Goal: Task Accomplishment & Management: Use online tool/utility

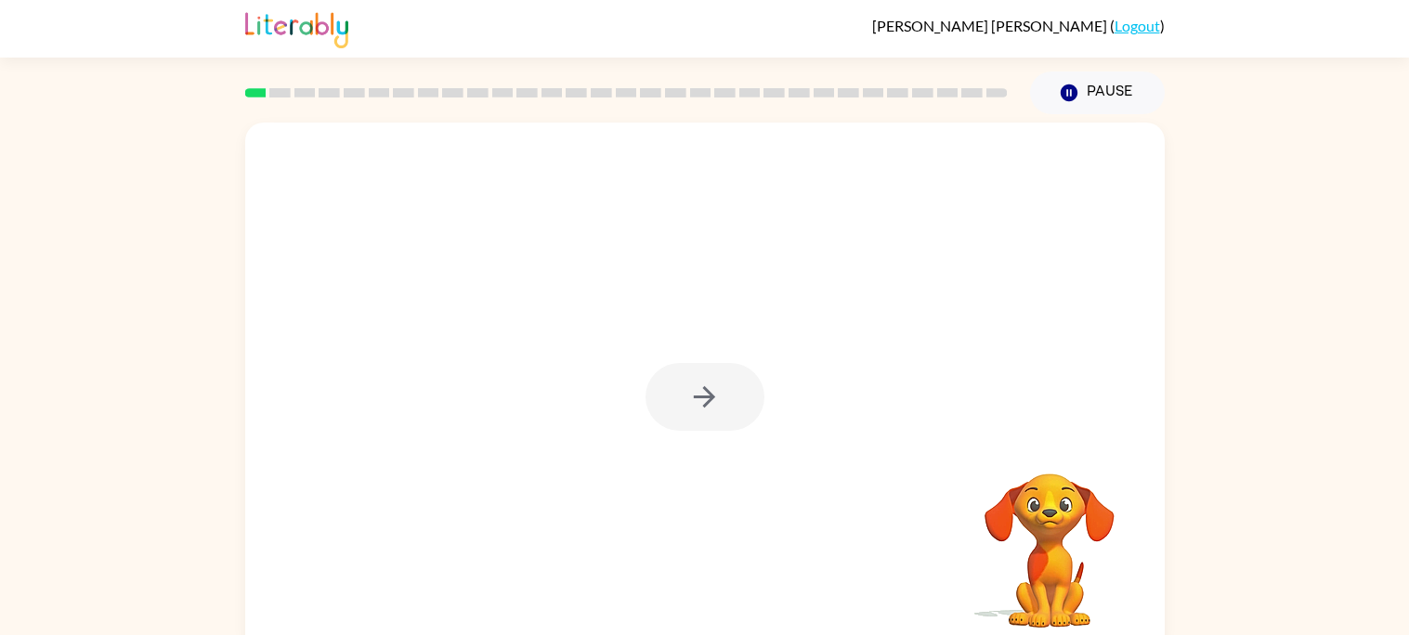
click at [682, 332] on div at bounding box center [704, 388] width 919 height 530
click at [691, 386] on icon "button" at bounding box center [704, 397] width 33 height 33
click at [691, 388] on div at bounding box center [704, 388] width 919 height 530
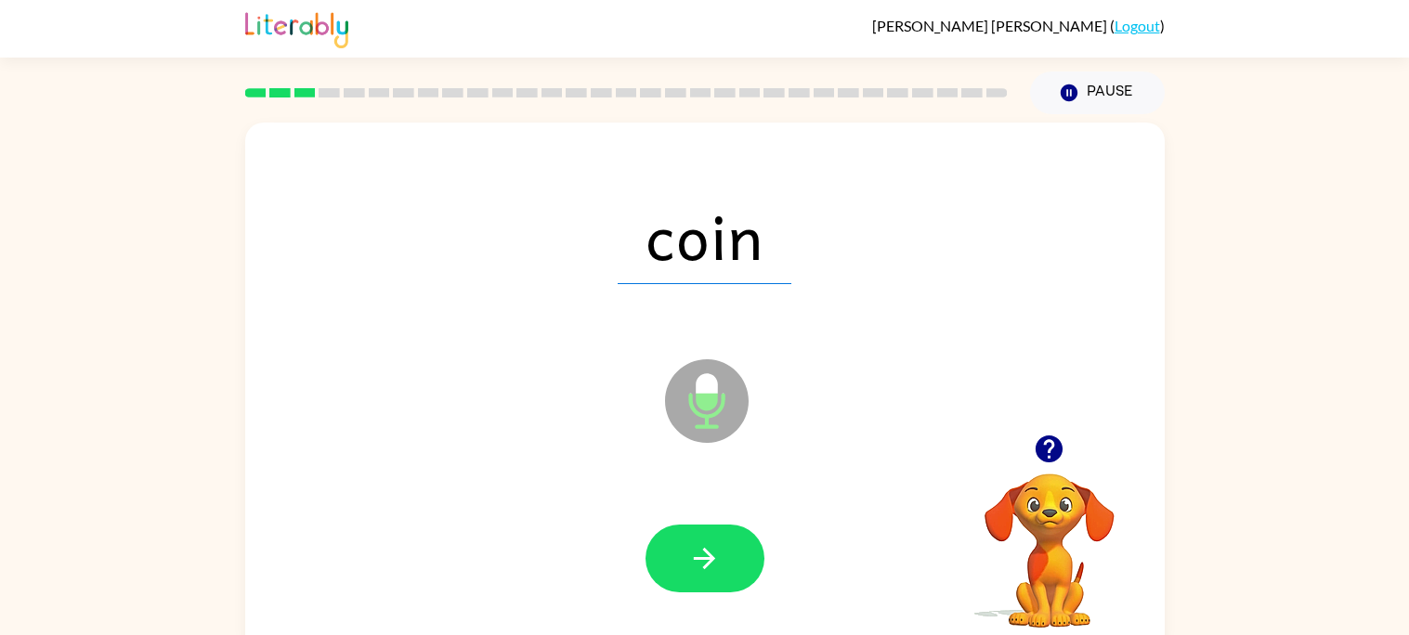
click at [724, 570] on button "button" at bounding box center [704, 559] width 119 height 68
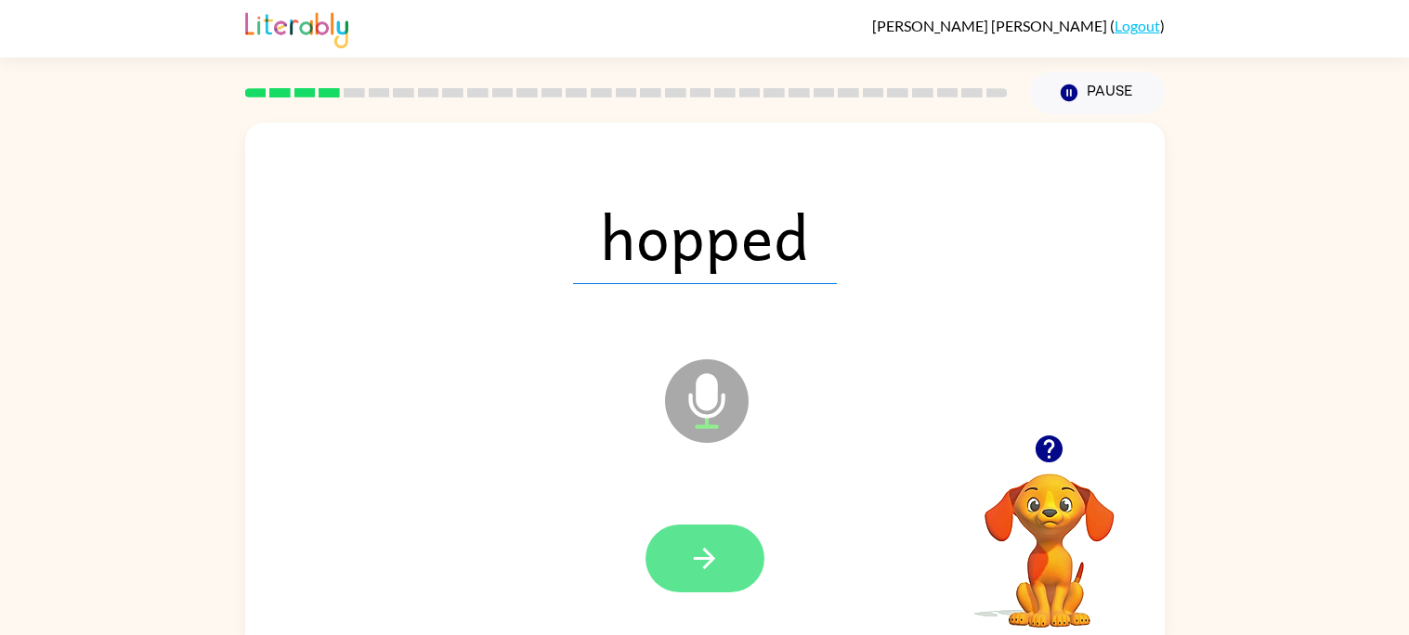
click at [685, 545] on button "button" at bounding box center [704, 559] width 119 height 68
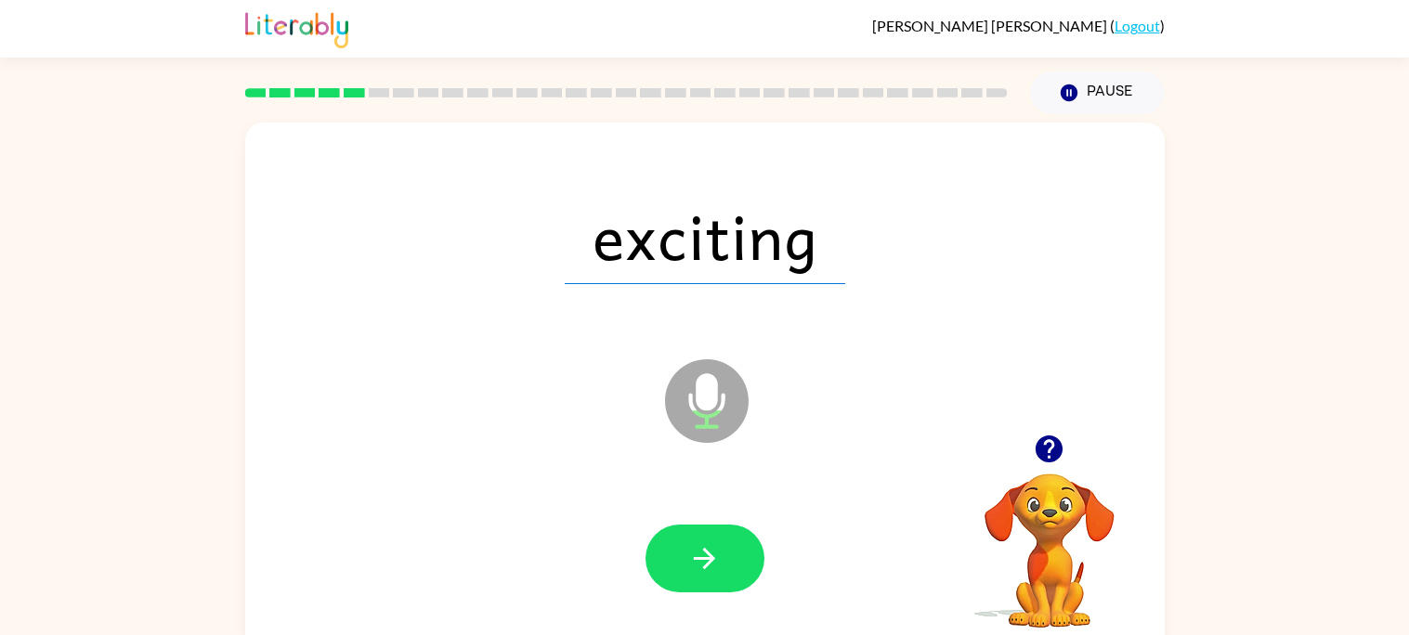
click at [685, 545] on button "button" at bounding box center [704, 559] width 119 height 68
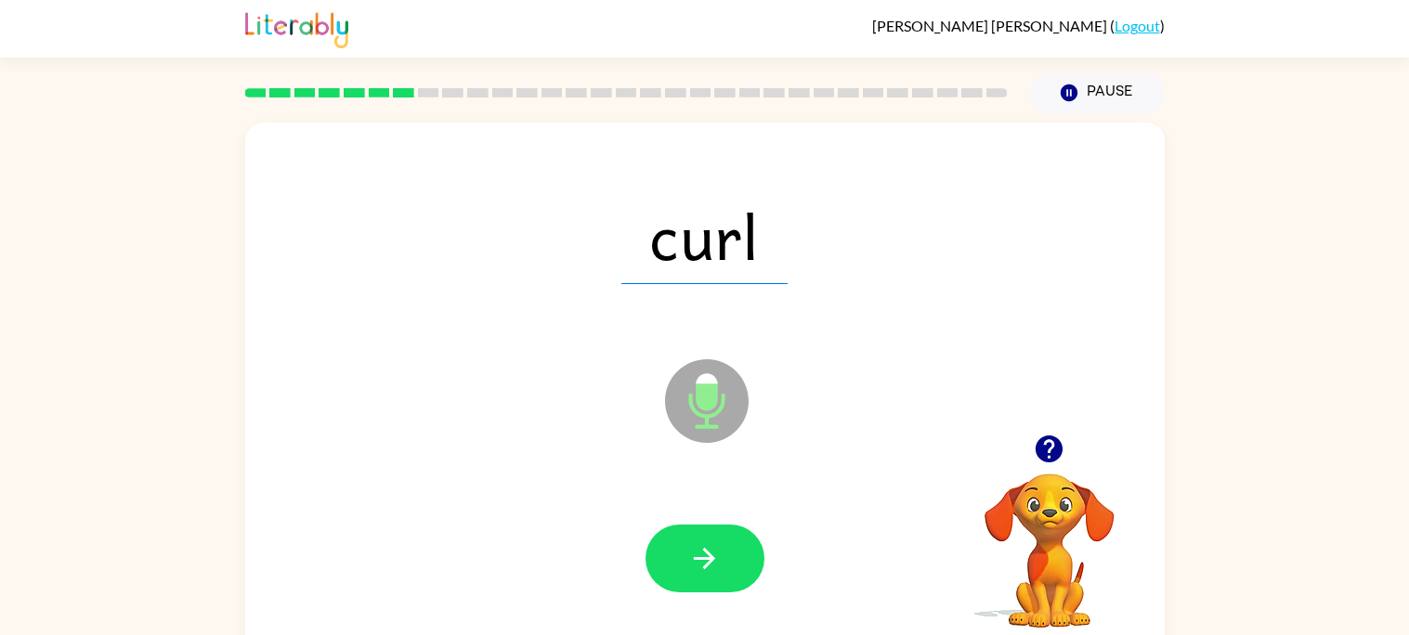
click at [685, 545] on button "button" at bounding box center [704, 559] width 119 height 68
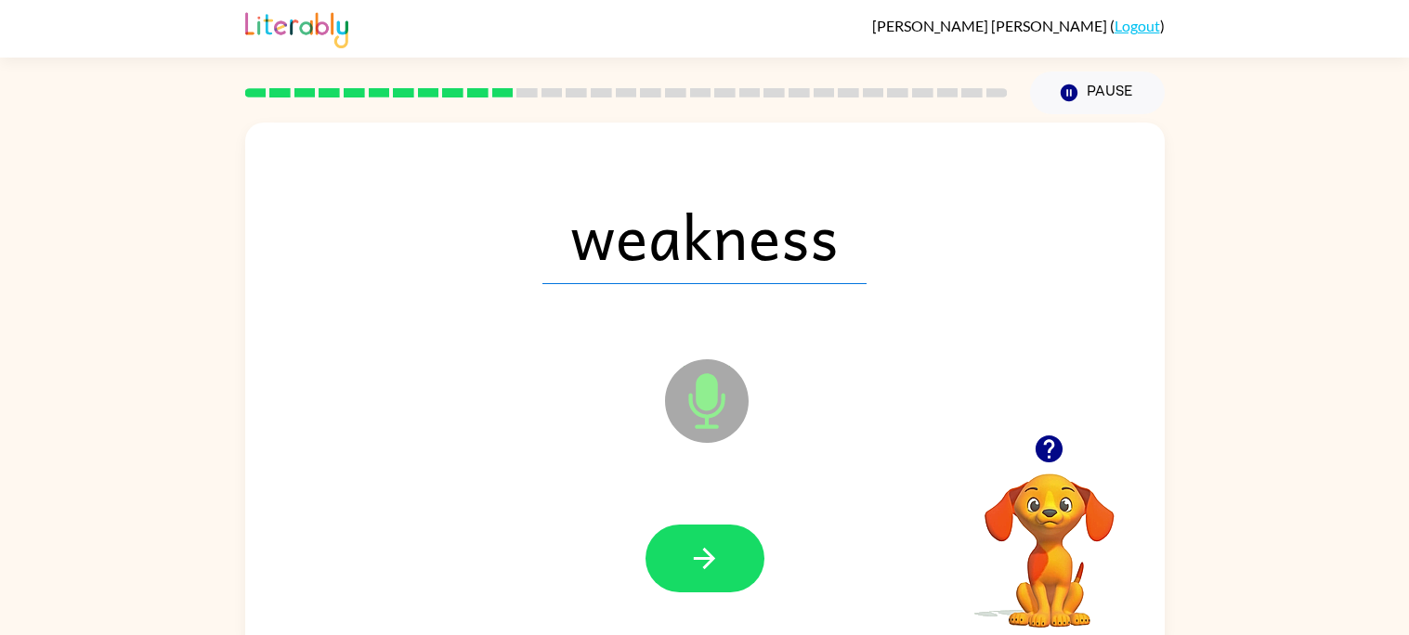
click at [685, 545] on button "button" at bounding box center [704, 559] width 119 height 68
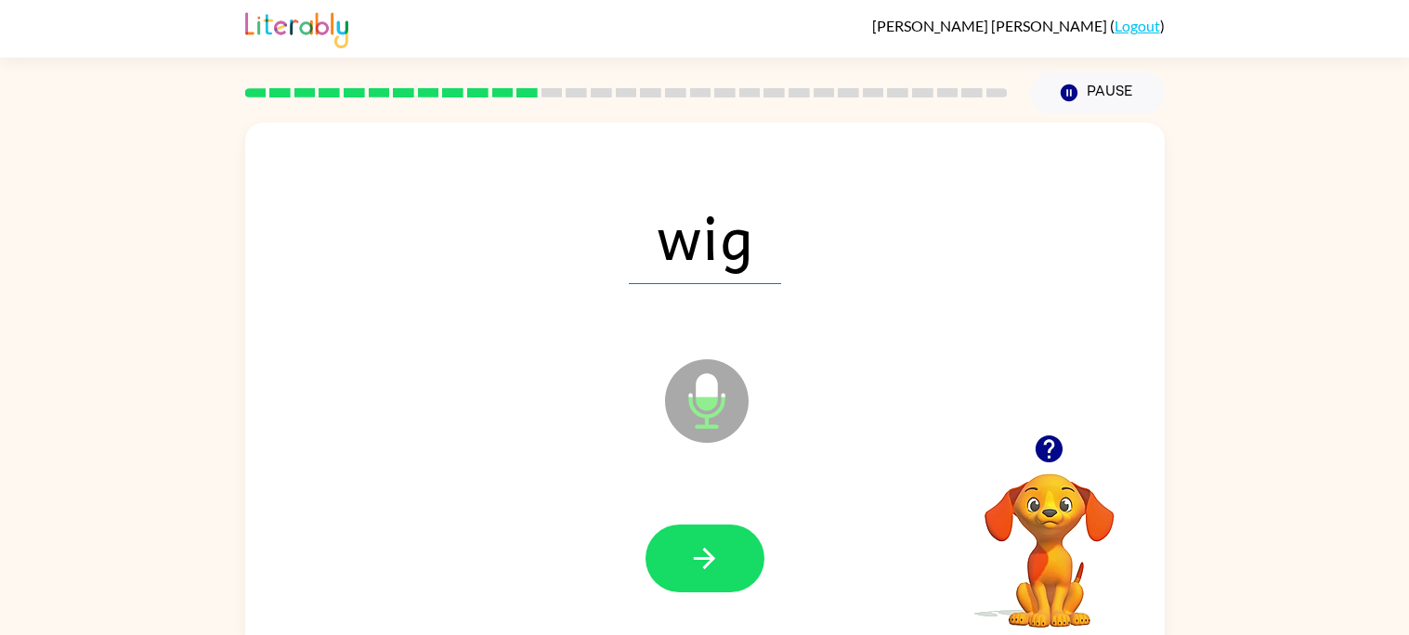
click at [685, 545] on button "button" at bounding box center [704, 559] width 119 height 68
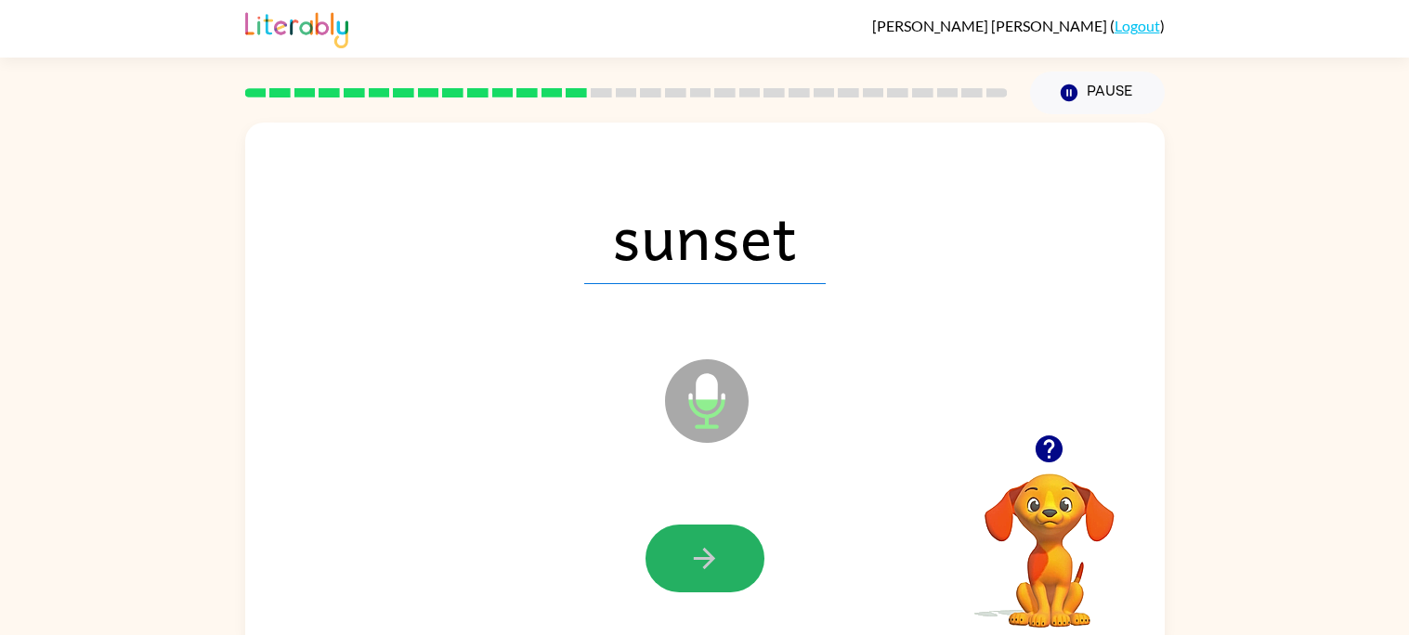
click at [685, 545] on button "button" at bounding box center [704, 559] width 119 height 68
click at [685, 545] on div at bounding box center [704, 559] width 119 height 68
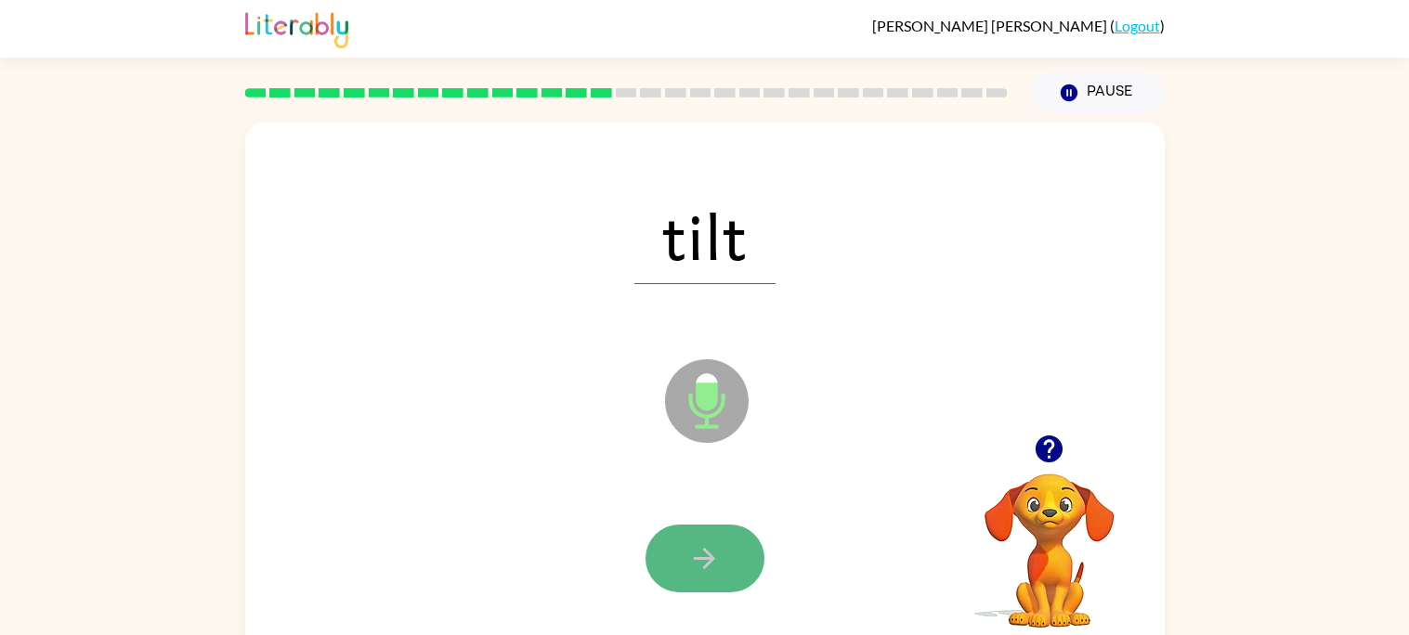
click at [677, 580] on button "button" at bounding box center [704, 559] width 119 height 68
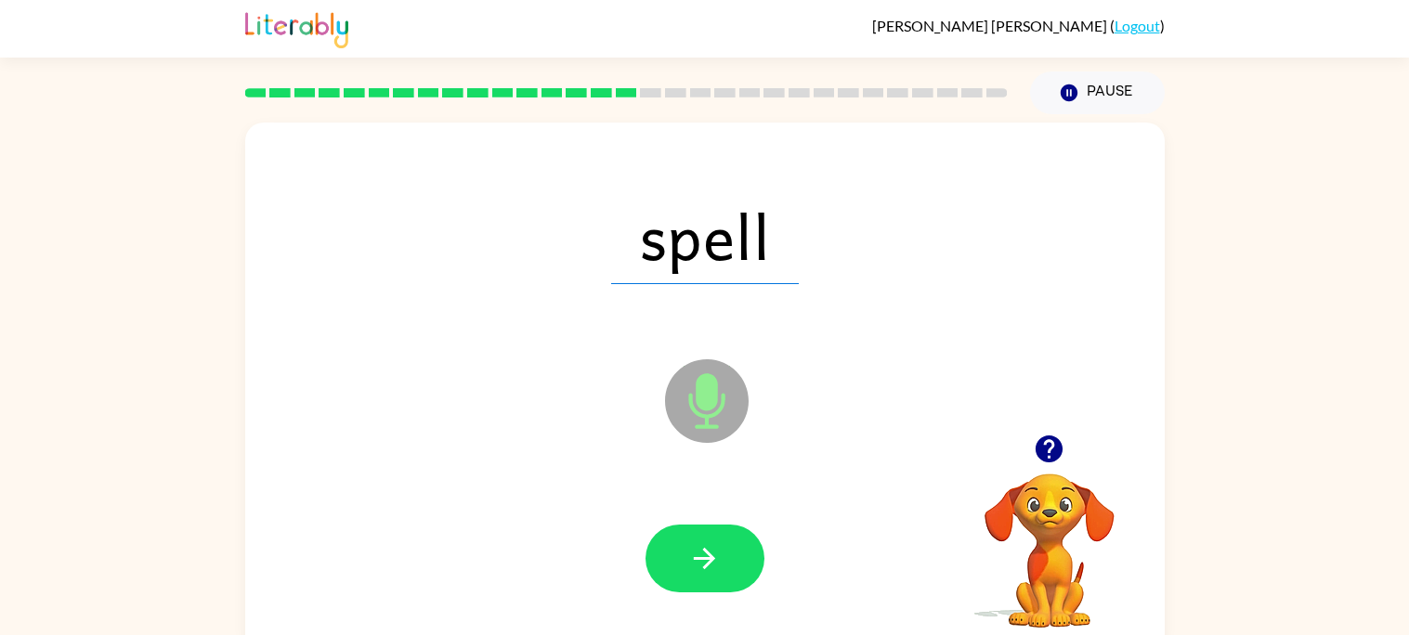
click at [677, 580] on button "button" at bounding box center [704, 559] width 119 height 68
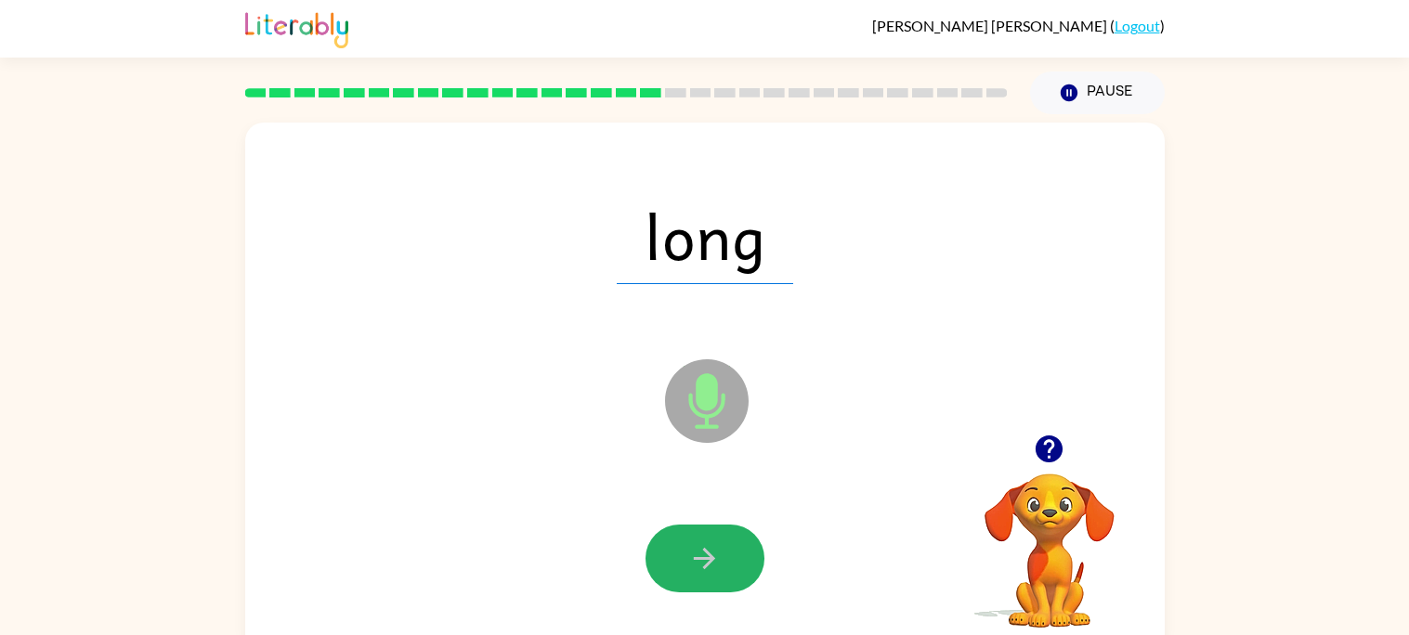
click at [677, 582] on button "button" at bounding box center [704, 559] width 119 height 68
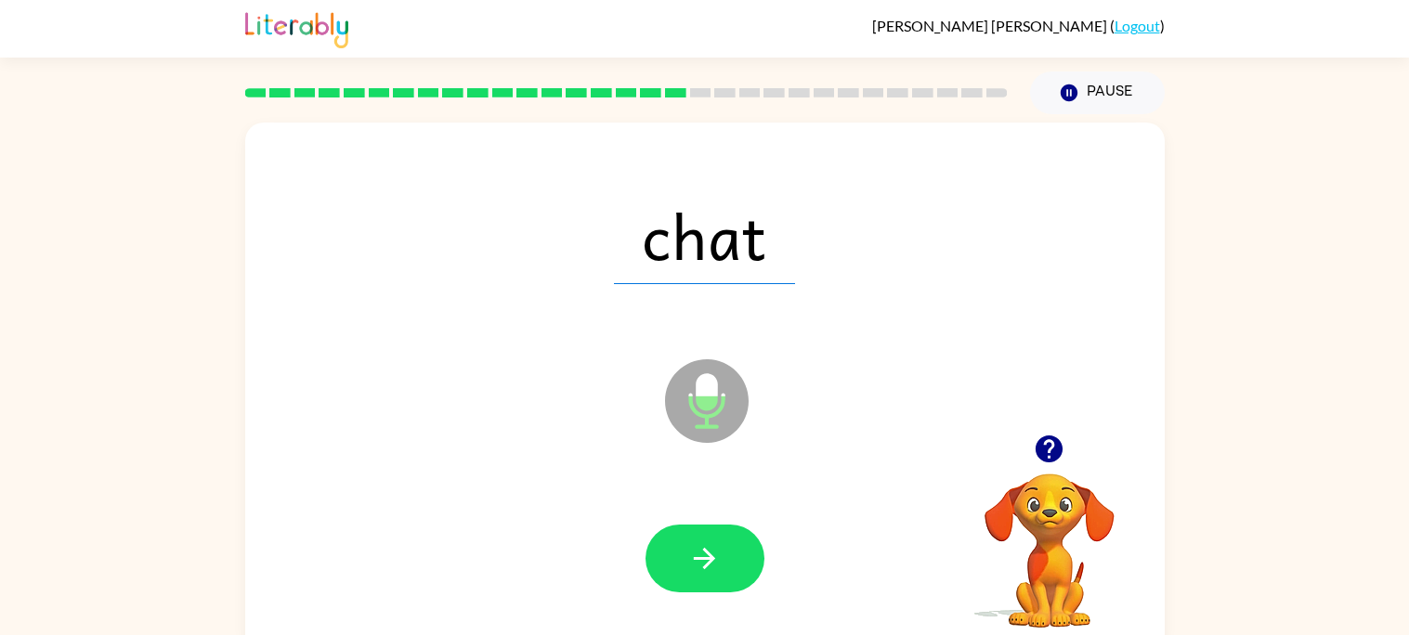
click at [677, 582] on button "button" at bounding box center [704, 559] width 119 height 68
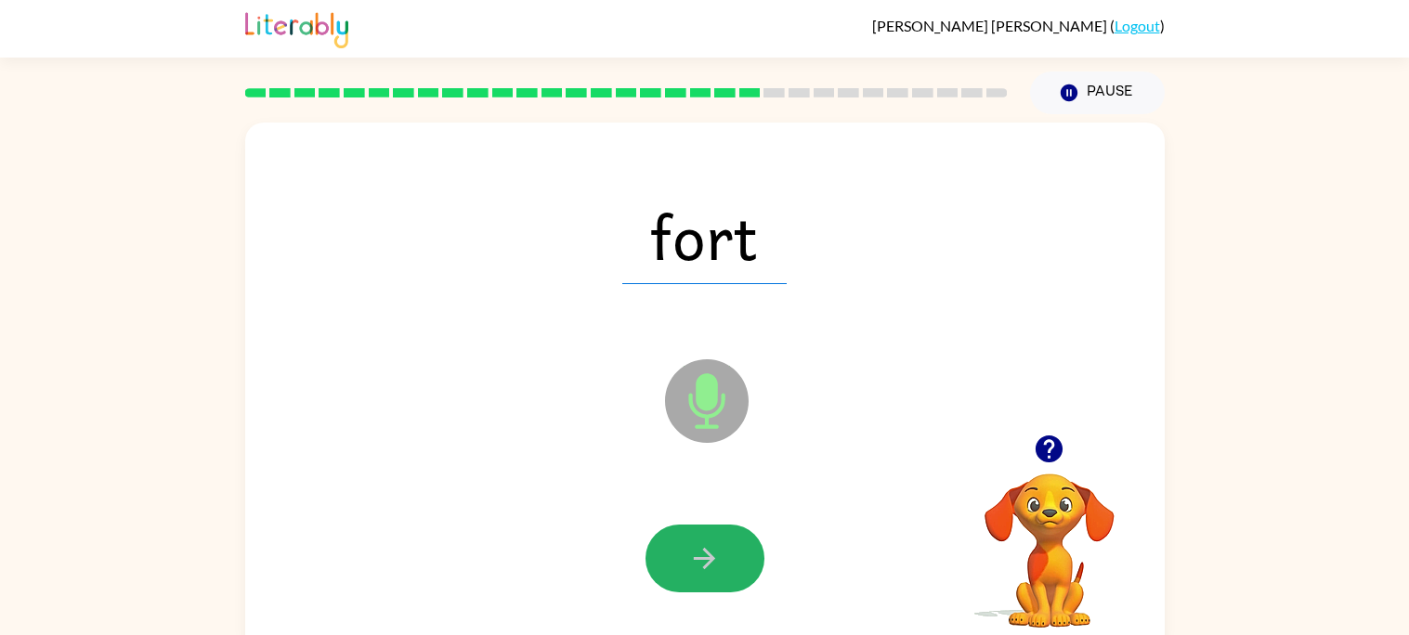
click at [677, 582] on button "button" at bounding box center [704, 559] width 119 height 68
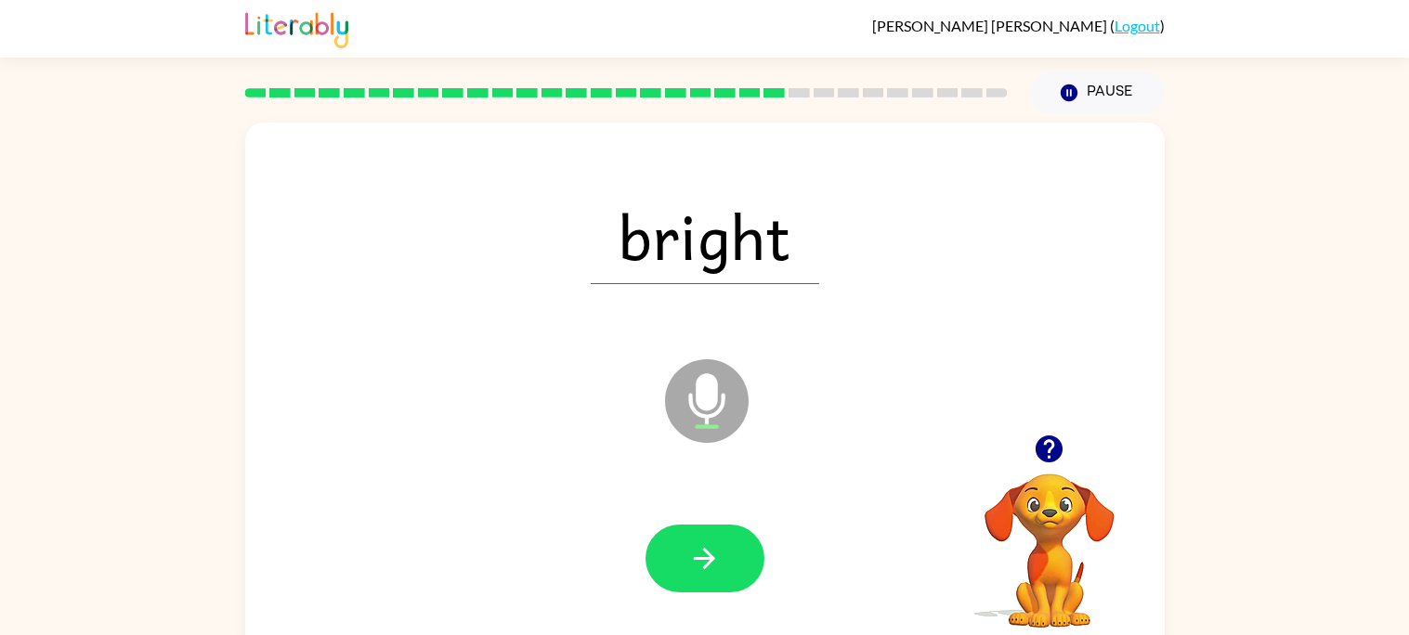
click at [677, 582] on button "button" at bounding box center [704, 559] width 119 height 68
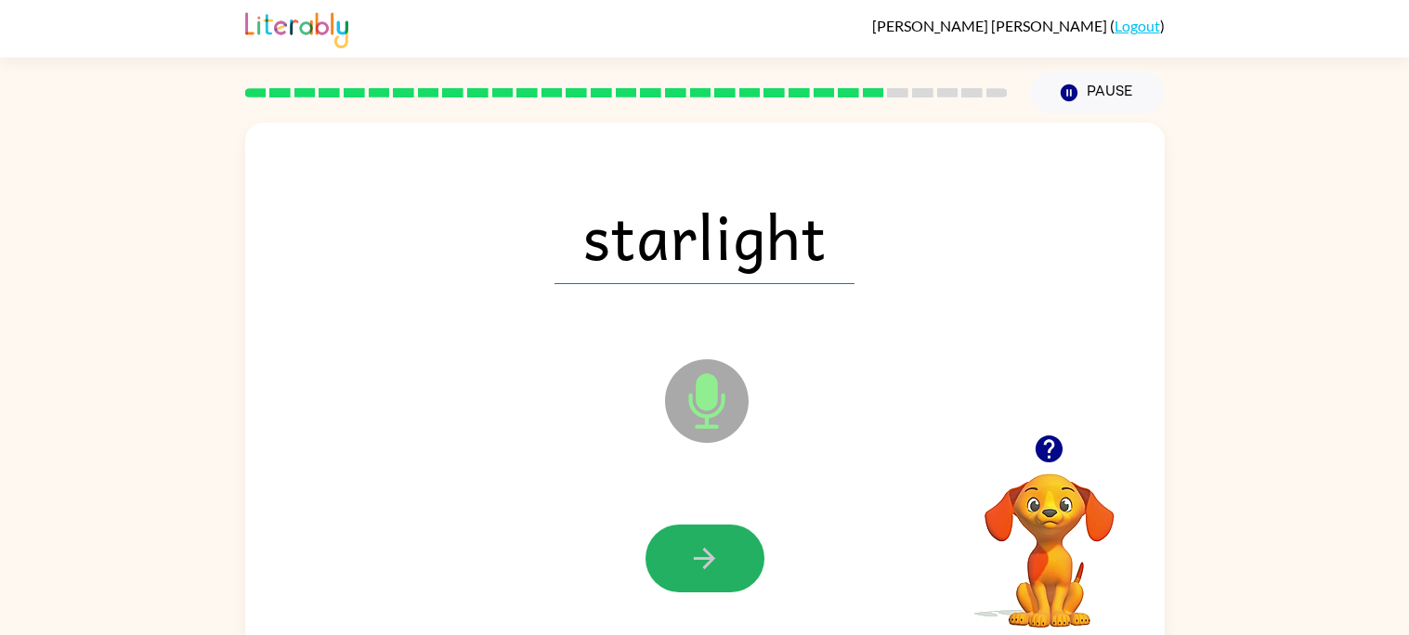
click at [677, 582] on button "button" at bounding box center [704, 559] width 119 height 68
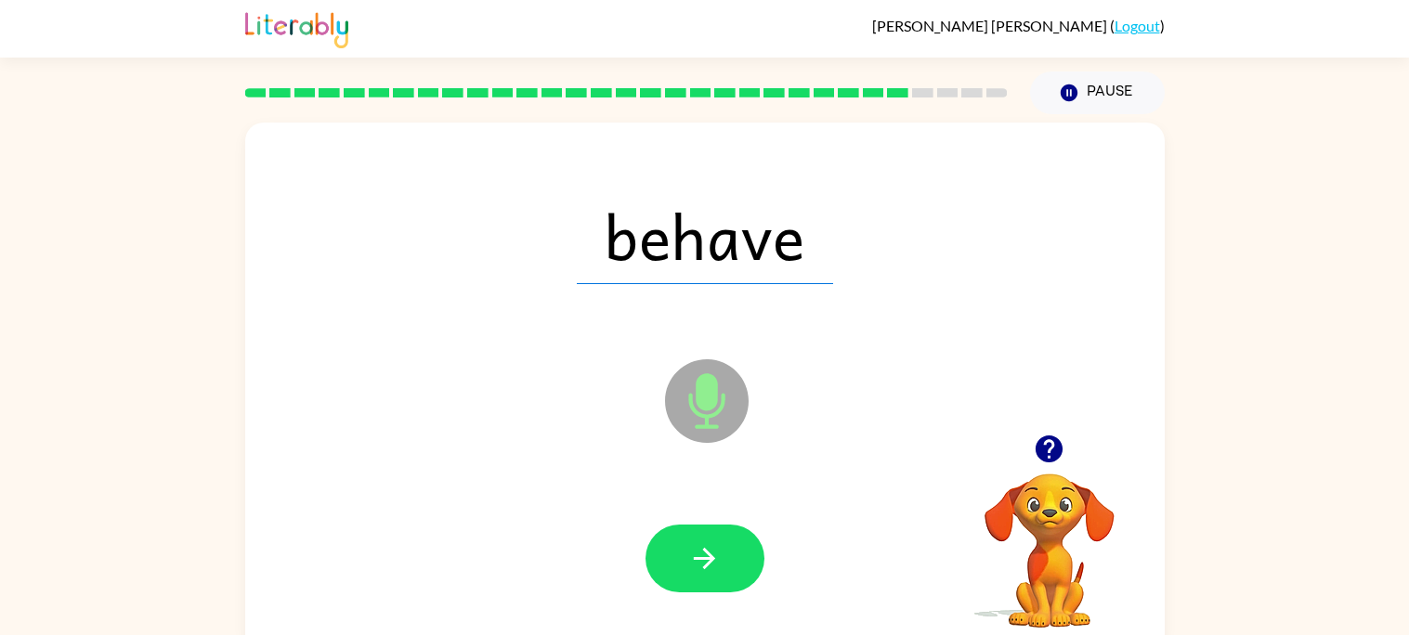
click at [677, 582] on button "button" at bounding box center [704, 559] width 119 height 68
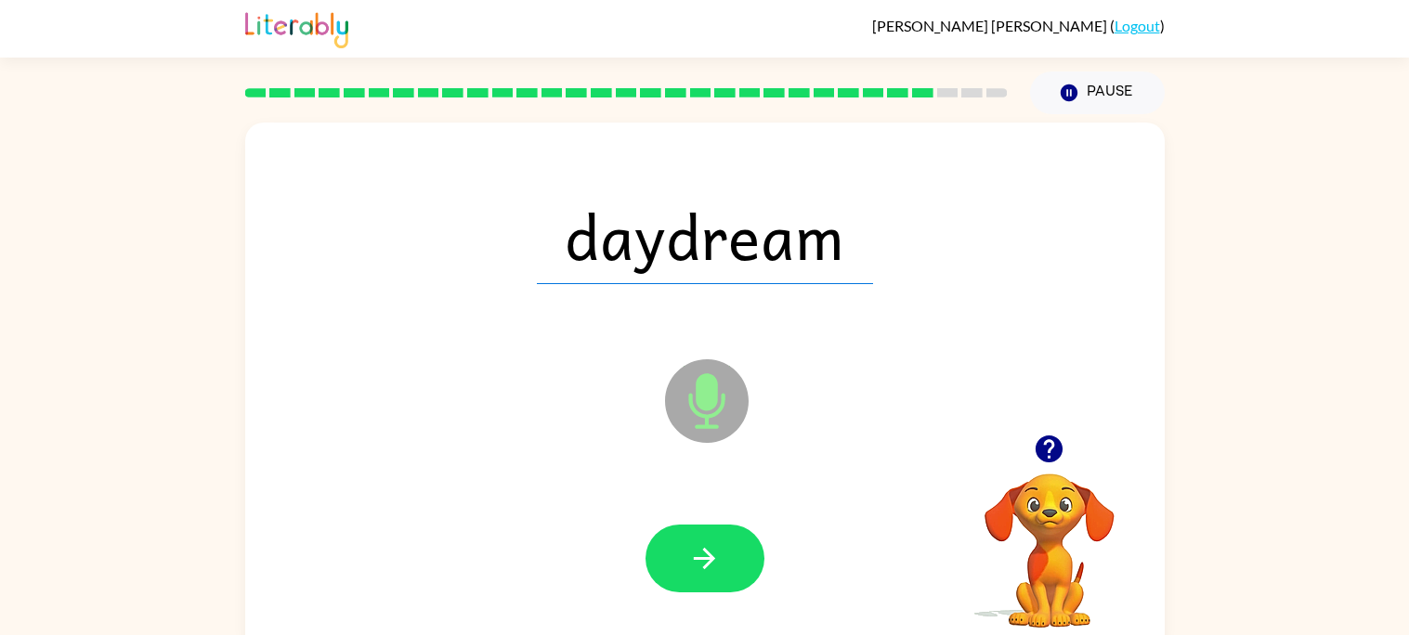
click at [677, 582] on button "button" at bounding box center [704, 559] width 119 height 68
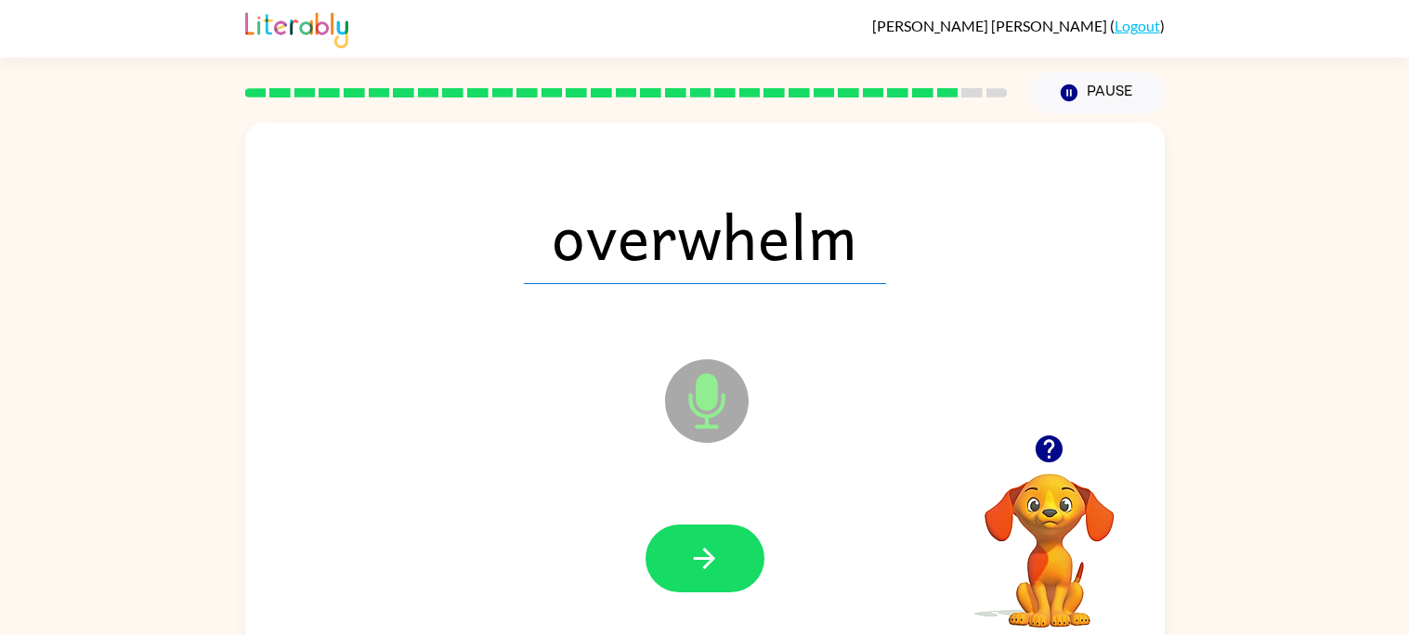
click at [677, 582] on button "button" at bounding box center [704, 559] width 119 height 68
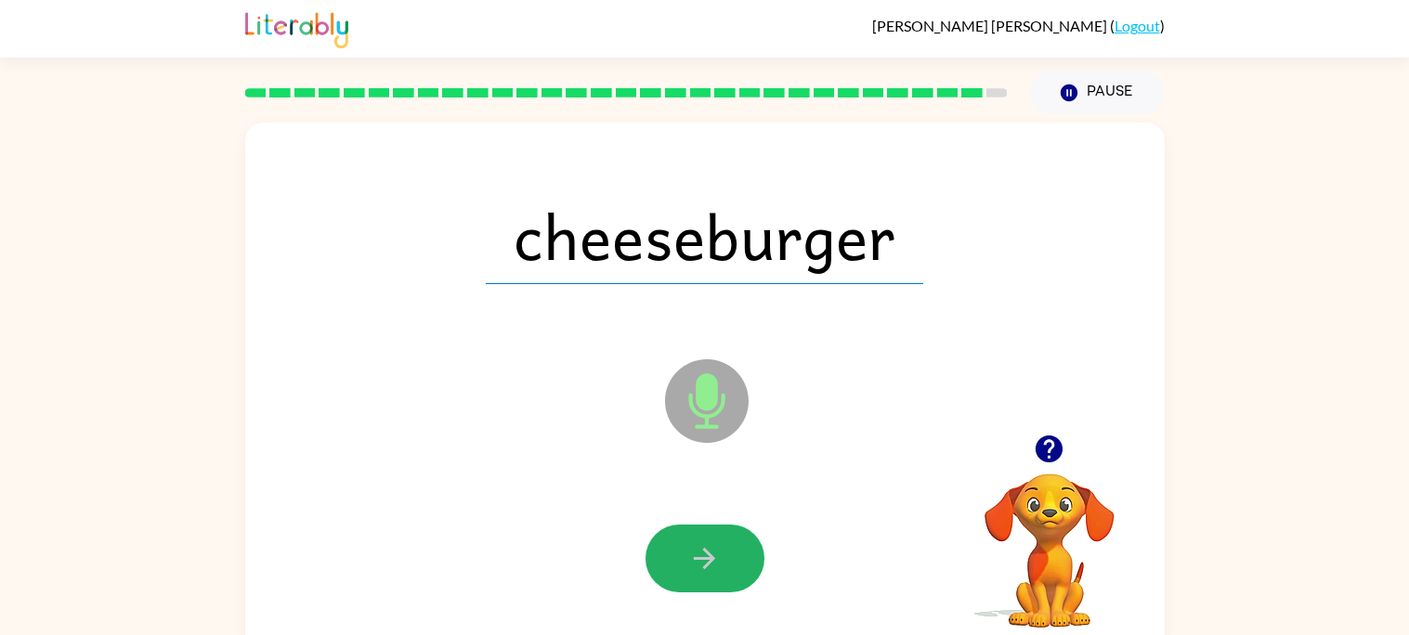
click at [677, 582] on button "button" at bounding box center [704, 559] width 119 height 68
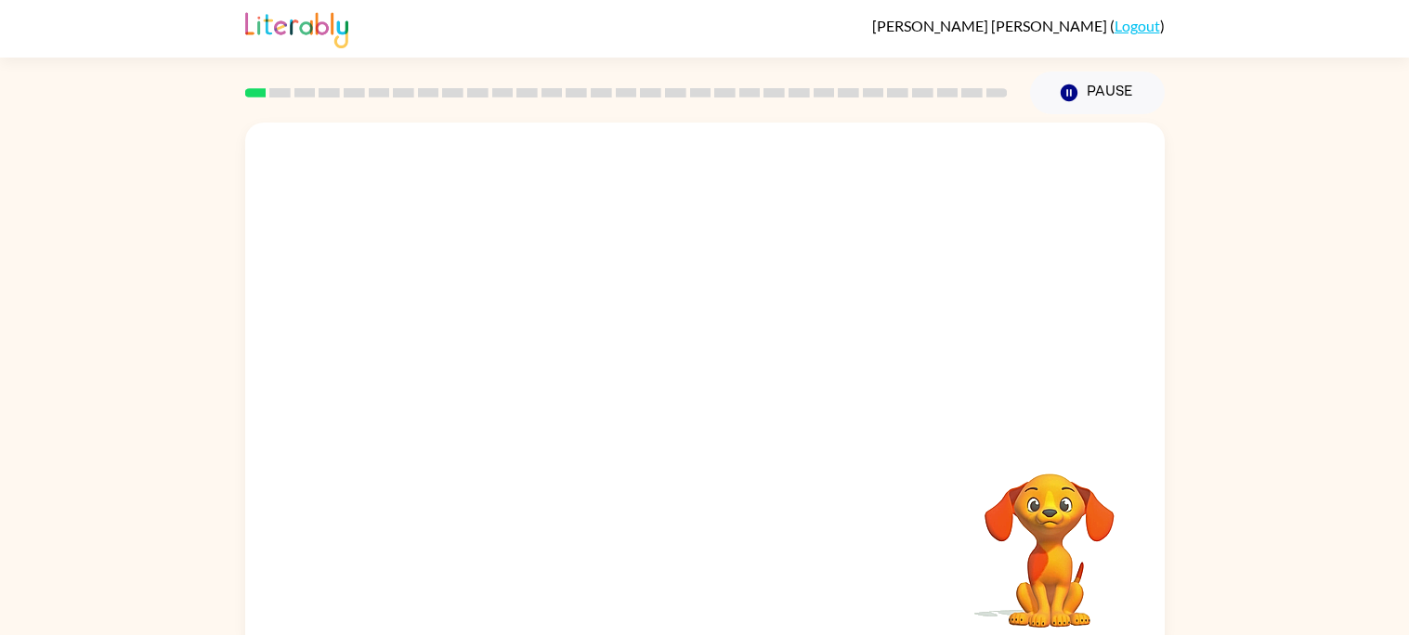
click at [624, 339] on video "Your browser must support playing .mp4 files to use Literably. Please try using…" at bounding box center [704, 279] width 919 height 312
click at [633, 335] on video "Your browser must support playing .mp4 files to use Literably. Please try using…" at bounding box center [704, 279] width 919 height 312
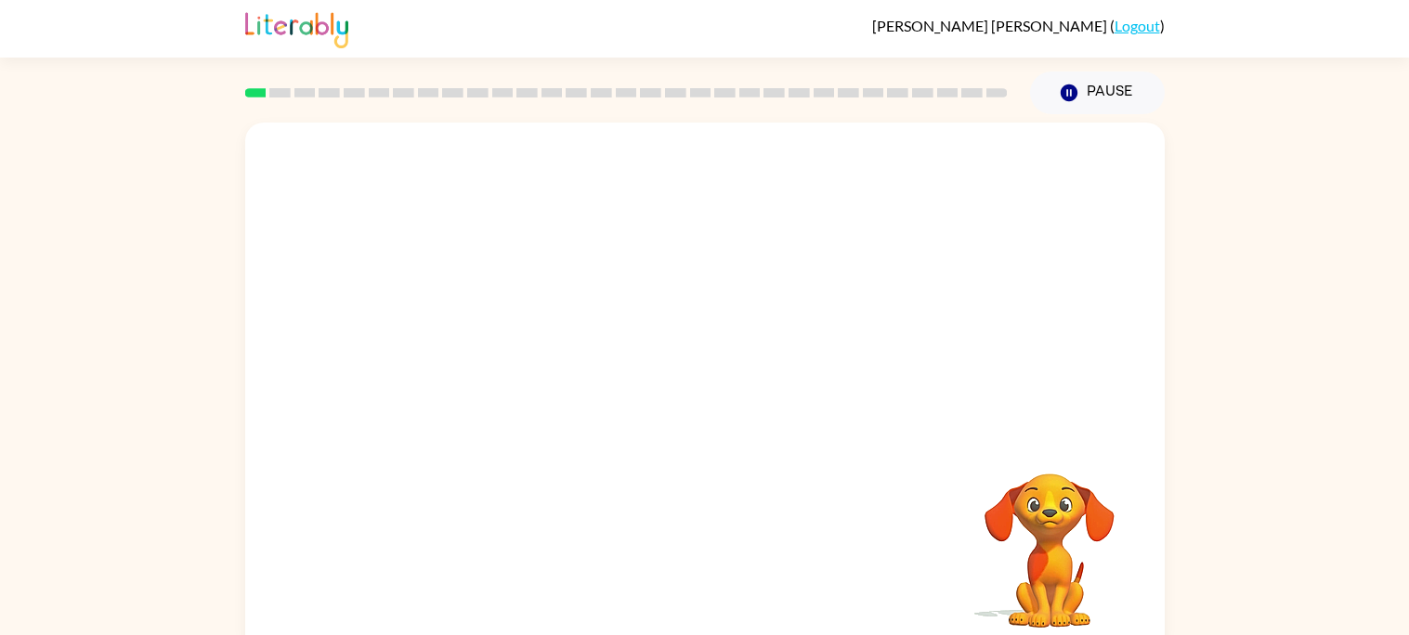
click at [633, 335] on video "Your browser must support playing .mp4 files to use Literably. Please try using…" at bounding box center [704, 279] width 919 height 312
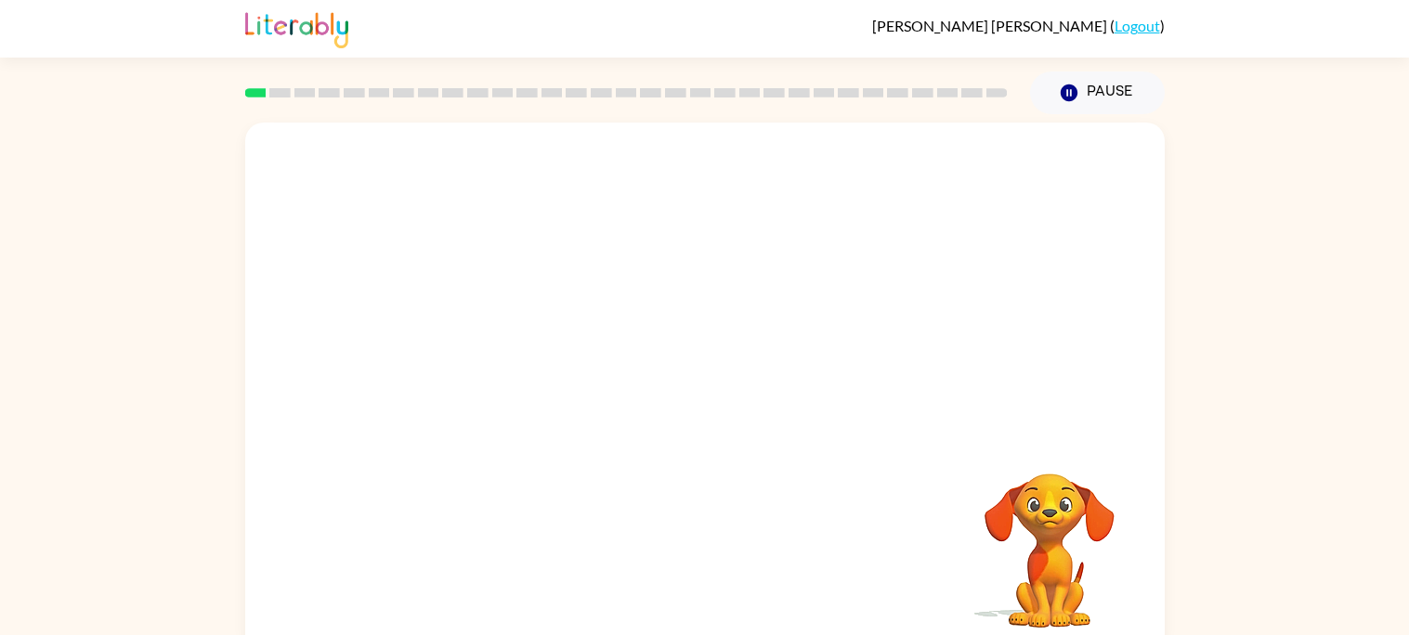
click at [664, 393] on video "Your browser must support playing .mp4 files to use Literably. Please try using…" at bounding box center [704, 279] width 919 height 312
click at [660, 344] on video "Your browser must support playing .mp4 files to use Literably. Please try using…" at bounding box center [704, 279] width 919 height 312
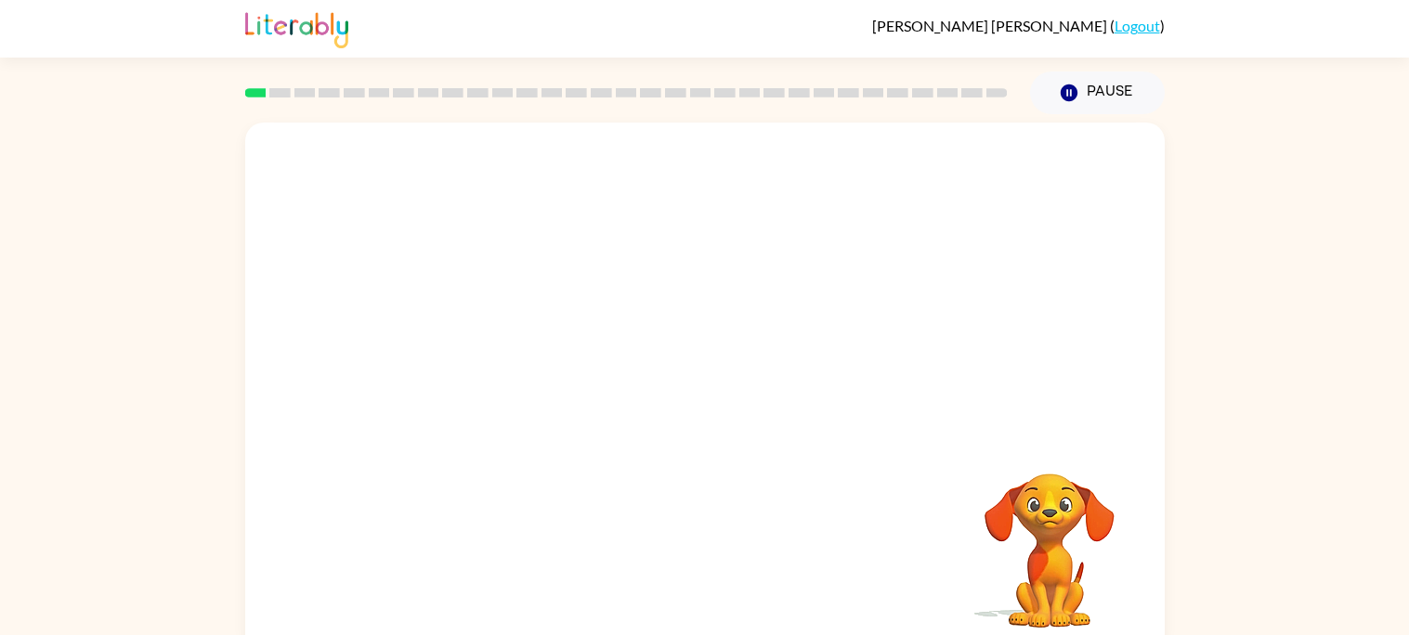
click at [660, 344] on video "Your browser must support playing .mp4 files to use Literably. Please try using…" at bounding box center [704, 279] width 919 height 312
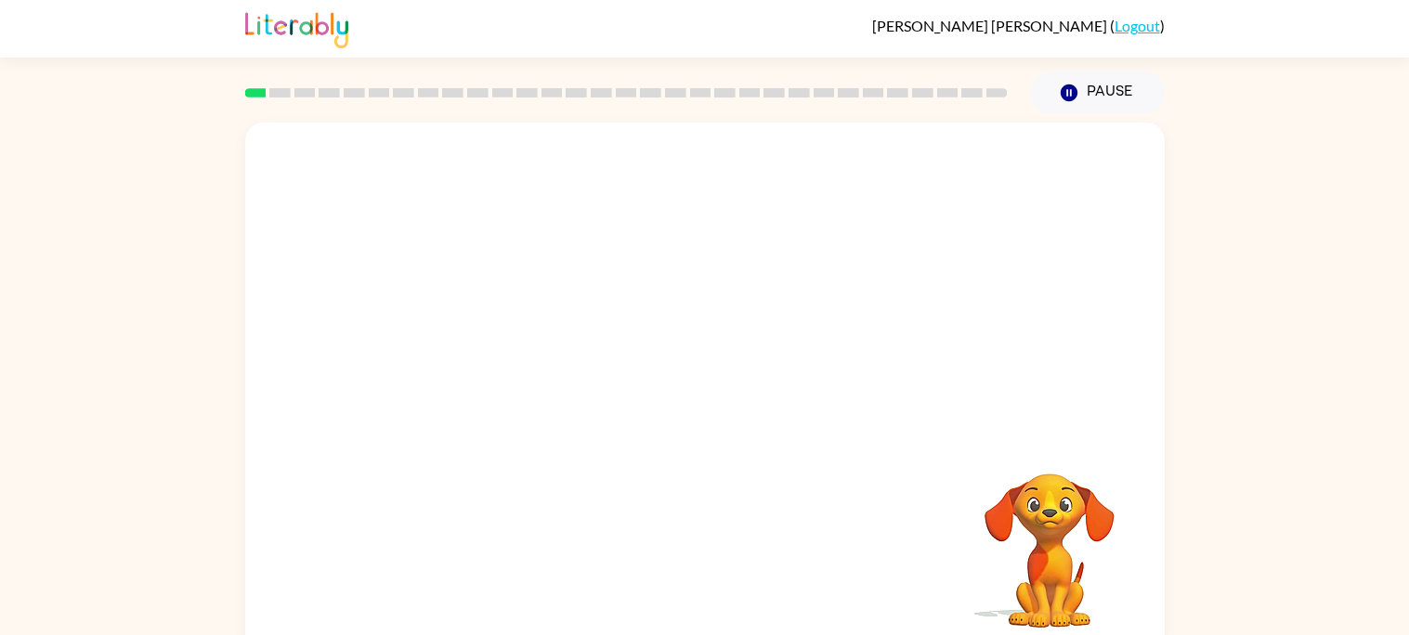
click at [660, 344] on video "Your browser must support playing .mp4 files to use Literably. Please try using…" at bounding box center [704, 279] width 919 height 312
click at [619, 339] on video "Your browser must support playing .mp4 files to use Literably. Please try using…" at bounding box center [704, 279] width 919 height 312
click at [694, 399] on icon "button" at bounding box center [704, 397] width 33 height 33
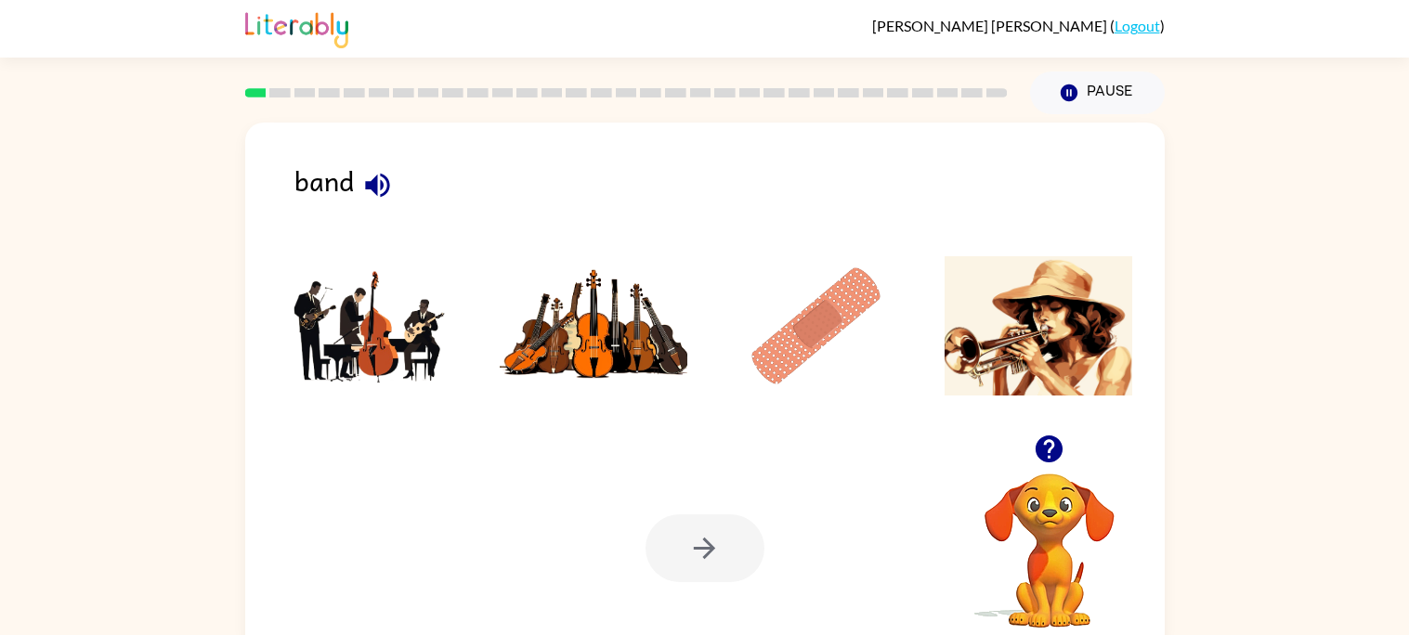
click at [776, 302] on img at bounding box center [817, 325] width 188 height 139
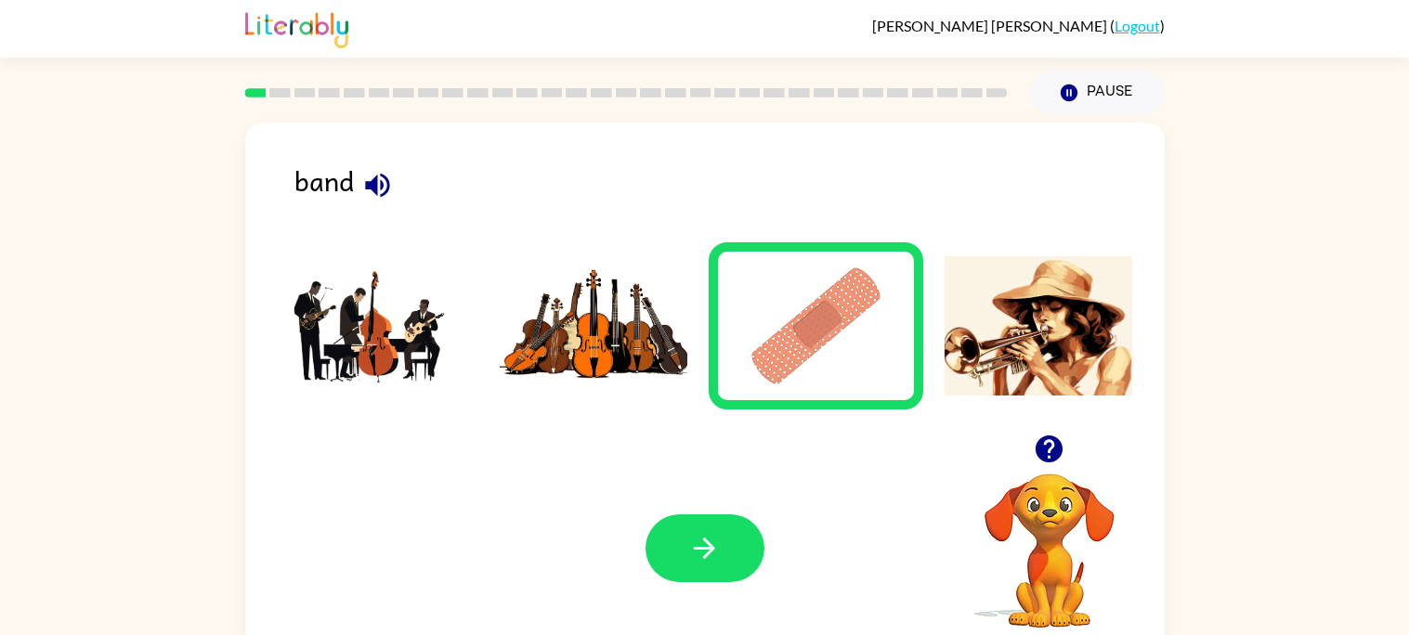
click at [583, 369] on img at bounding box center [594, 325] width 188 height 139
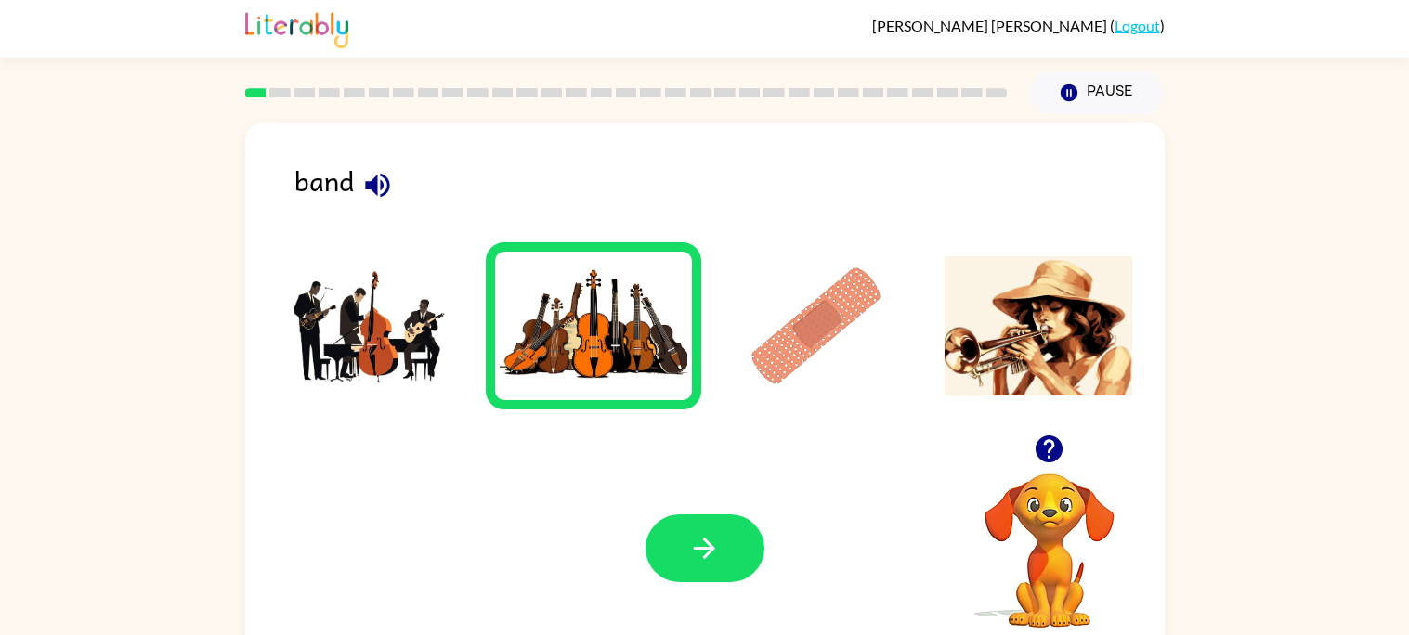
click at [398, 326] on img at bounding box center [372, 325] width 188 height 139
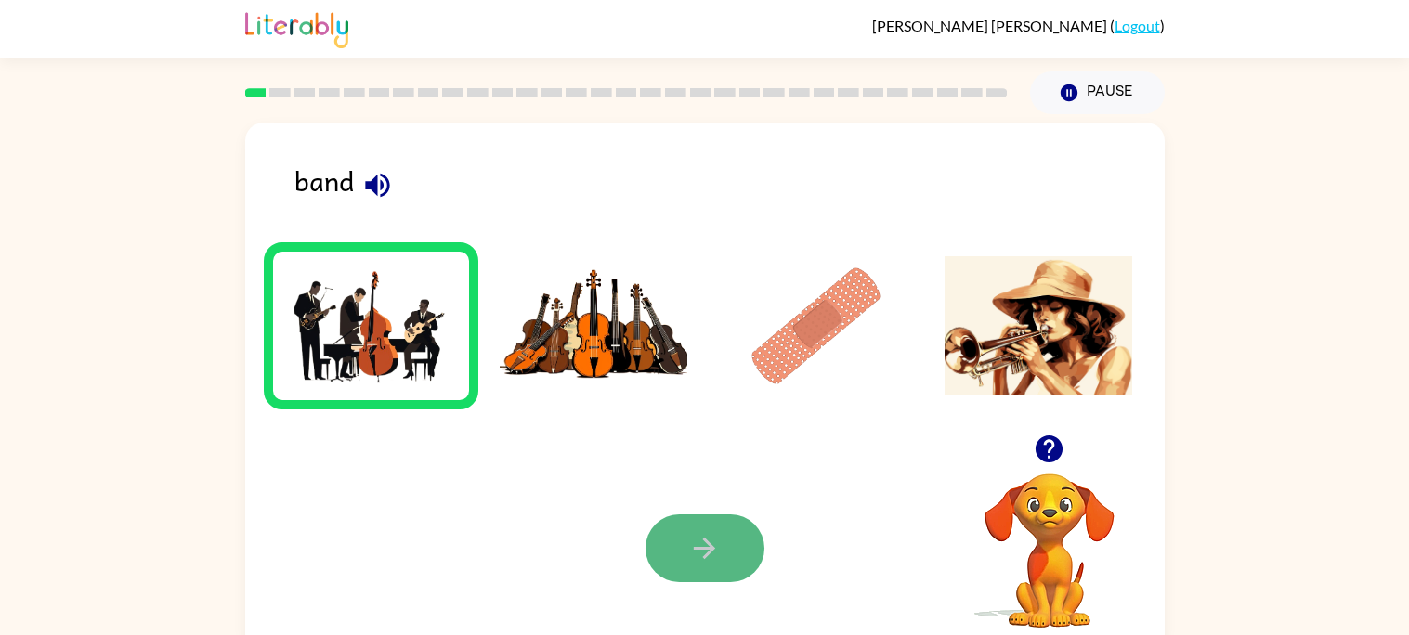
click at [710, 535] on icon "button" at bounding box center [704, 548] width 33 height 33
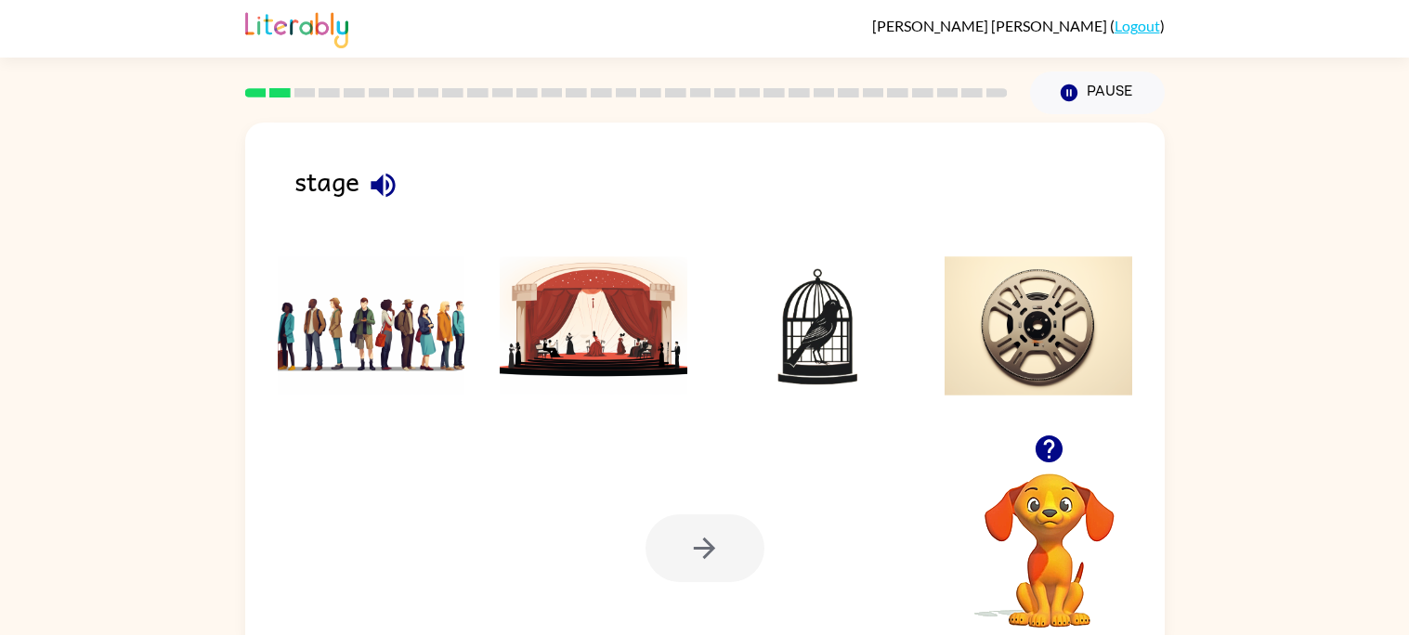
click at [571, 360] on img at bounding box center [594, 325] width 188 height 139
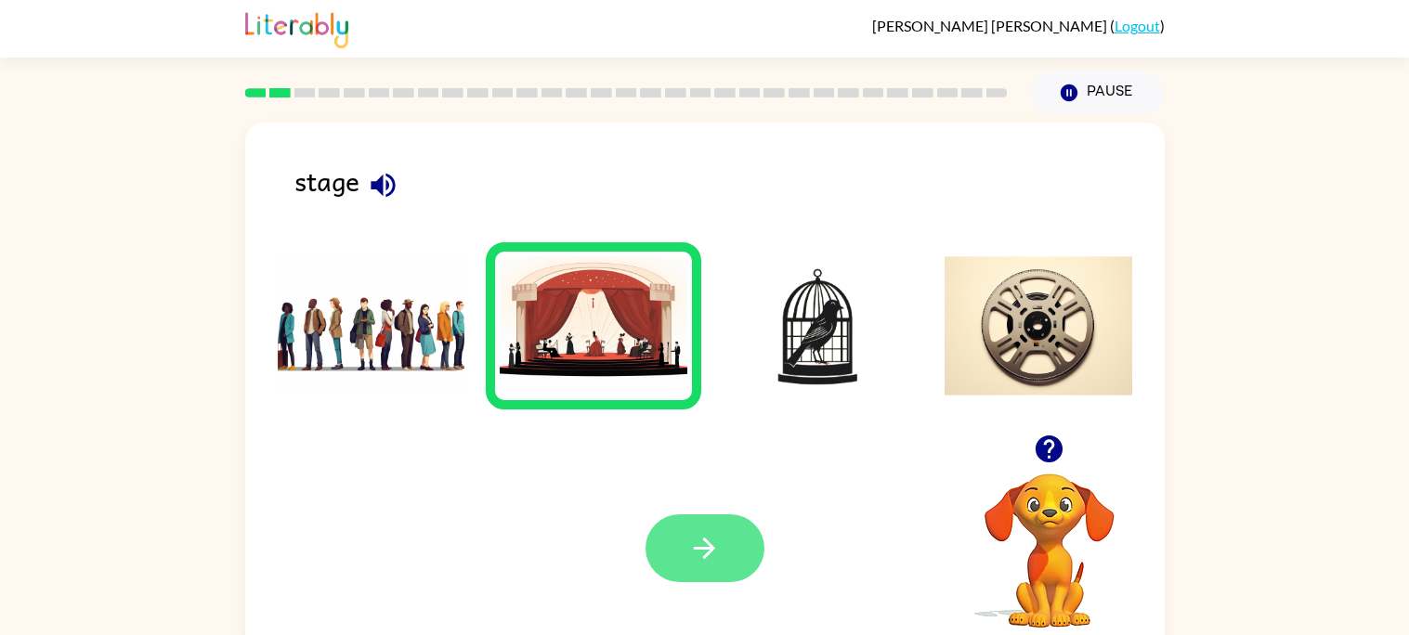
click at [674, 520] on button "button" at bounding box center [704, 549] width 119 height 68
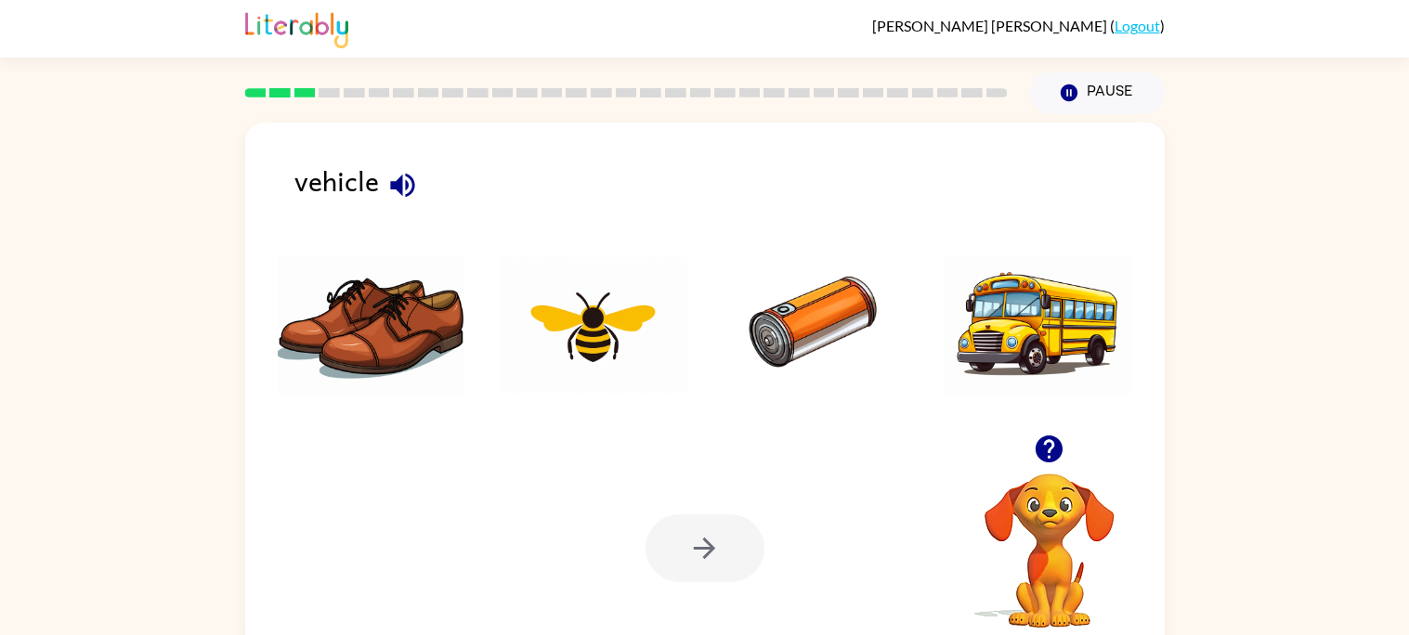
click at [780, 335] on img at bounding box center [817, 325] width 188 height 139
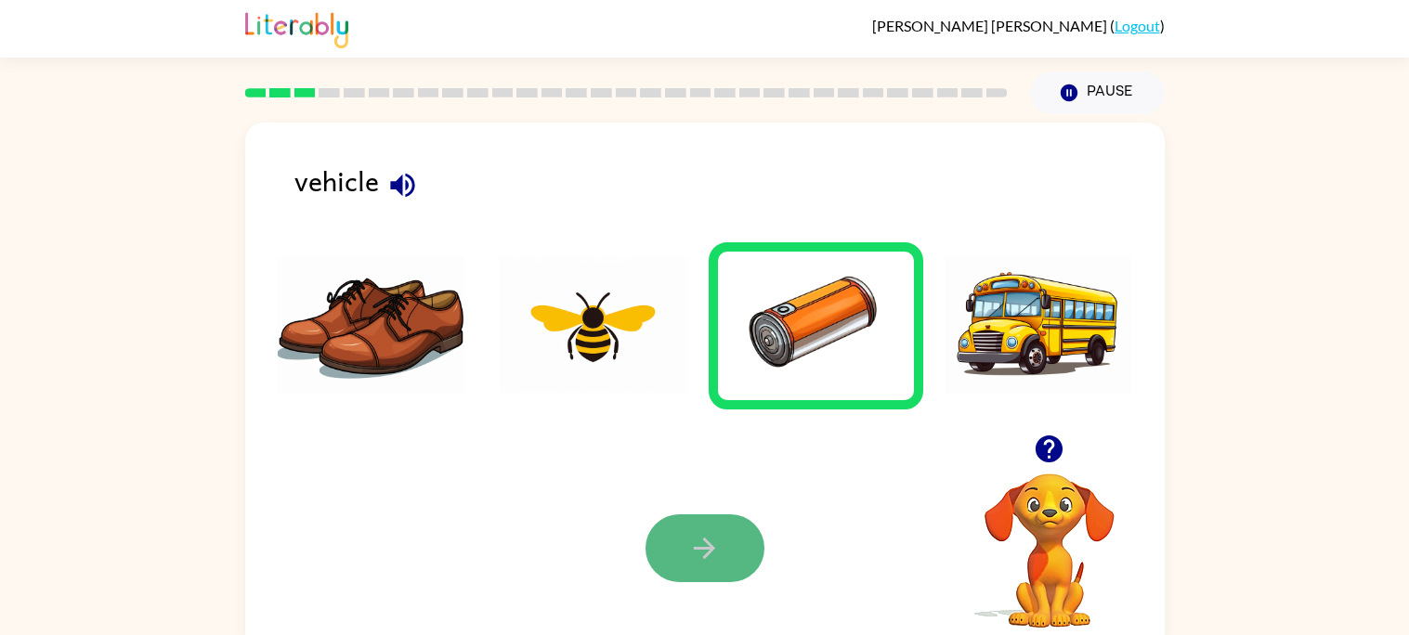
click at [665, 550] on button "button" at bounding box center [704, 549] width 119 height 68
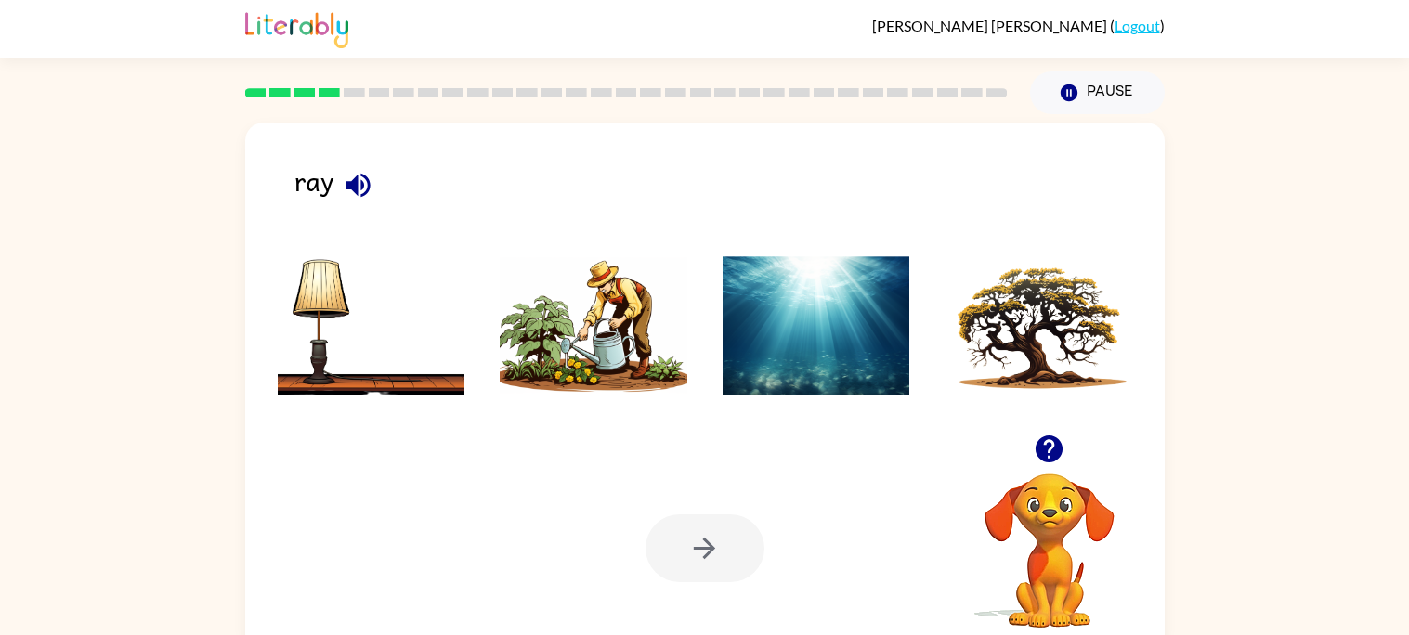
click at [776, 375] on img at bounding box center [817, 325] width 188 height 139
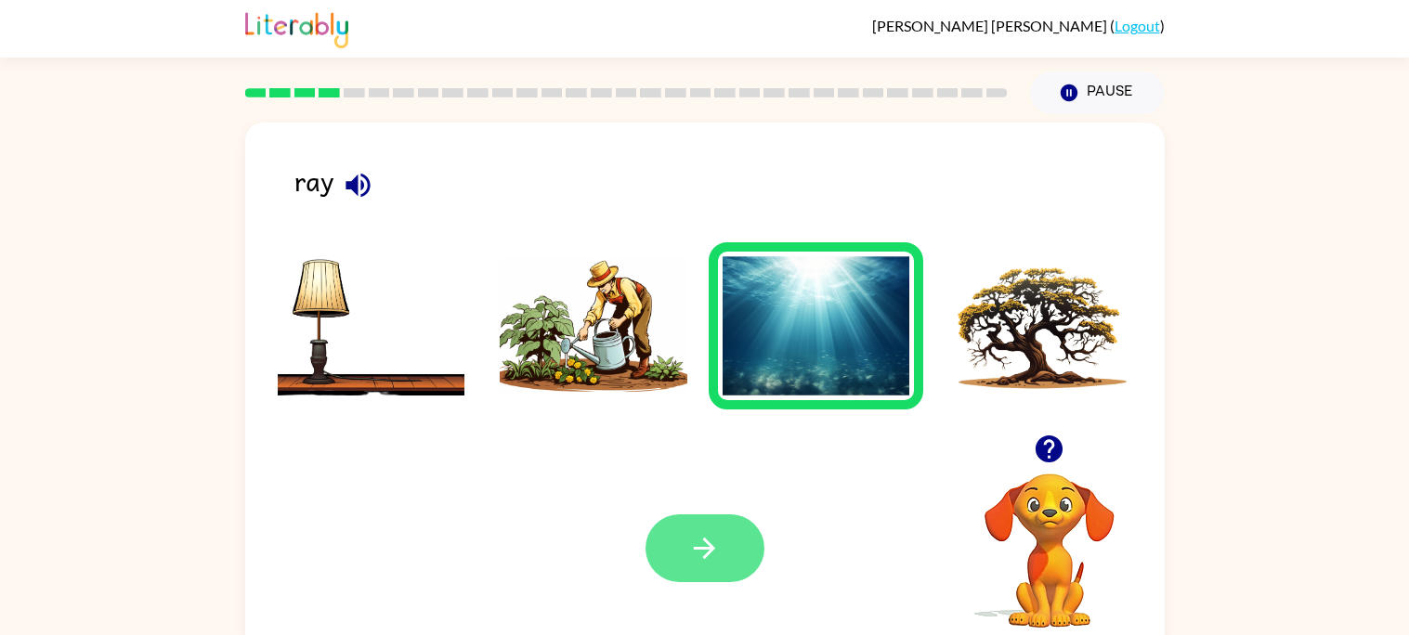
click at [743, 566] on button "button" at bounding box center [704, 549] width 119 height 68
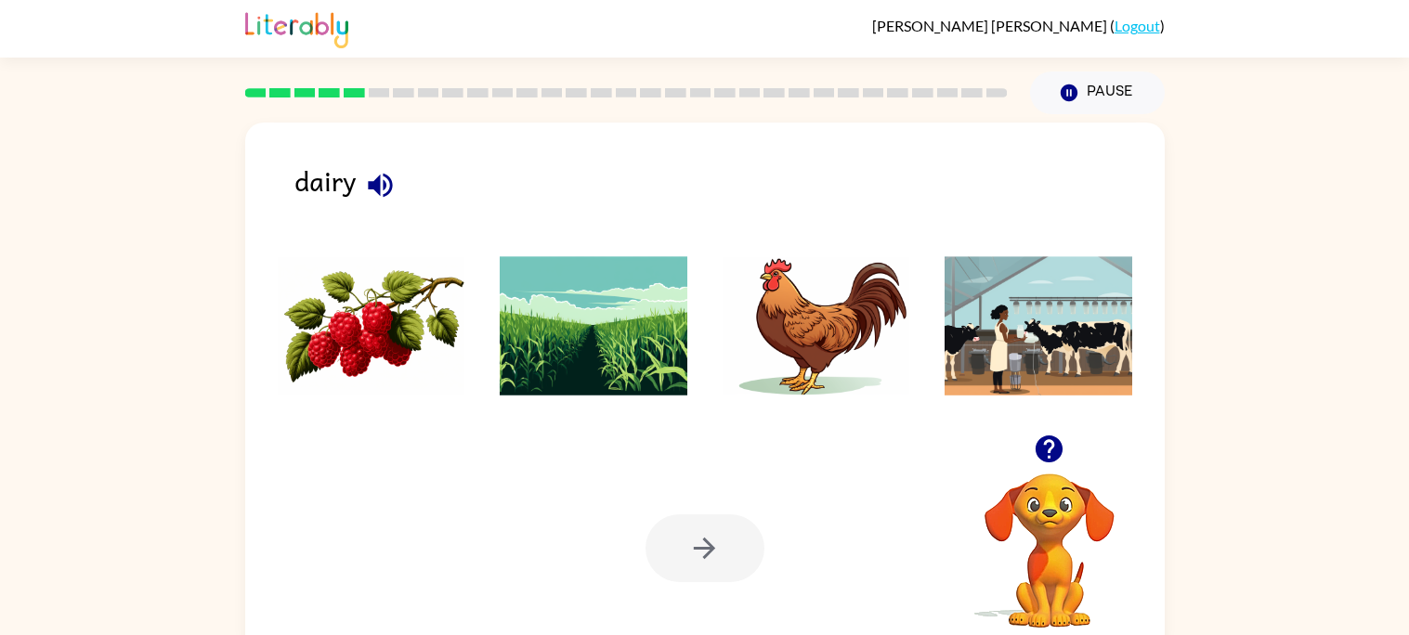
click at [366, 176] on icon "button" at bounding box center [380, 185] width 33 height 33
click at [1076, 386] on img at bounding box center [1039, 325] width 188 height 139
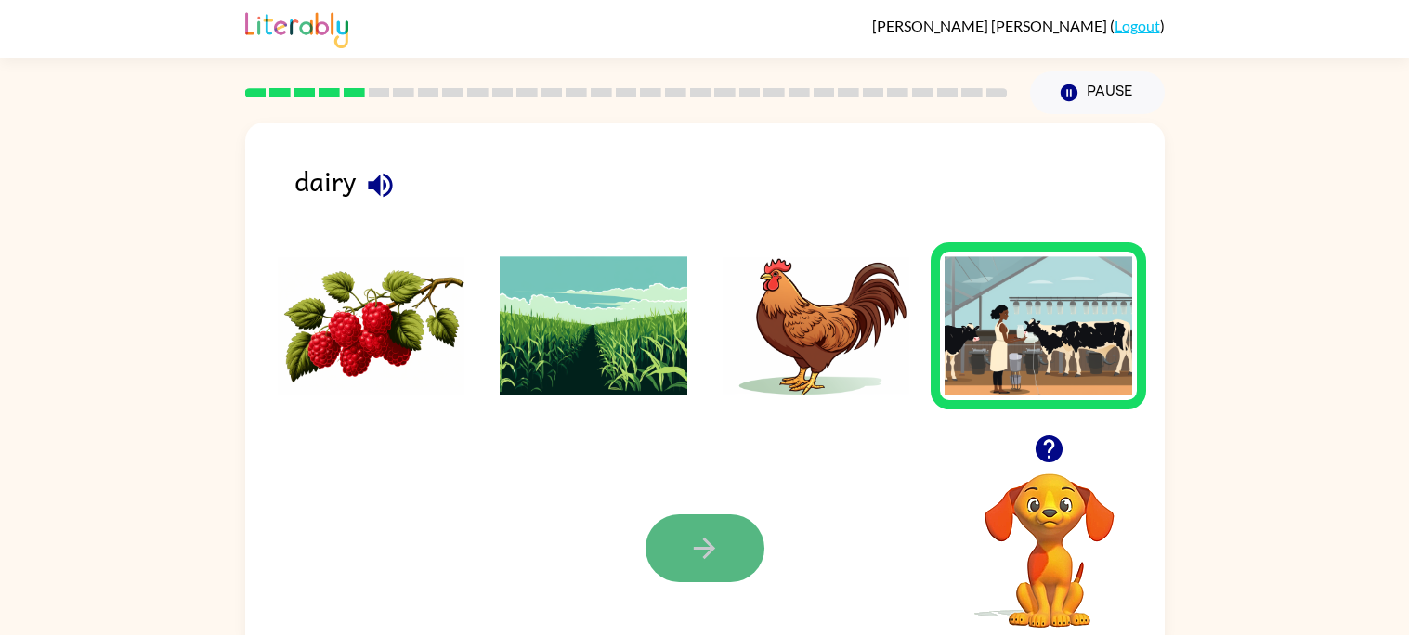
click at [688, 561] on icon "button" at bounding box center [704, 548] width 33 height 33
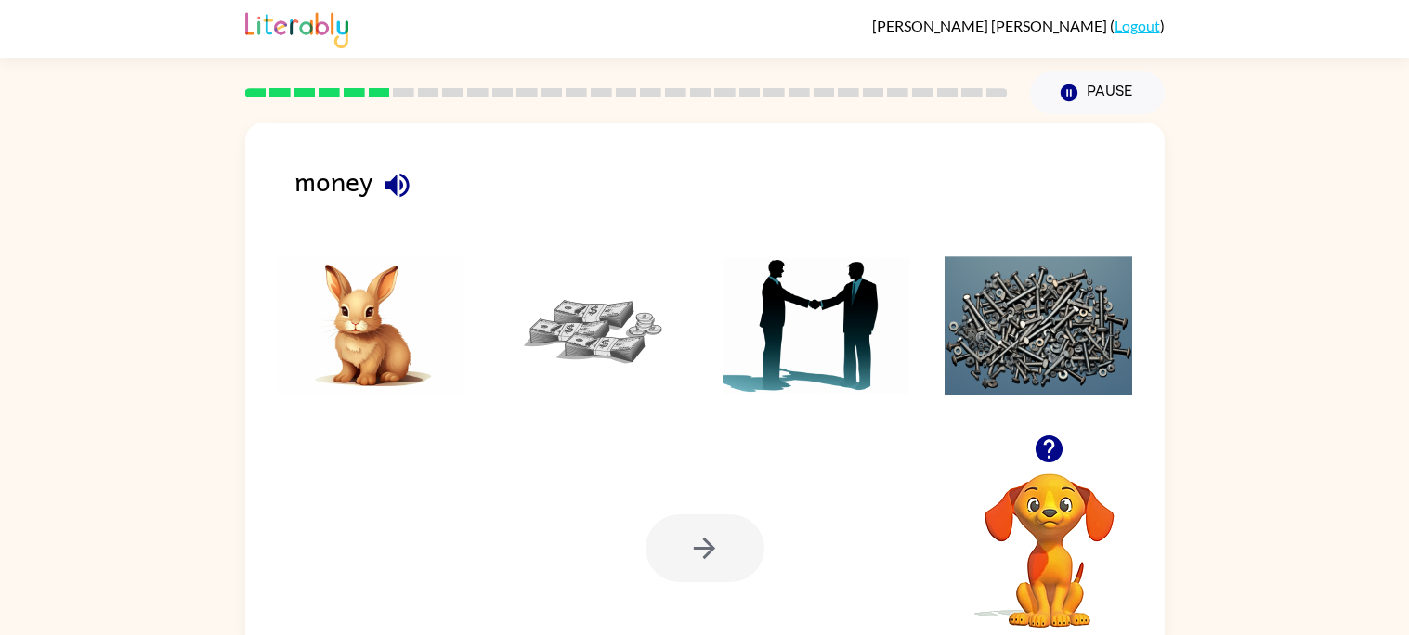
click at [608, 330] on img at bounding box center [594, 325] width 188 height 139
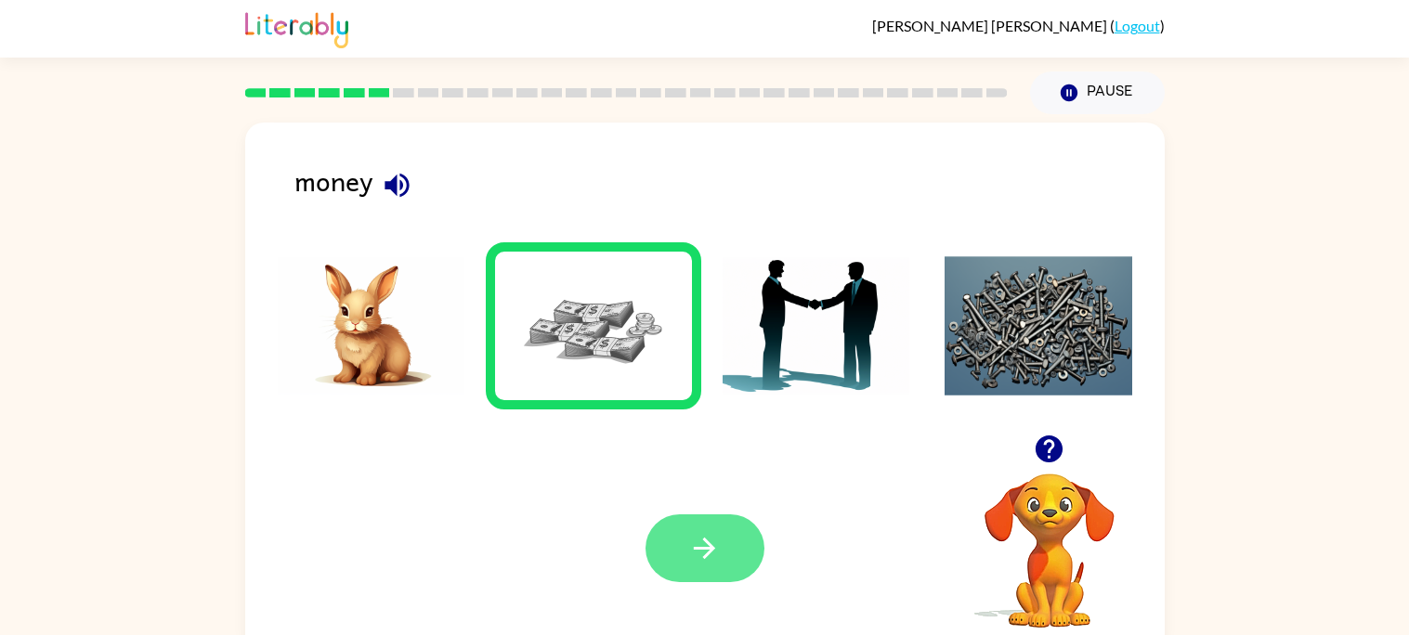
click at [712, 544] on icon "button" at bounding box center [704, 548] width 33 height 33
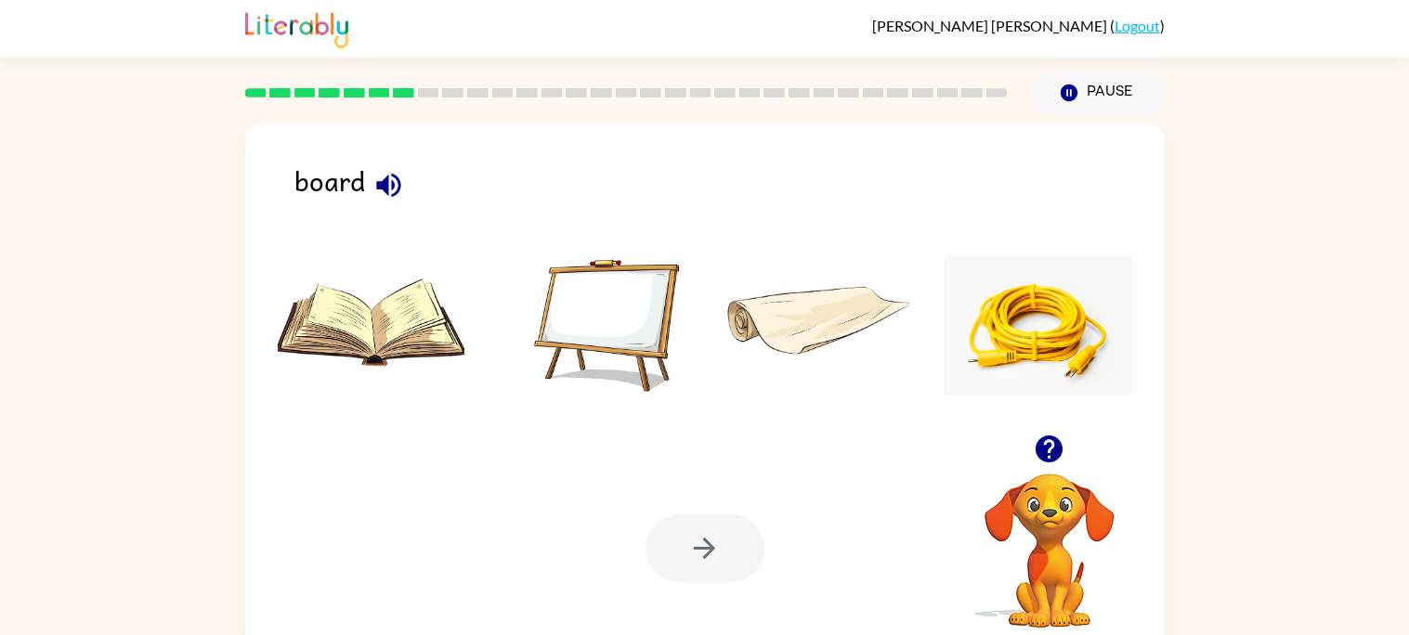
click at [571, 321] on img at bounding box center [594, 325] width 188 height 139
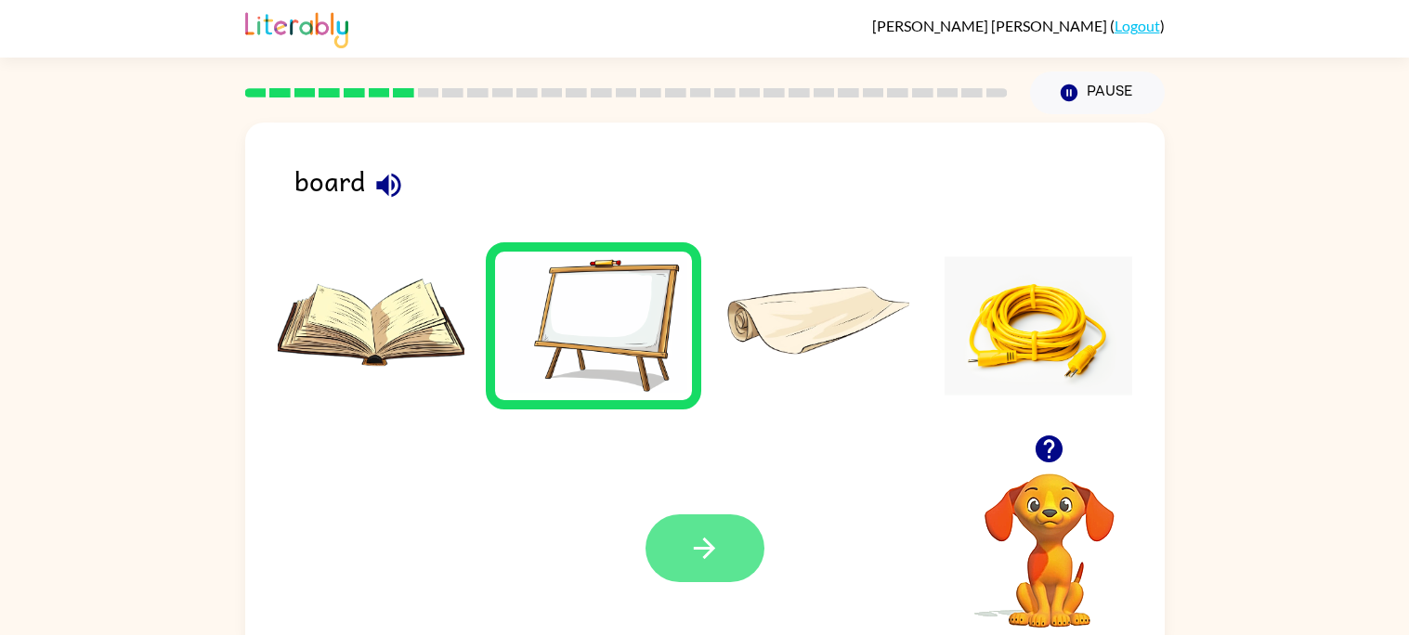
click at [711, 565] on icon "button" at bounding box center [704, 548] width 33 height 33
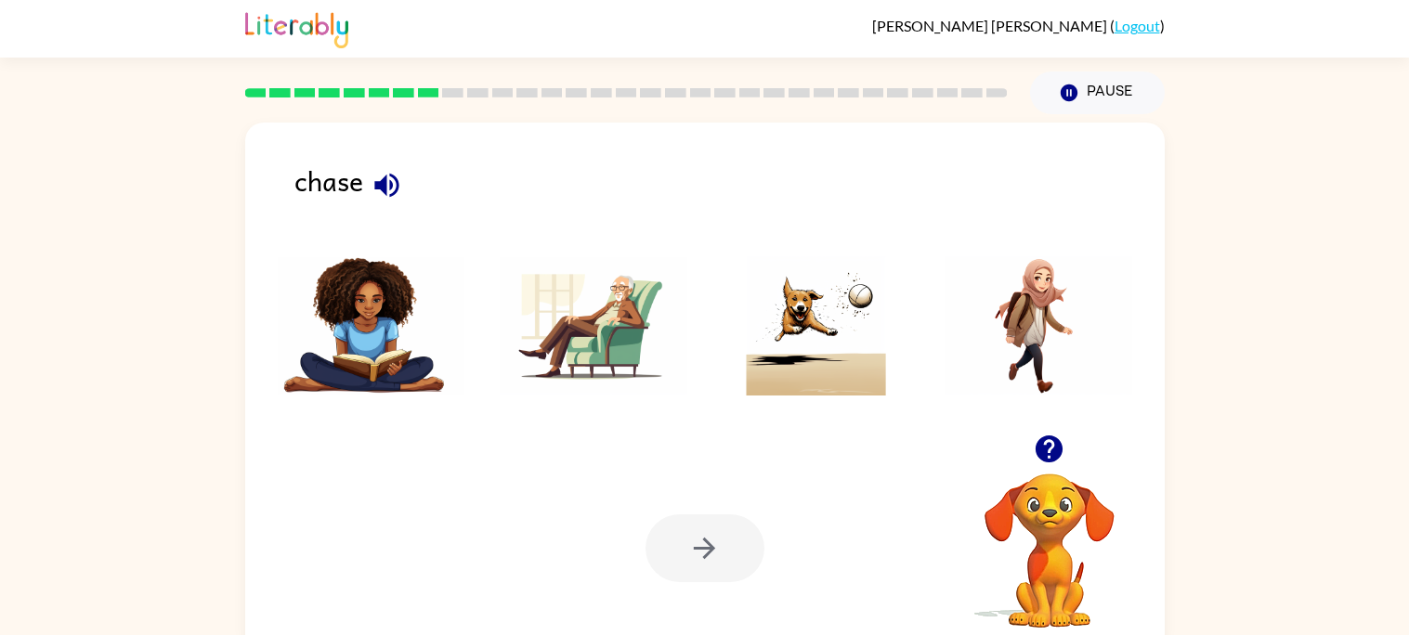
click at [871, 383] on img at bounding box center [817, 325] width 188 height 139
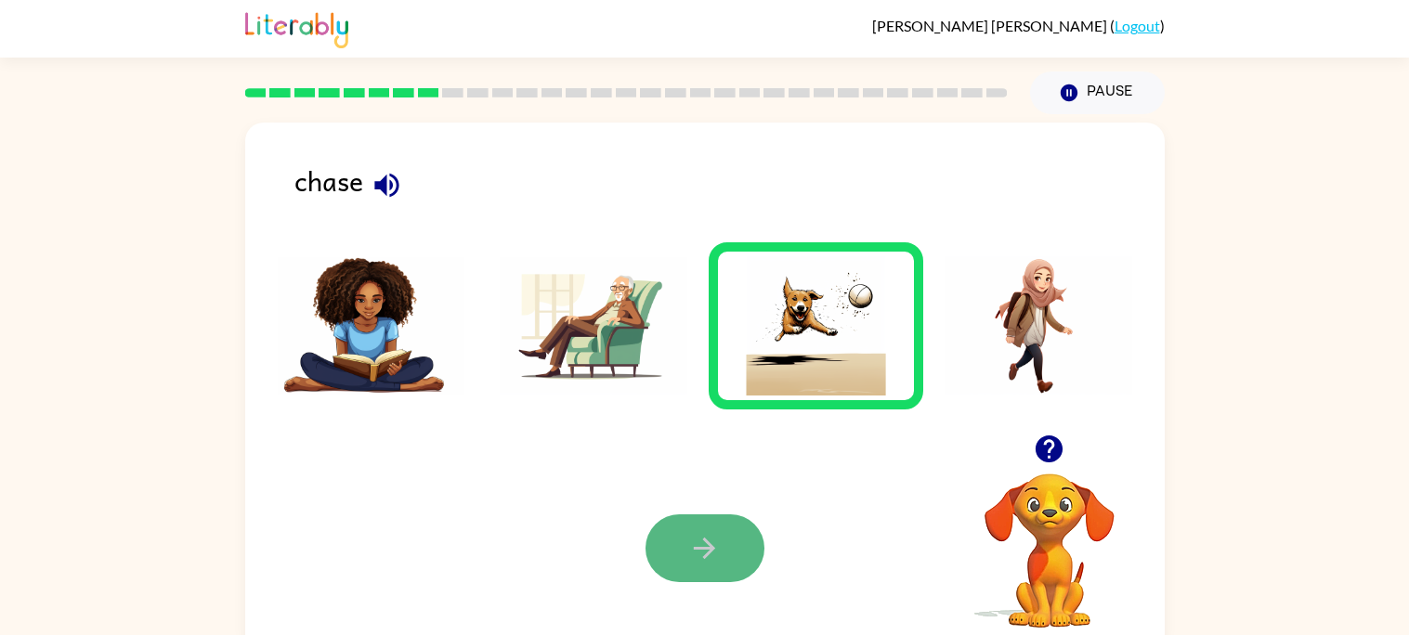
click at [697, 564] on icon "button" at bounding box center [704, 548] width 33 height 33
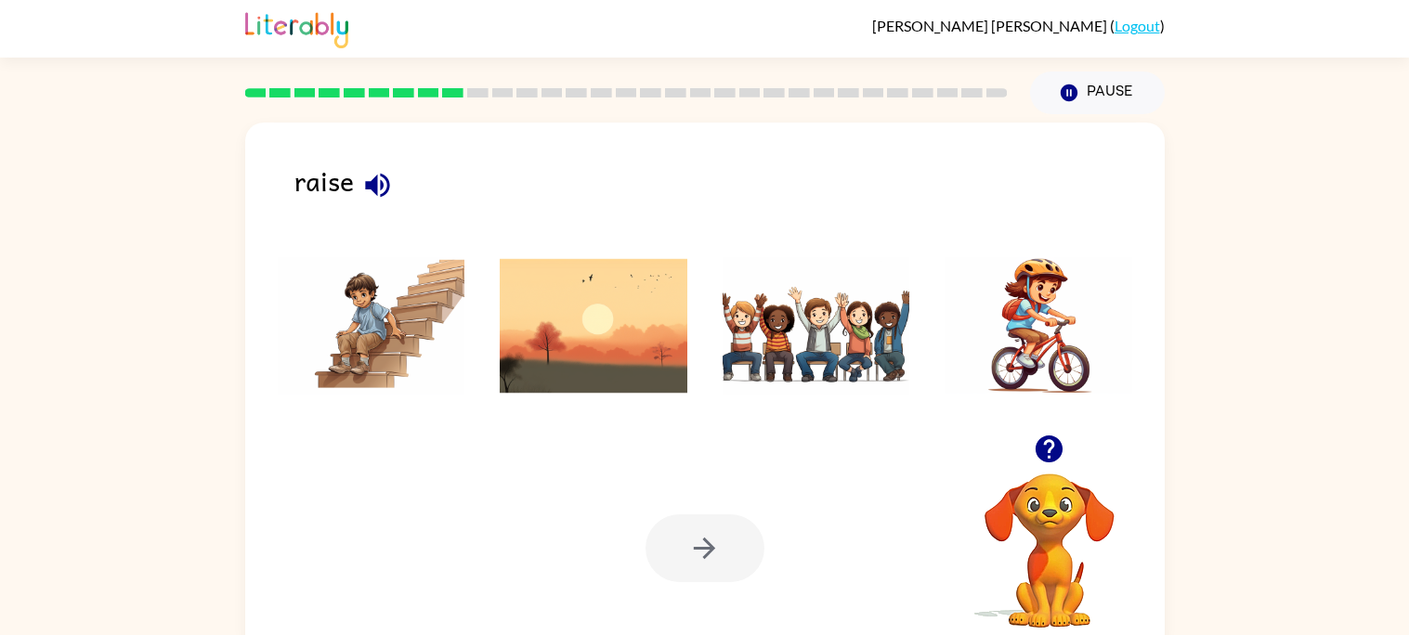
click at [299, 177] on div "raise" at bounding box center [729, 189] width 870 height 59
click at [380, 194] on icon "button" at bounding box center [377, 185] width 33 height 33
click at [590, 361] on img at bounding box center [594, 325] width 188 height 139
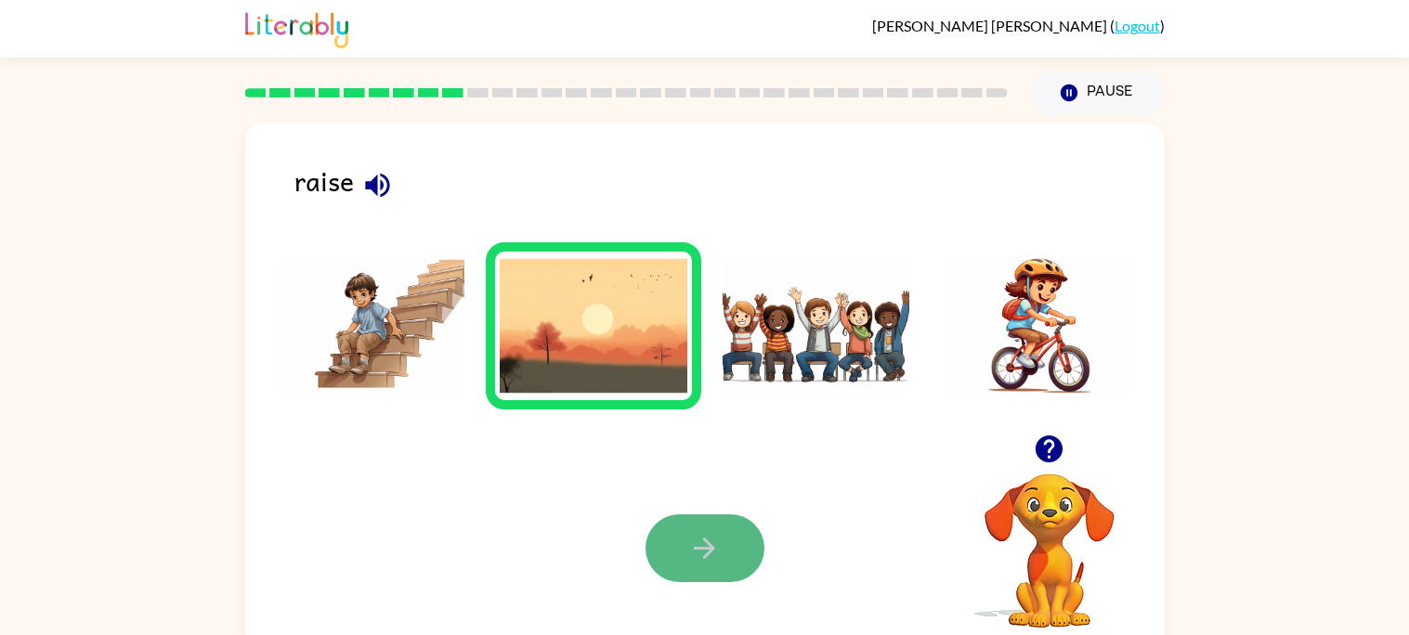
click at [696, 557] on icon "button" at bounding box center [704, 548] width 33 height 33
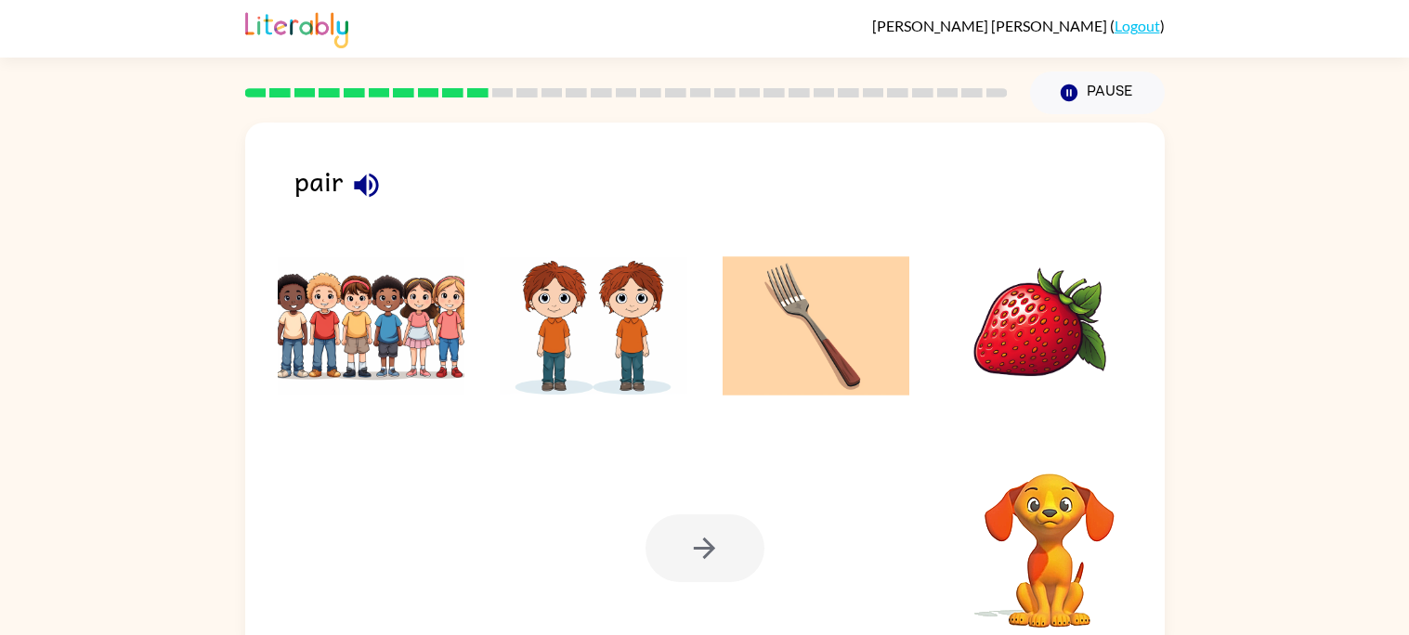
click at [696, 557] on div at bounding box center [704, 549] width 119 height 68
click at [545, 361] on img at bounding box center [594, 325] width 188 height 139
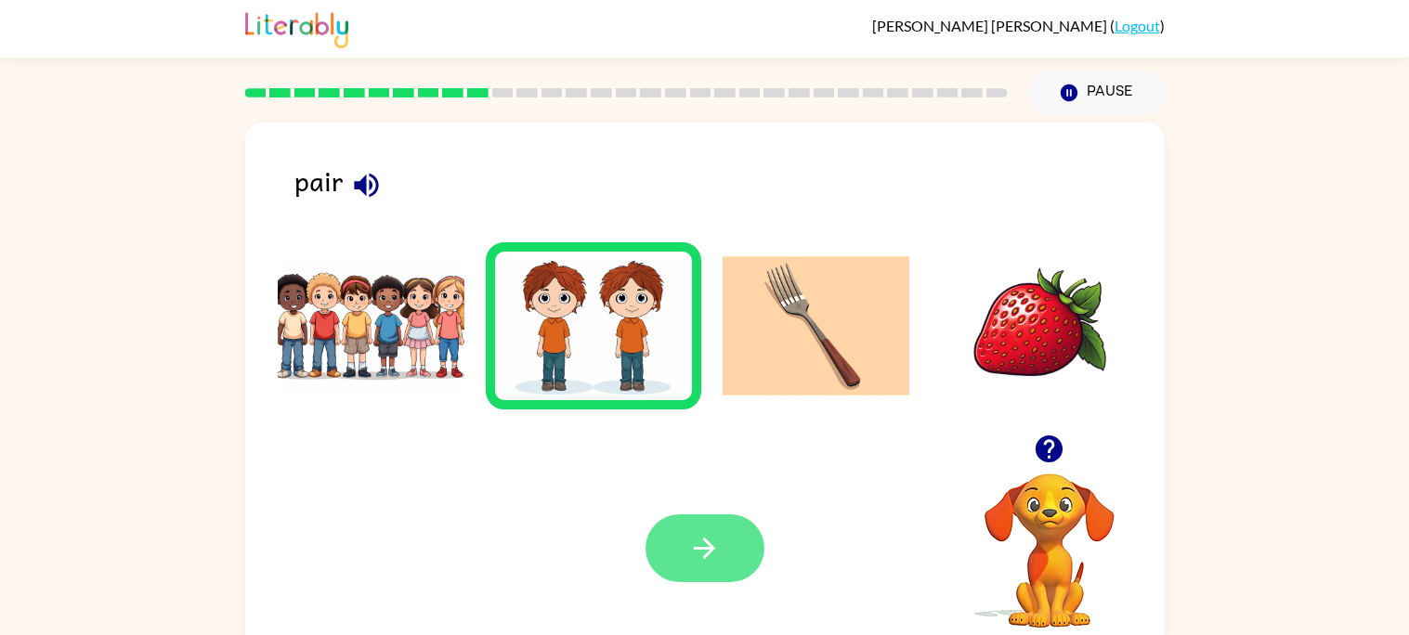
click at [701, 518] on button "button" at bounding box center [704, 549] width 119 height 68
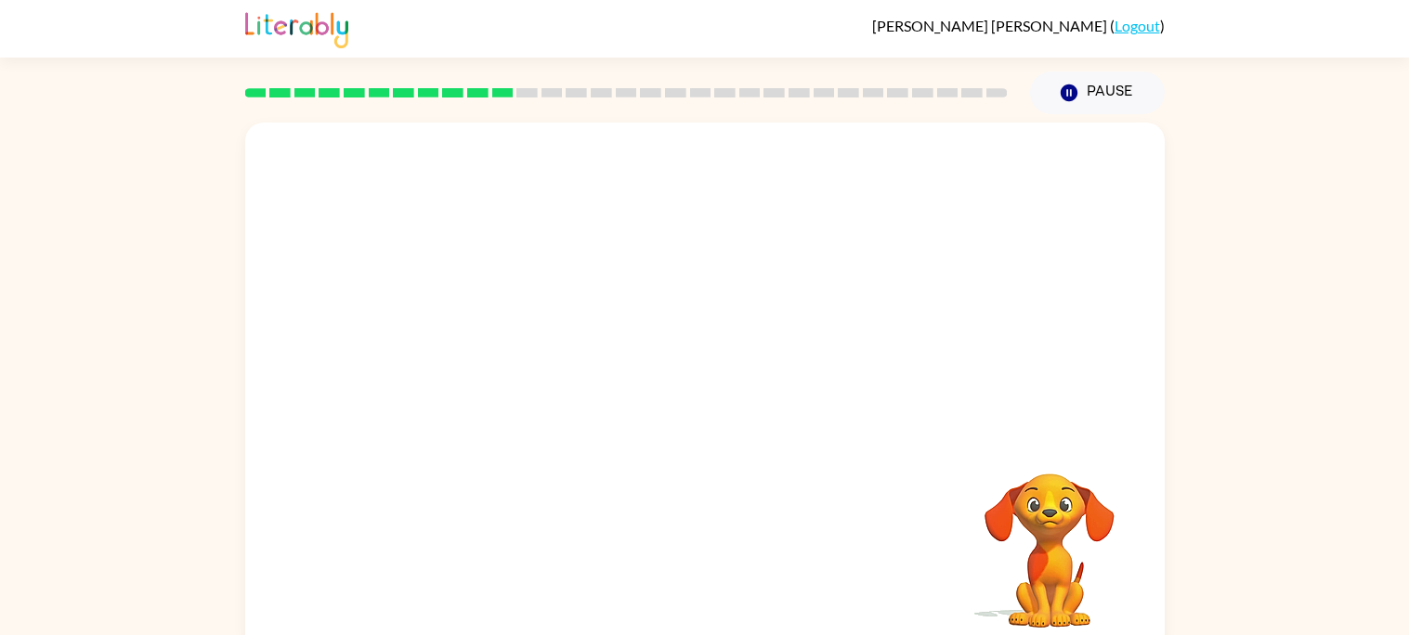
click at [701, 518] on div "Your browser must support playing .mp4 files to use Literably. Please try using…" at bounding box center [704, 388] width 919 height 530
click at [706, 520] on div "Your browser must support playing .mp4 files to use Literably. Please try using…" at bounding box center [704, 388] width 919 height 530
click at [709, 528] on div "Your browser must support playing .mp4 files to use Literably. Please try using…" at bounding box center [704, 388] width 919 height 530
click at [713, 536] on div "Your browser must support playing .mp4 files to use Literably. Please try using…" at bounding box center [704, 388] width 919 height 530
click at [497, 233] on video "Your browser must support playing .mp4 files to use Literably. Please try using…" at bounding box center [704, 279] width 919 height 312
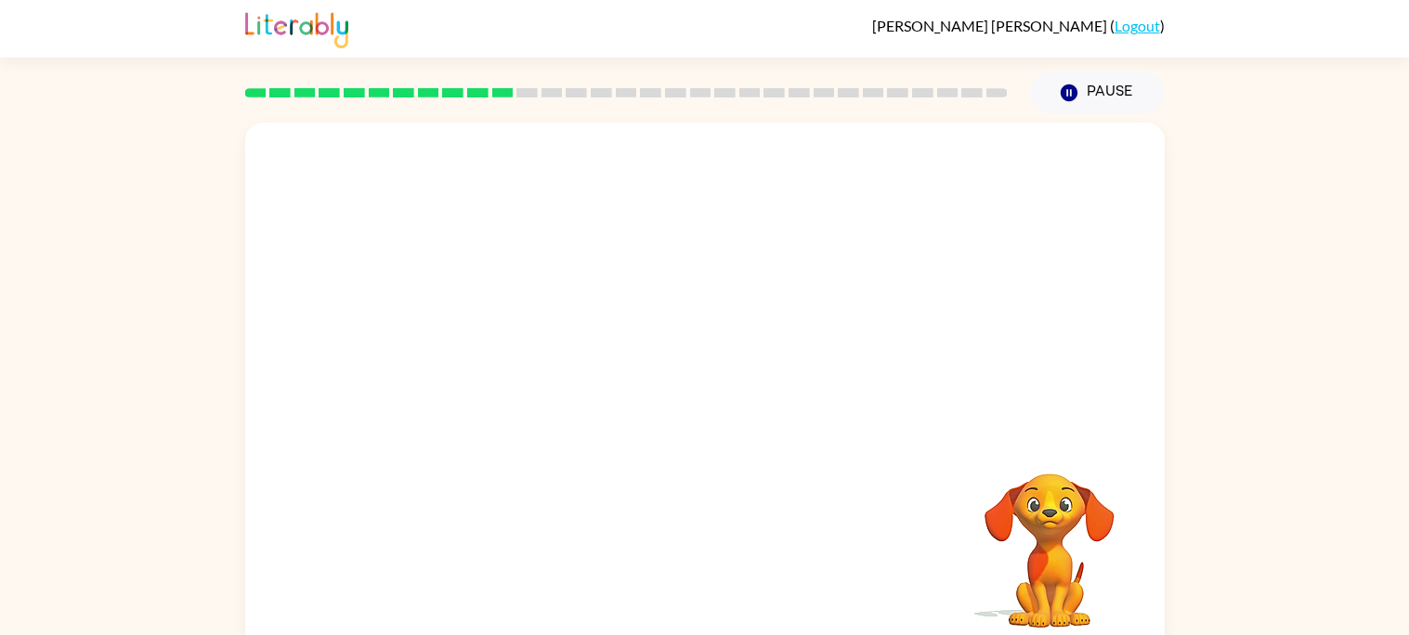
click at [506, 246] on video "Your browser must support playing .mp4 files to use Literably. Please try using…" at bounding box center [704, 279] width 919 height 312
click at [532, 238] on video "Your browser must support playing .mp4 files to use Literably. Please try using…" at bounding box center [704, 279] width 919 height 312
click at [508, 252] on video "Your browser must support playing .mp4 files to use Literably. Please try using…" at bounding box center [704, 279] width 919 height 312
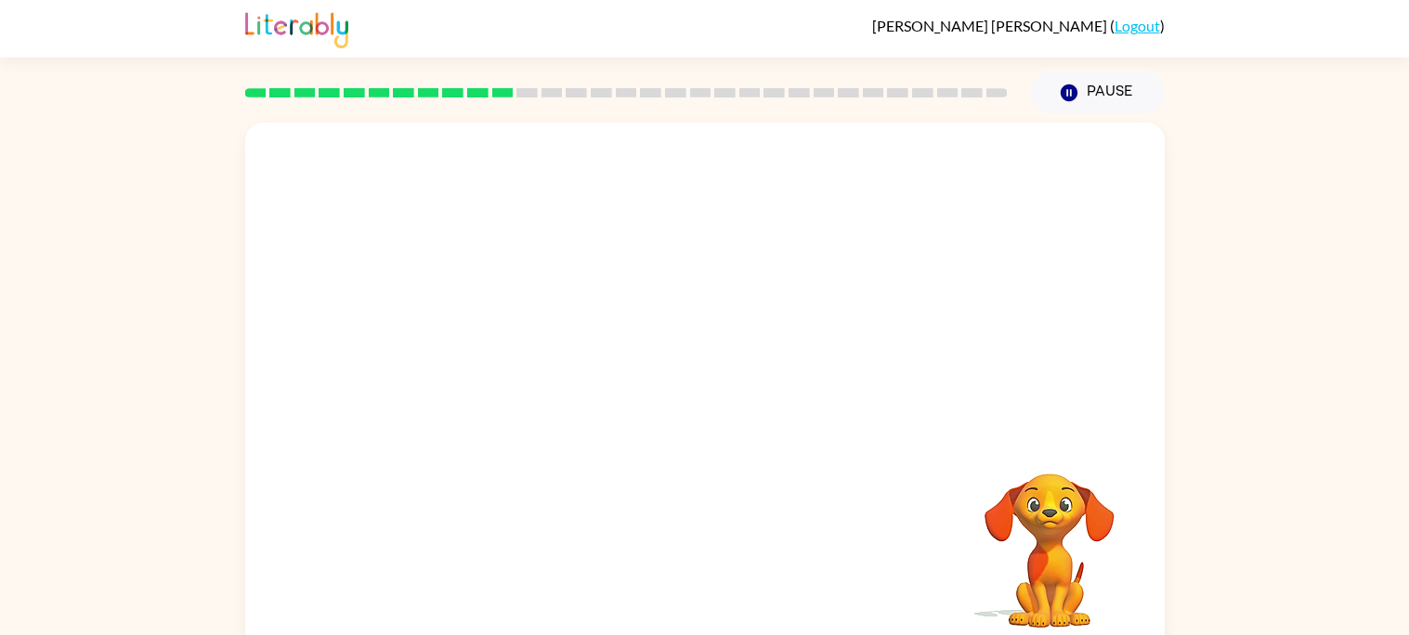
click at [501, 248] on video "Your browser must support playing .mp4 files to use Literably. Please try using…" at bounding box center [704, 279] width 919 height 312
click at [544, 242] on video "Your browser must support playing .mp4 files to use Literably. Please try using…" at bounding box center [704, 279] width 919 height 312
click at [688, 395] on icon "button" at bounding box center [704, 397] width 33 height 33
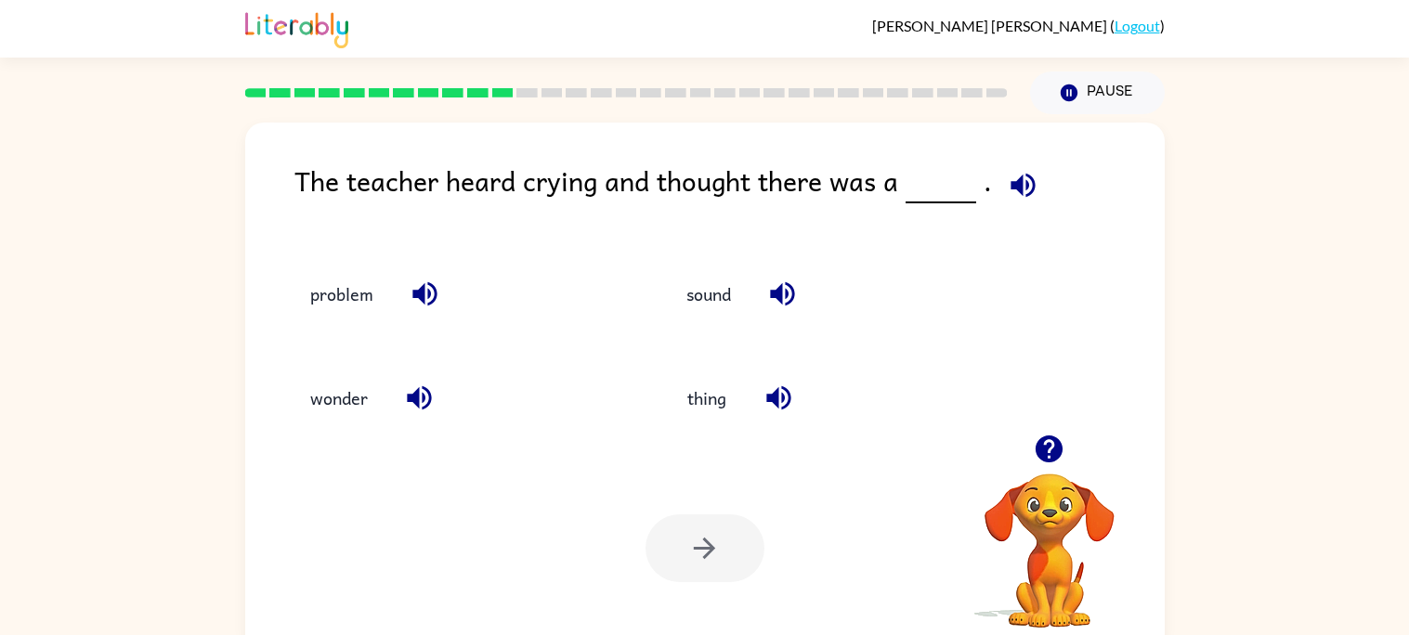
click at [679, 576] on div at bounding box center [704, 549] width 119 height 68
click at [709, 566] on div at bounding box center [704, 549] width 119 height 68
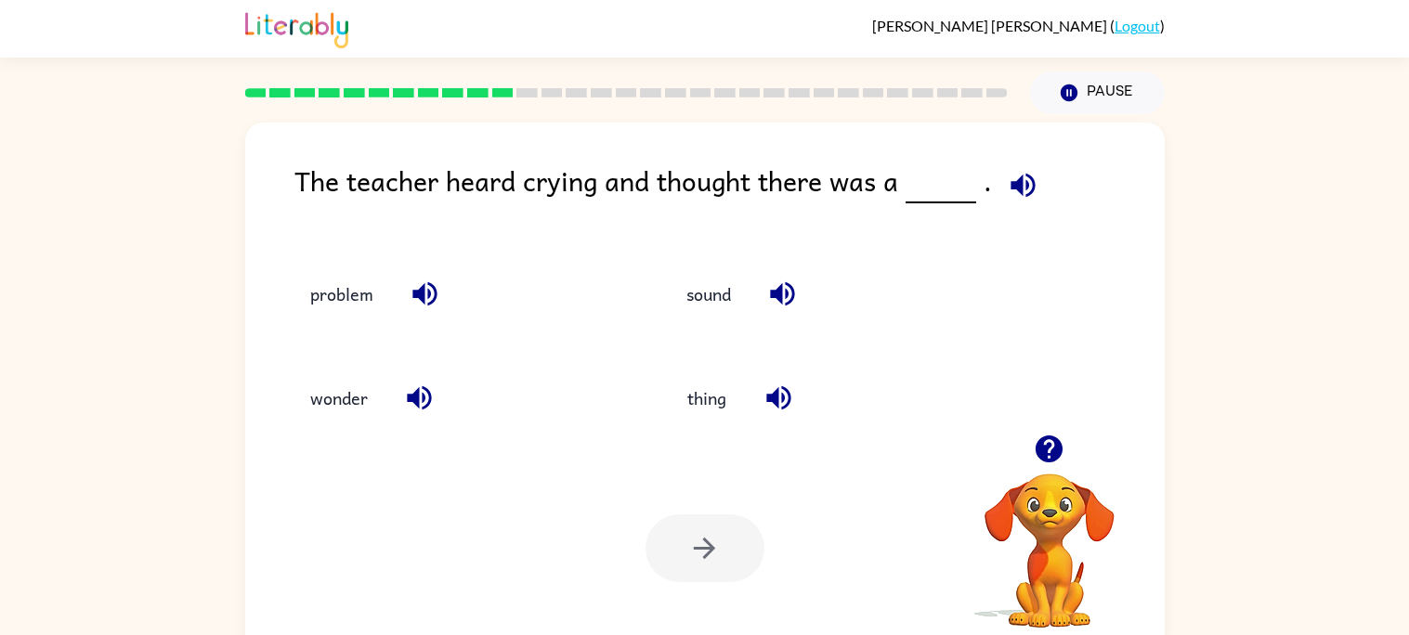
click at [709, 566] on div at bounding box center [704, 549] width 119 height 68
click at [348, 300] on button "problem" at bounding box center [342, 293] width 100 height 50
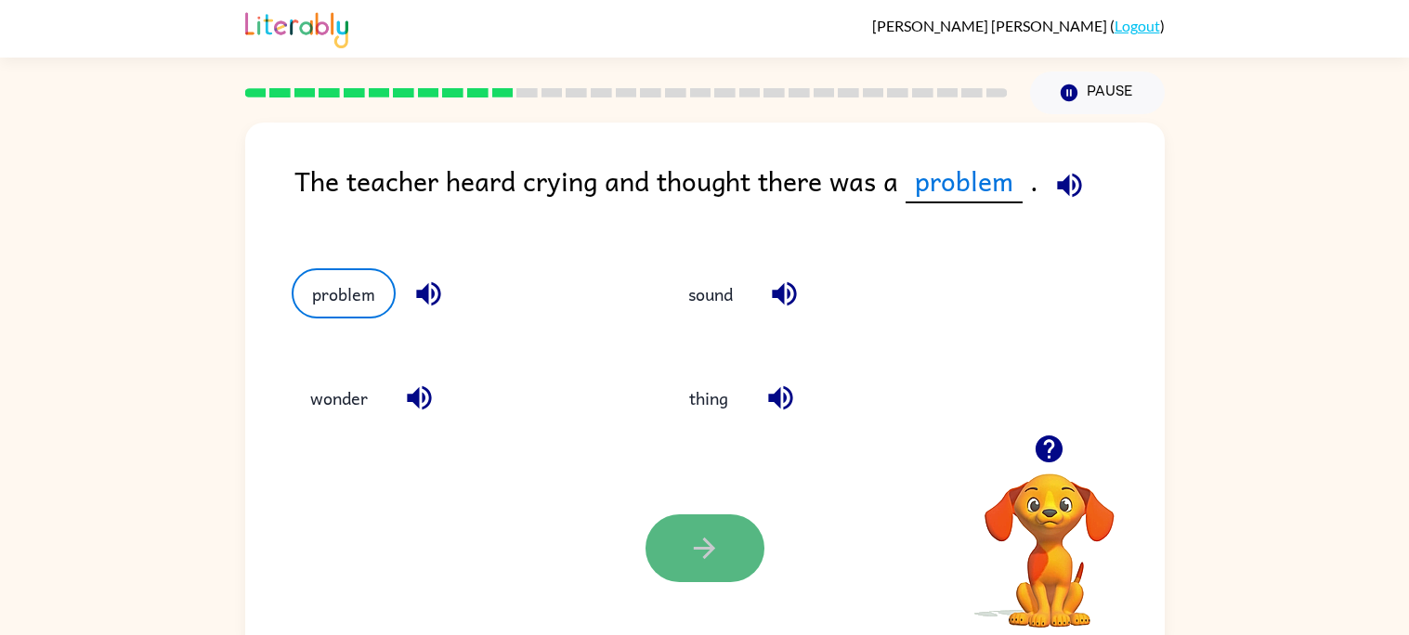
click at [714, 537] on icon "button" at bounding box center [704, 548] width 33 height 33
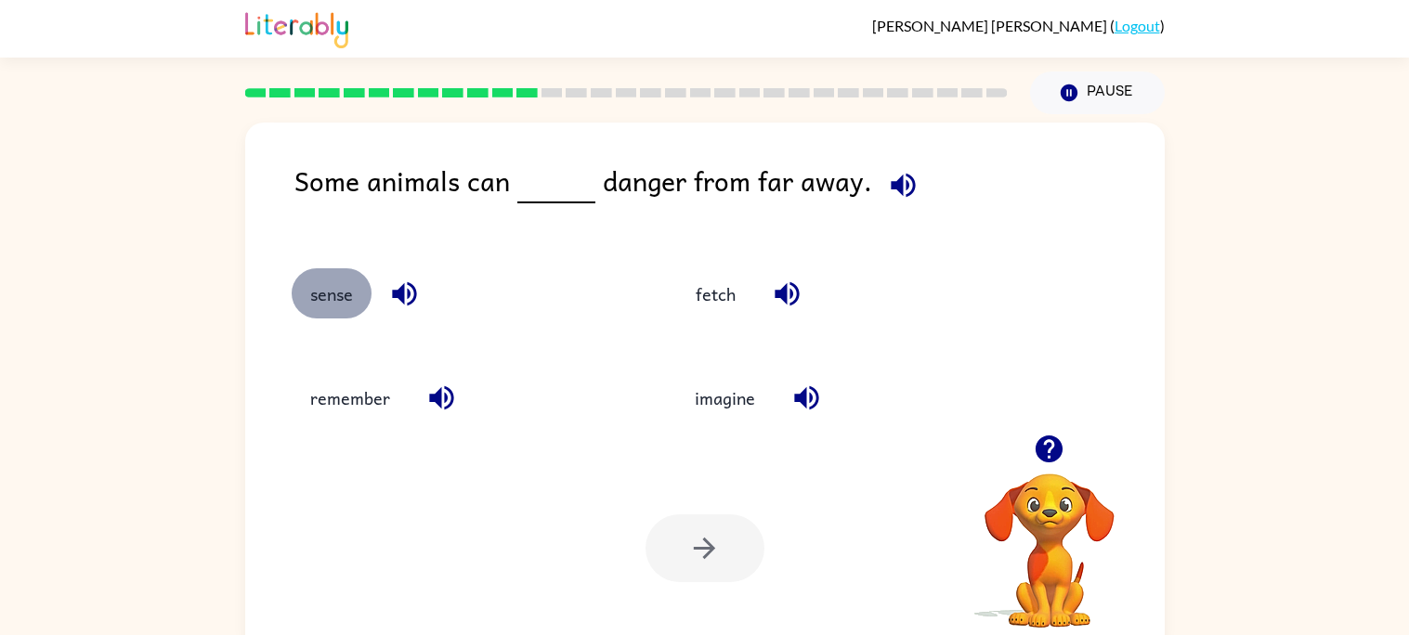
click at [319, 281] on button "sense" at bounding box center [332, 293] width 80 height 50
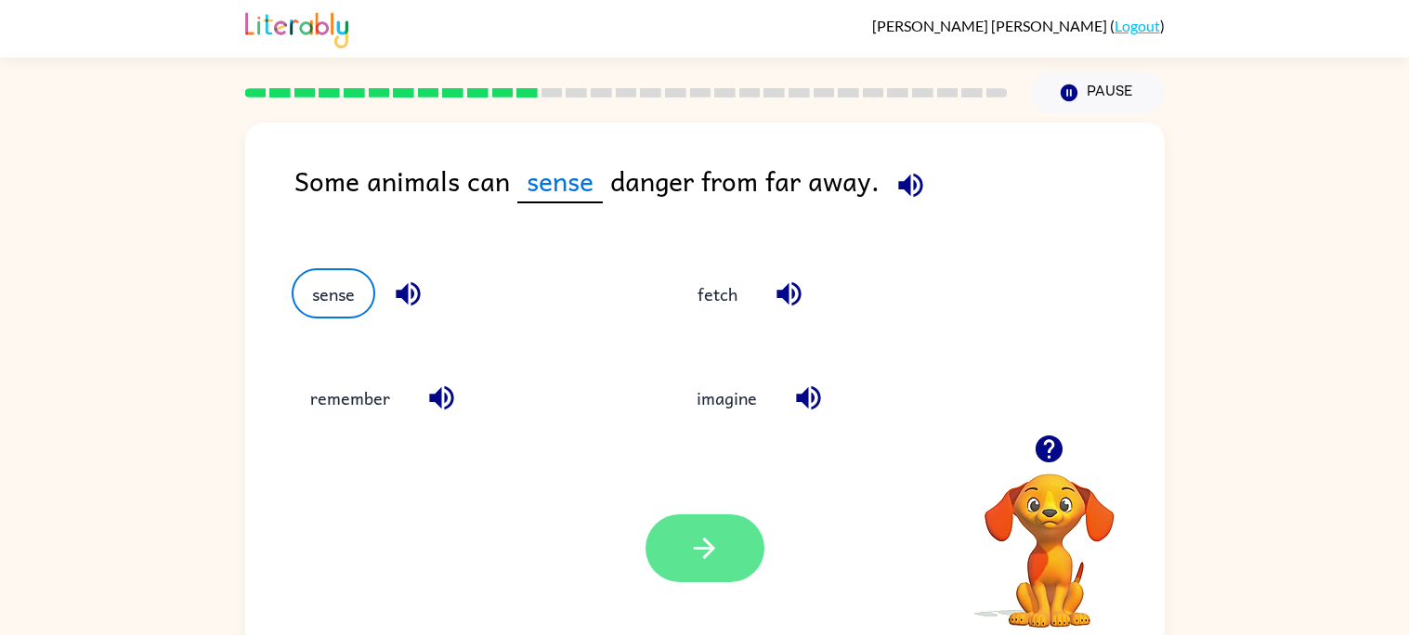
click at [717, 532] on icon "button" at bounding box center [704, 548] width 33 height 33
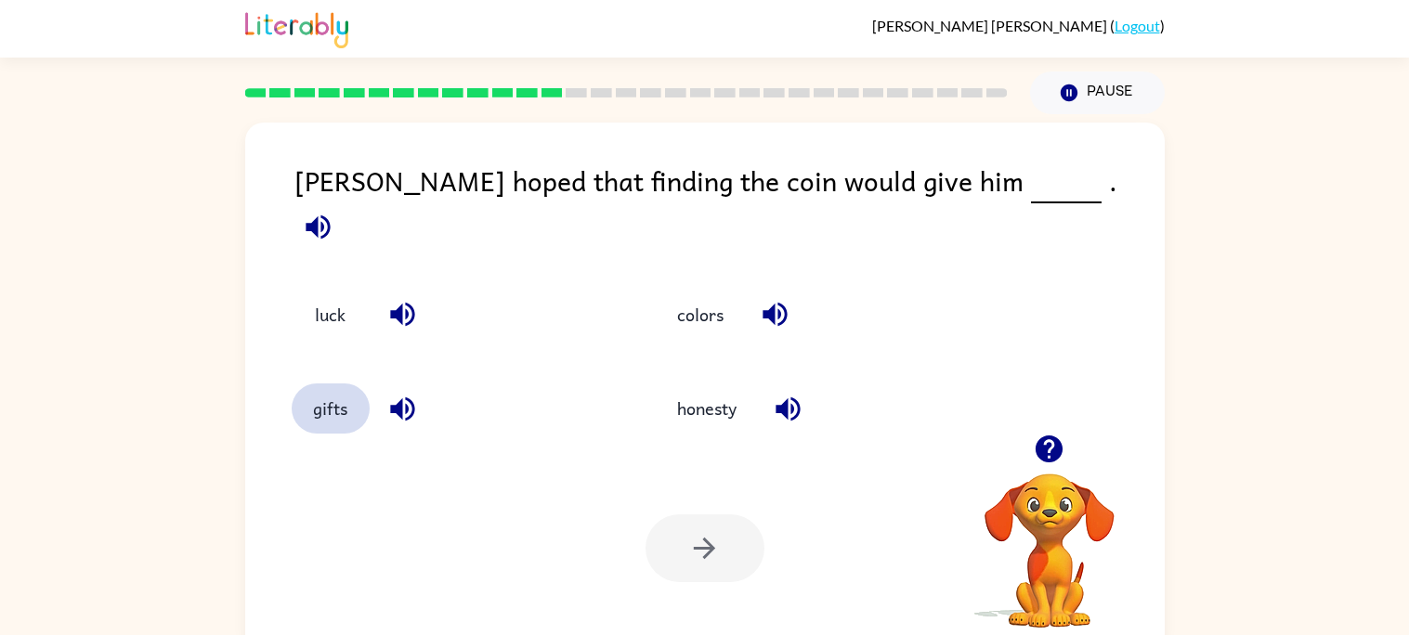
click at [324, 387] on button "gifts" at bounding box center [331, 409] width 78 height 50
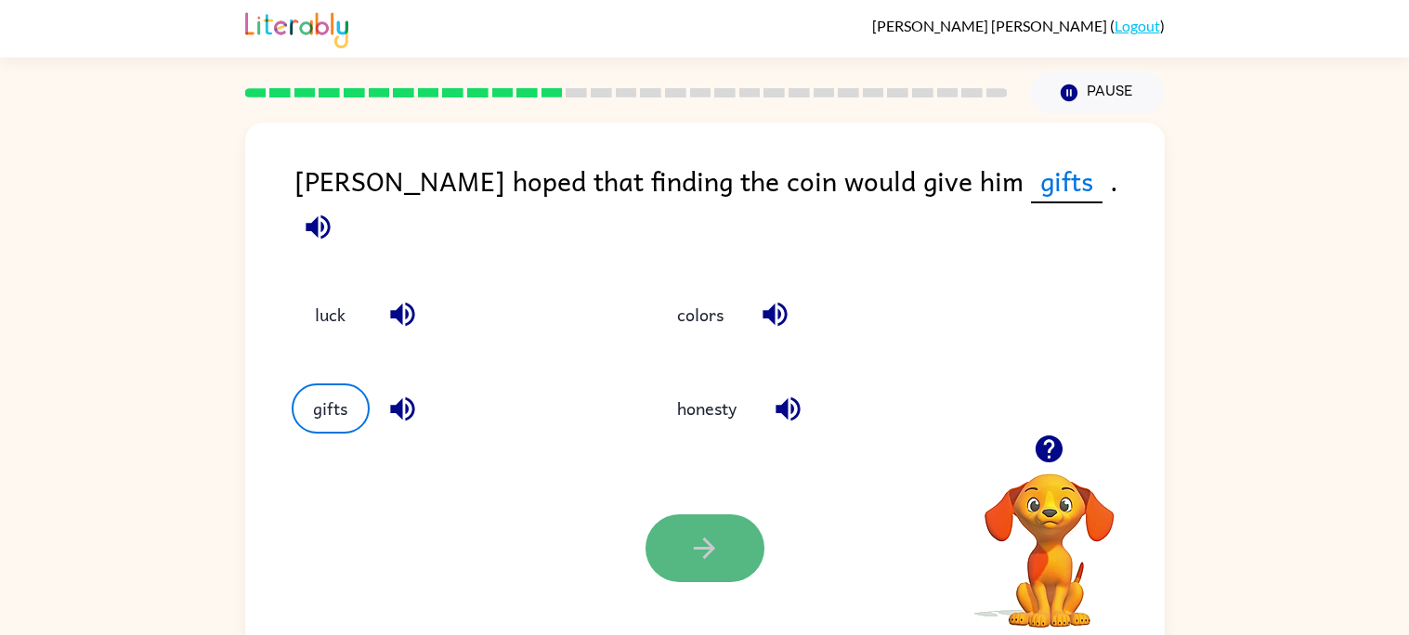
click at [696, 547] on icon "button" at bounding box center [704, 548] width 33 height 33
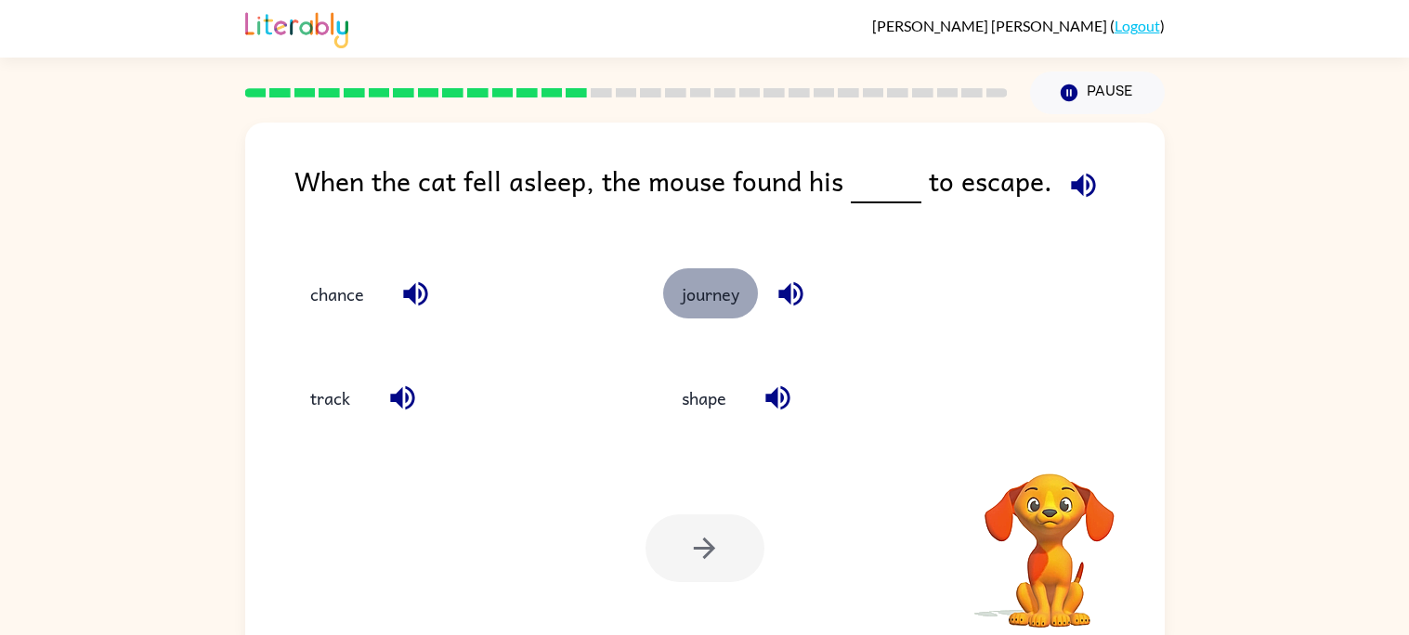
click at [707, 306] on button "journey" at bounding box center [710, 293] width 95 height 50
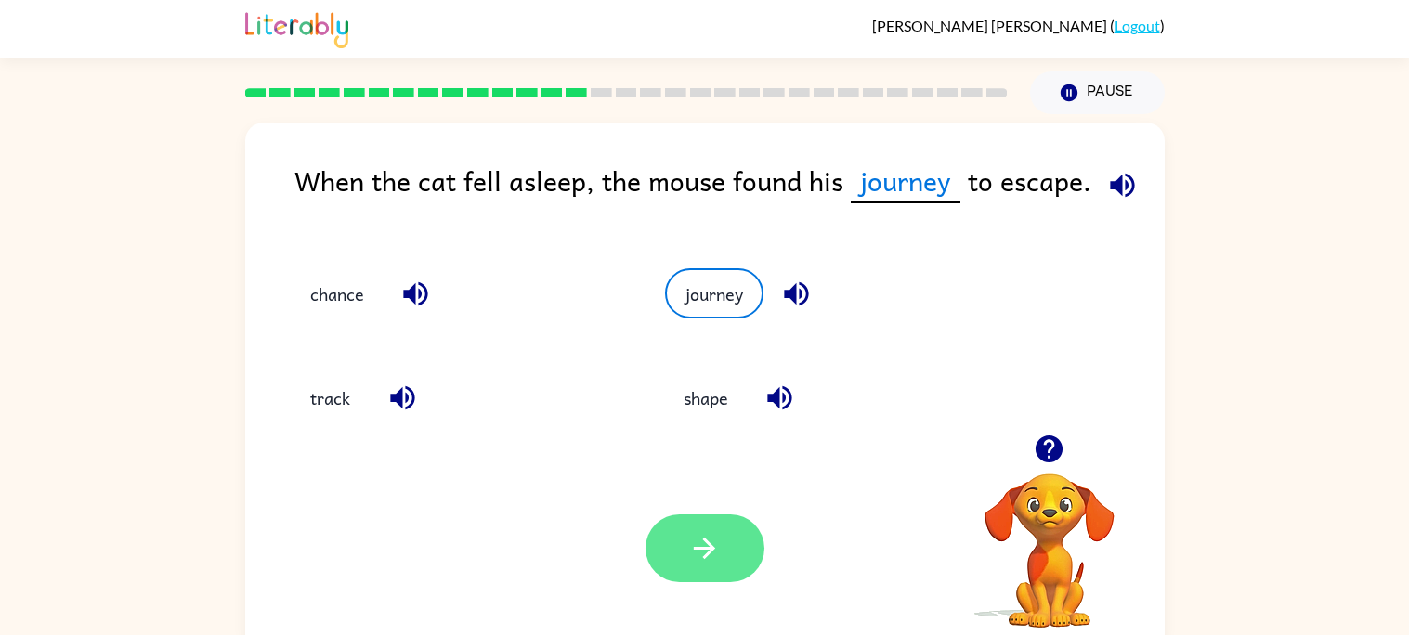
click at [725, 521] on button "button" at bounding box center [704, 549] width 119 height 68
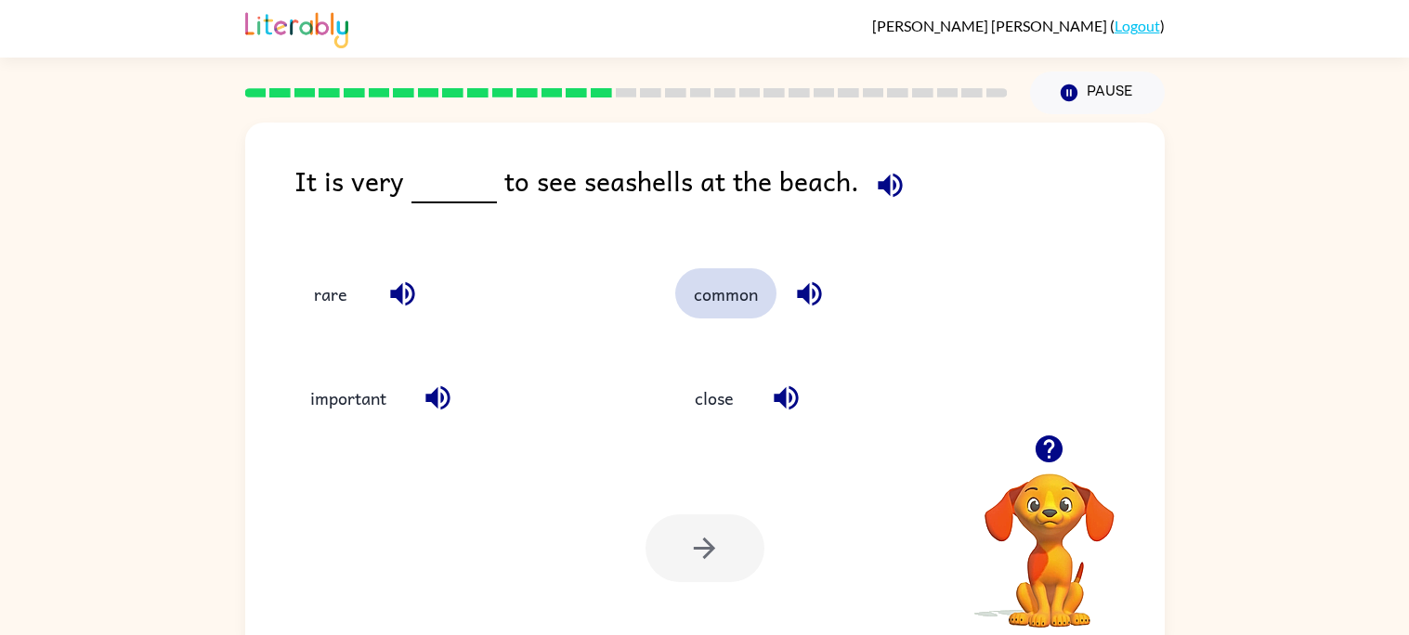
click at [736, 298] on button "common" at bounding box center [725, 293] width 101 height 50
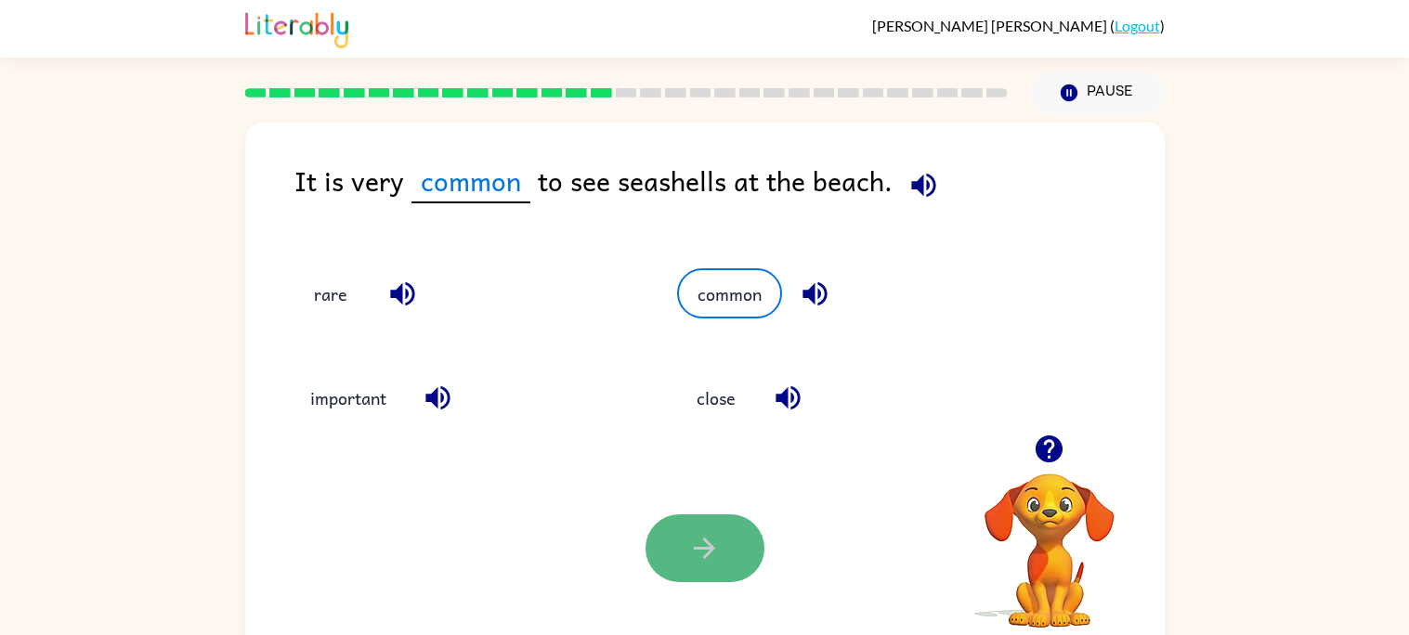
click at [690, 535] on icon "button" at bounding box center [704, 548] width 33 height 33
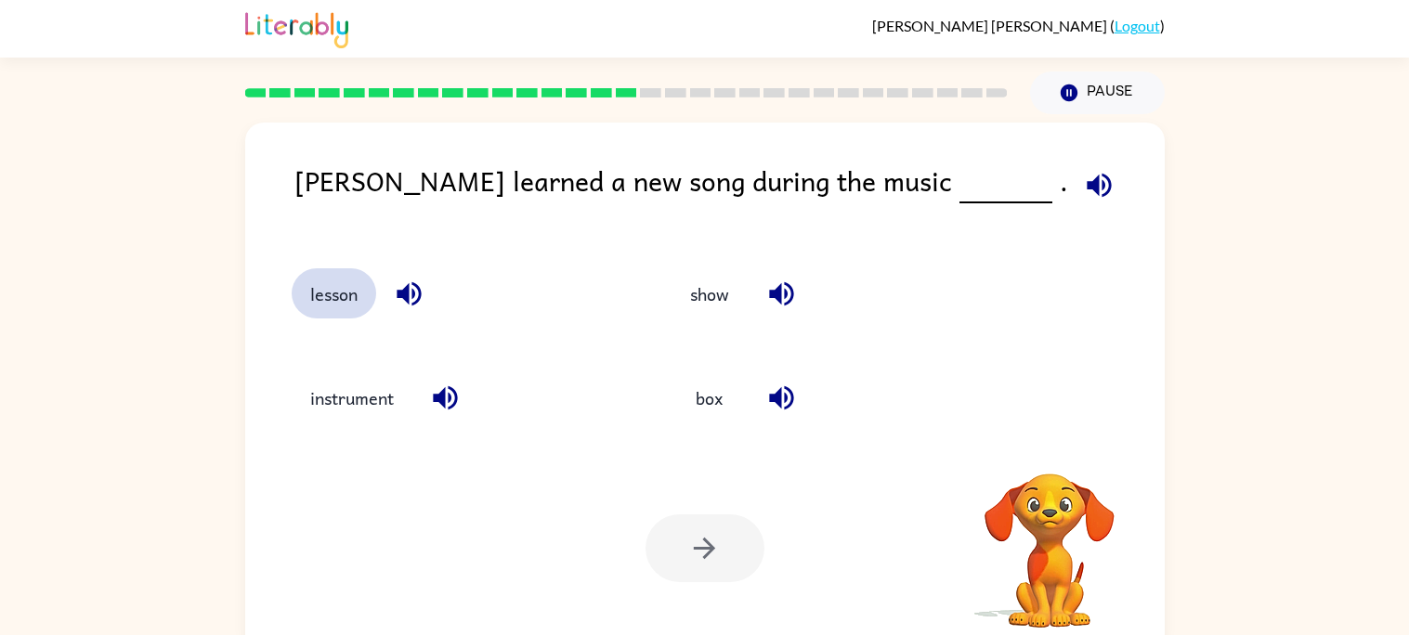
click at [329, 309] on button "lesson" at bounding box center [334, 293] width 85 height 50
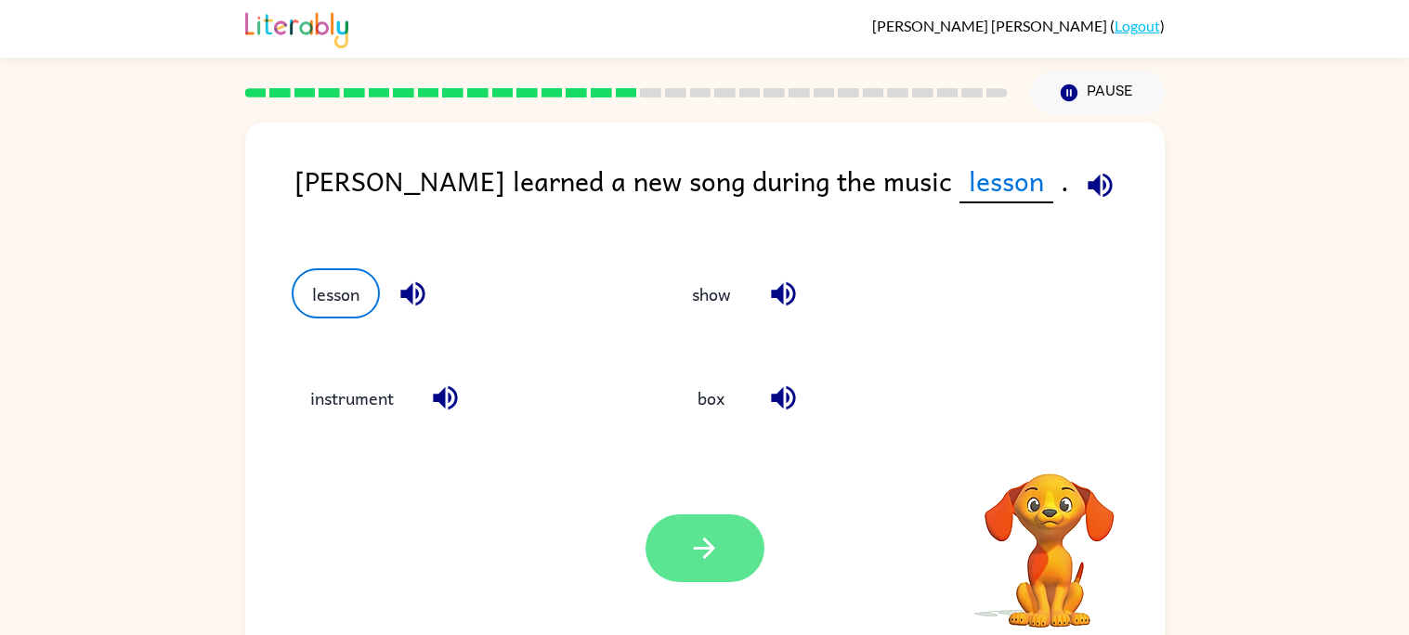
click at [687, 521] on button "button" at bounding box center [704, 549] width 119 height 68
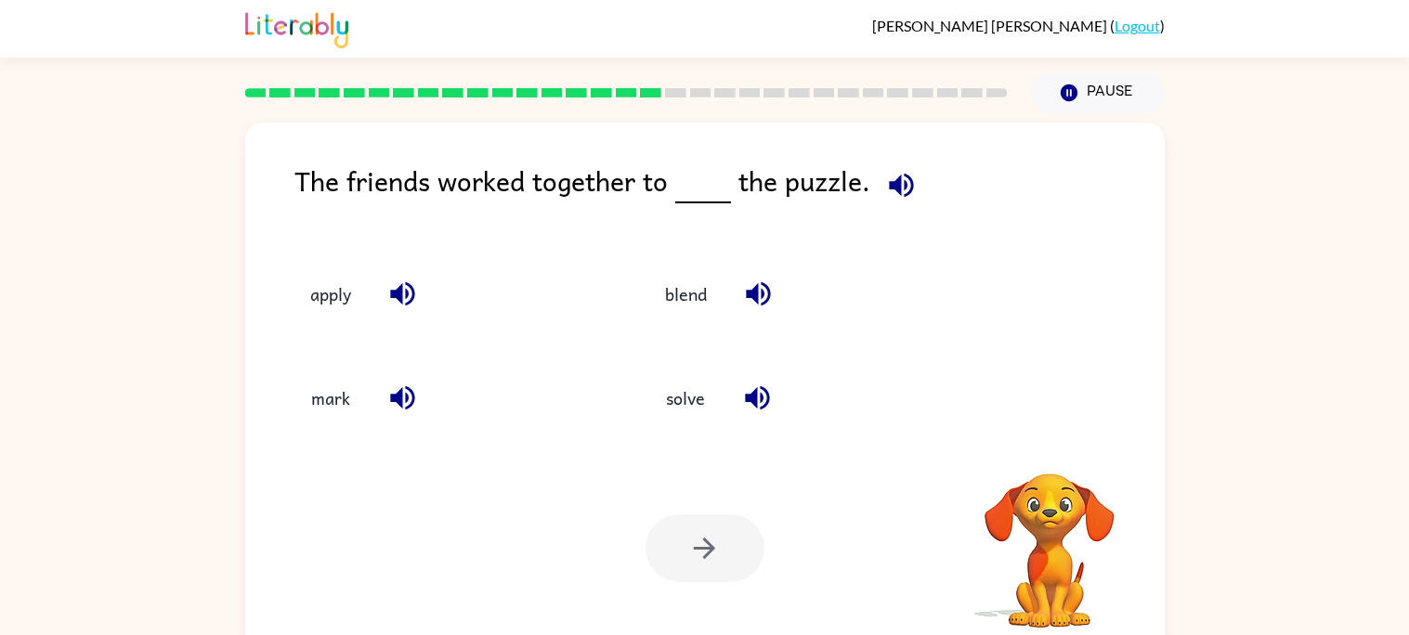
click at [694, 321] on div "blend" at bounding box center [789, 285] width 356 height 104
click at [694, 298] on button "blend" at bounding box center [685, 293] width 79 height 50
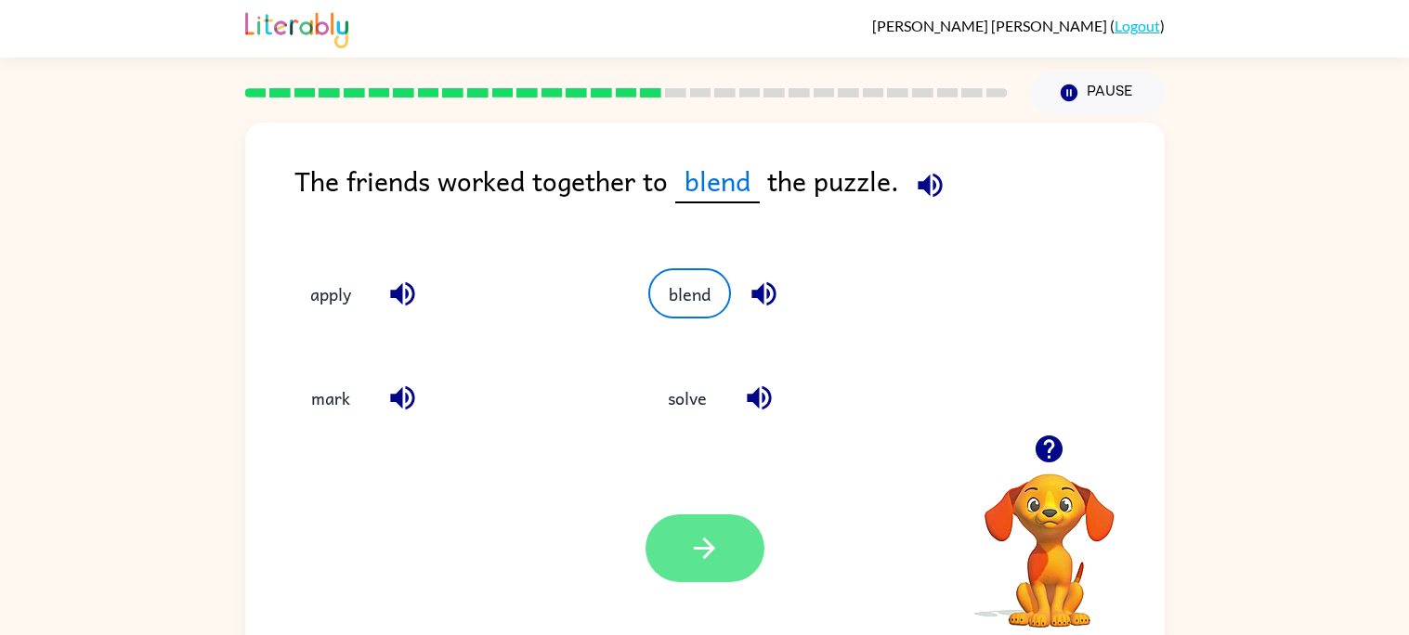
click at [716, 550] on icon "button" at bounding box center [704, 548] width 33 height 33
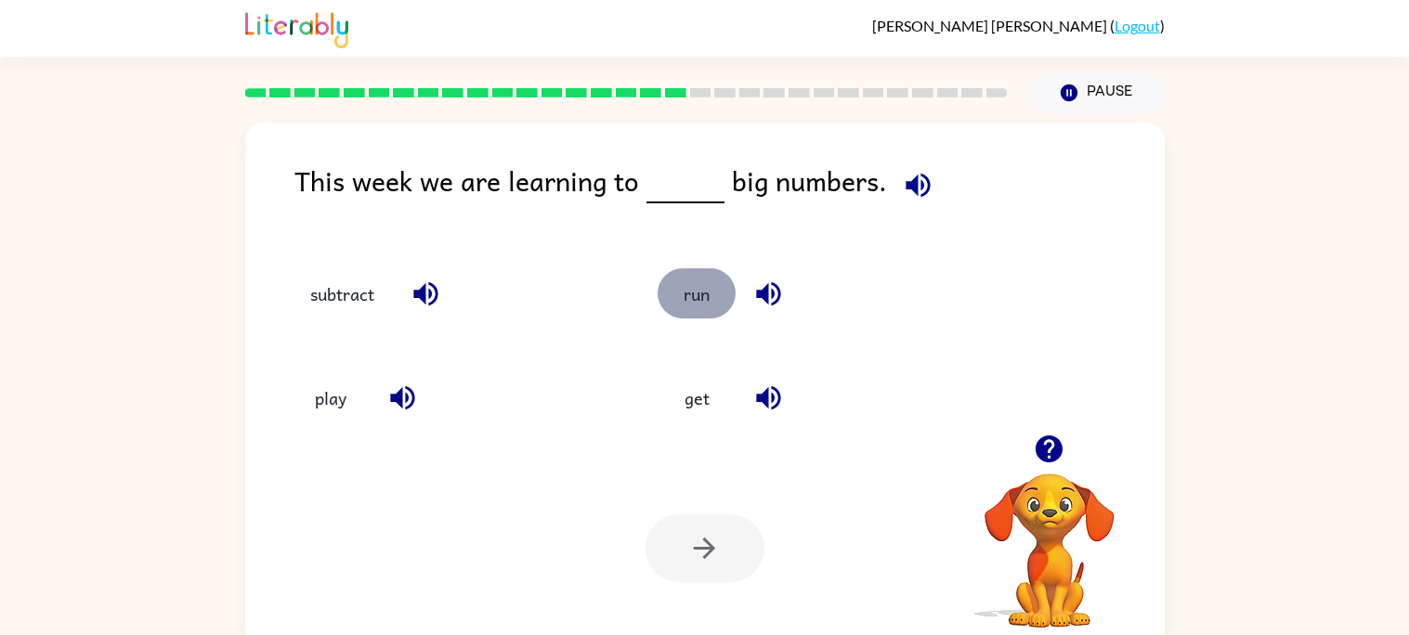
click at [716, 303] on button "run" at bounding box center [697, 293] width 78 height 50
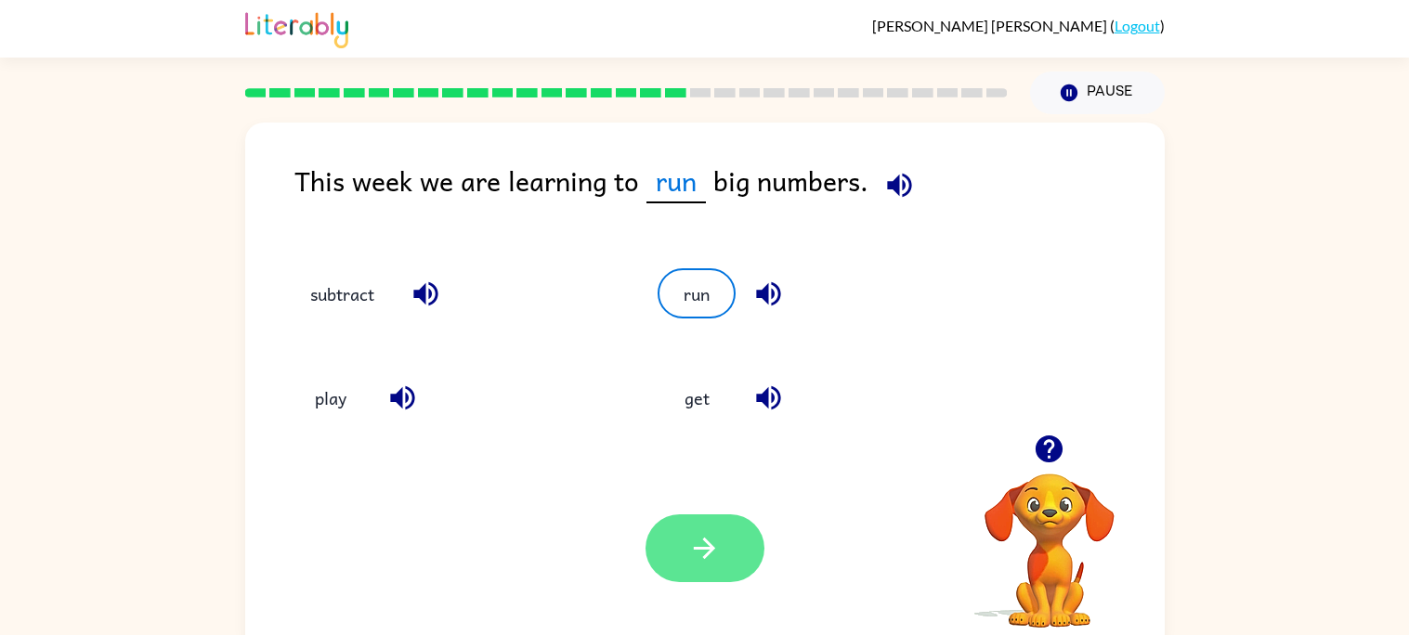
click at [712, 546] on icon "button" at bounding box center [704, 548] width 33 height 33
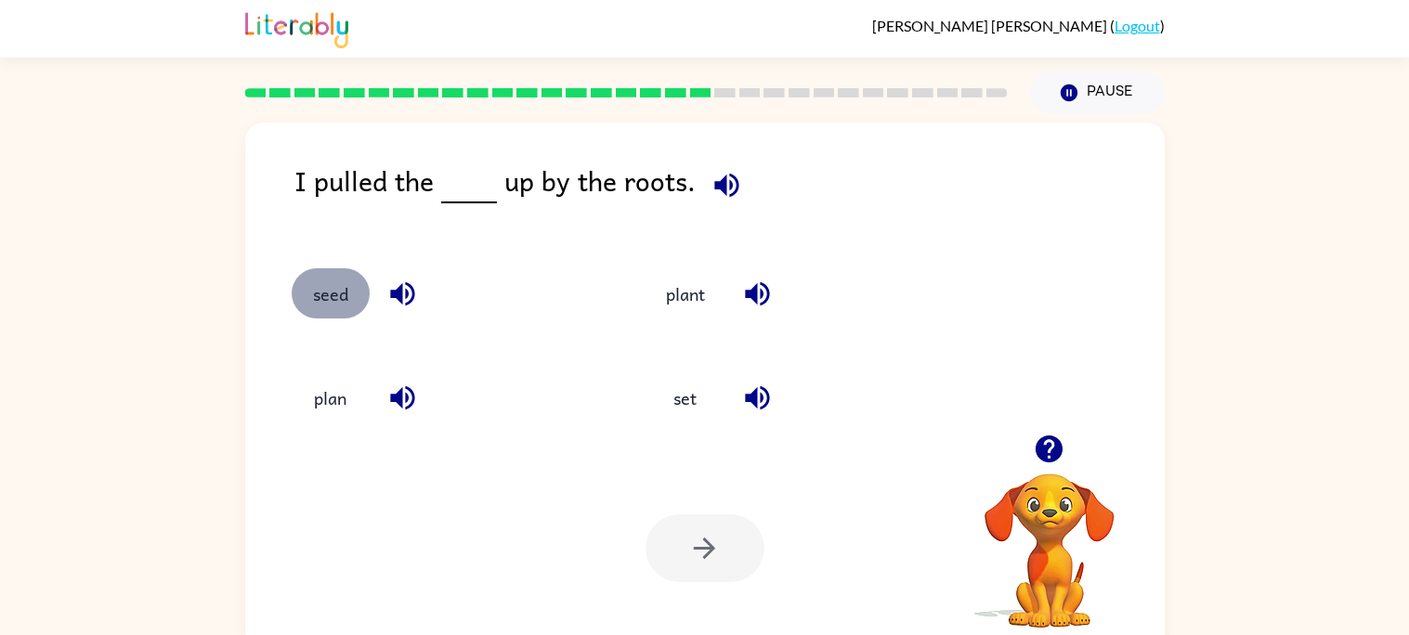
click at [334, 296] on button "seed" at bounding box center [331, 293] width 78 height 50
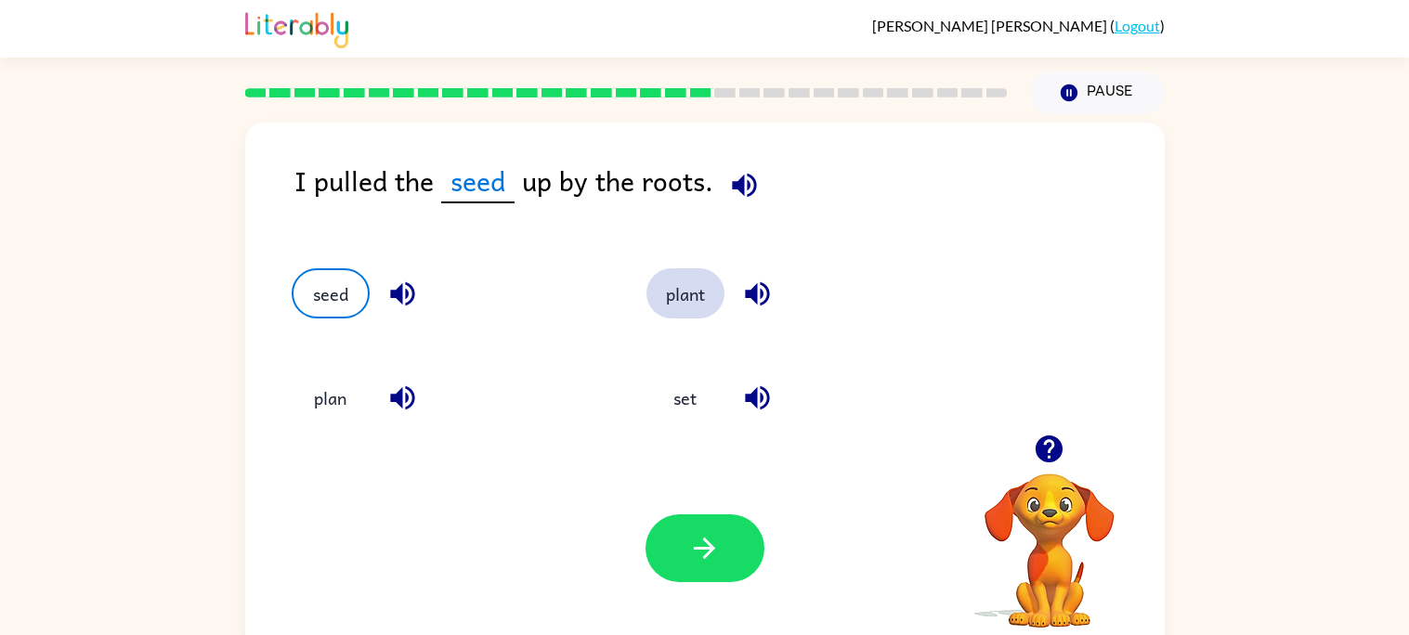
click at [704, 274] on button "plant" at bounding box center [685, 293] width 78 height 50
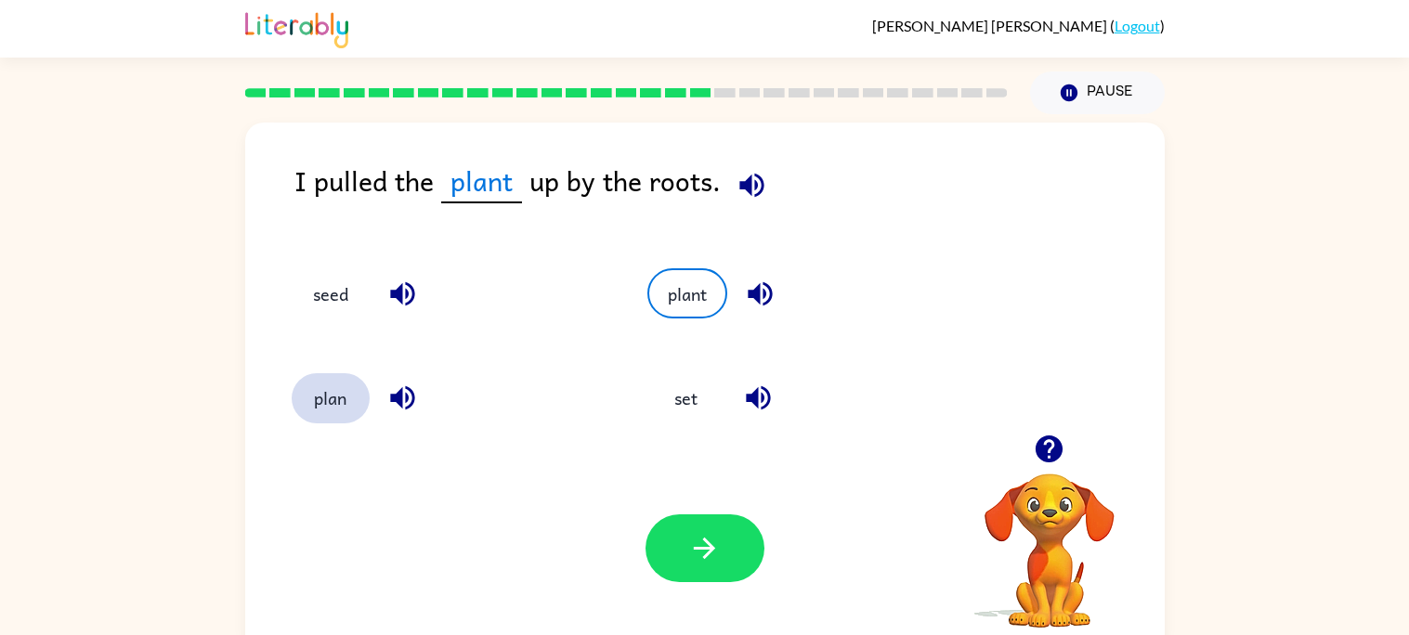
click at [341, 397] on button "plan" at bounding box center [331, 398] width 78 height 50
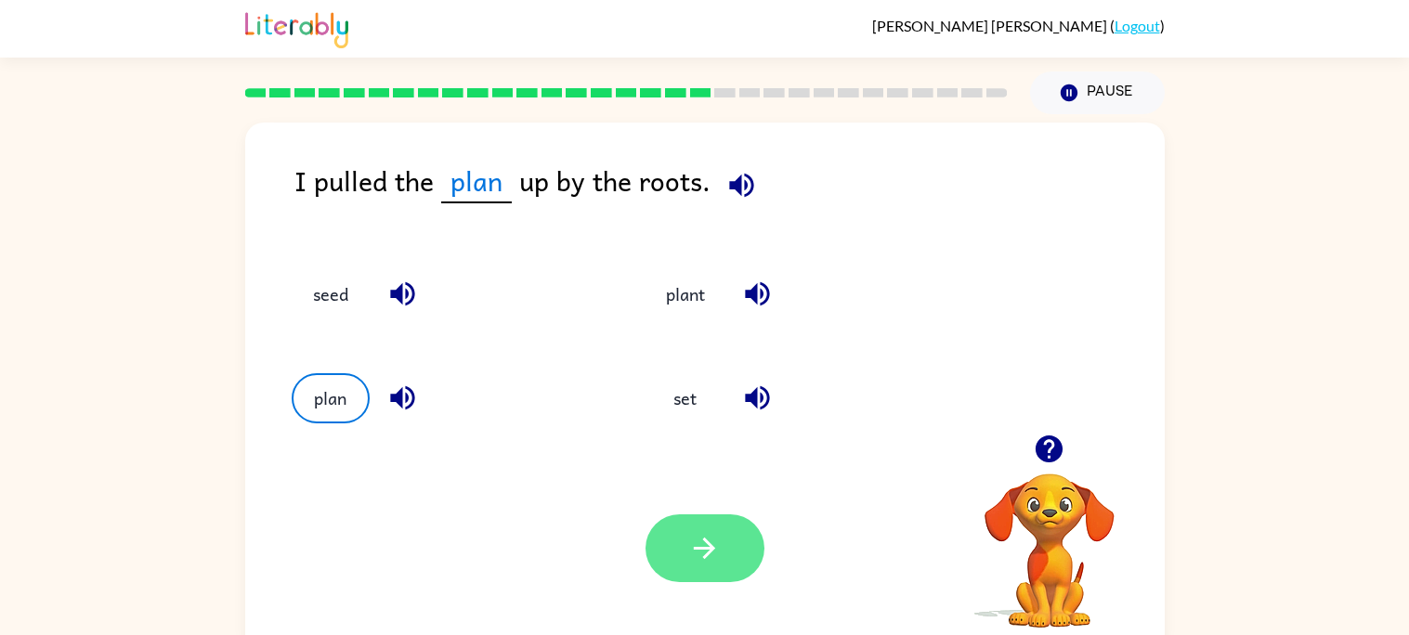
click at [705, 541] on icon "button" at bounding box center [704, 548] width 21 height 21
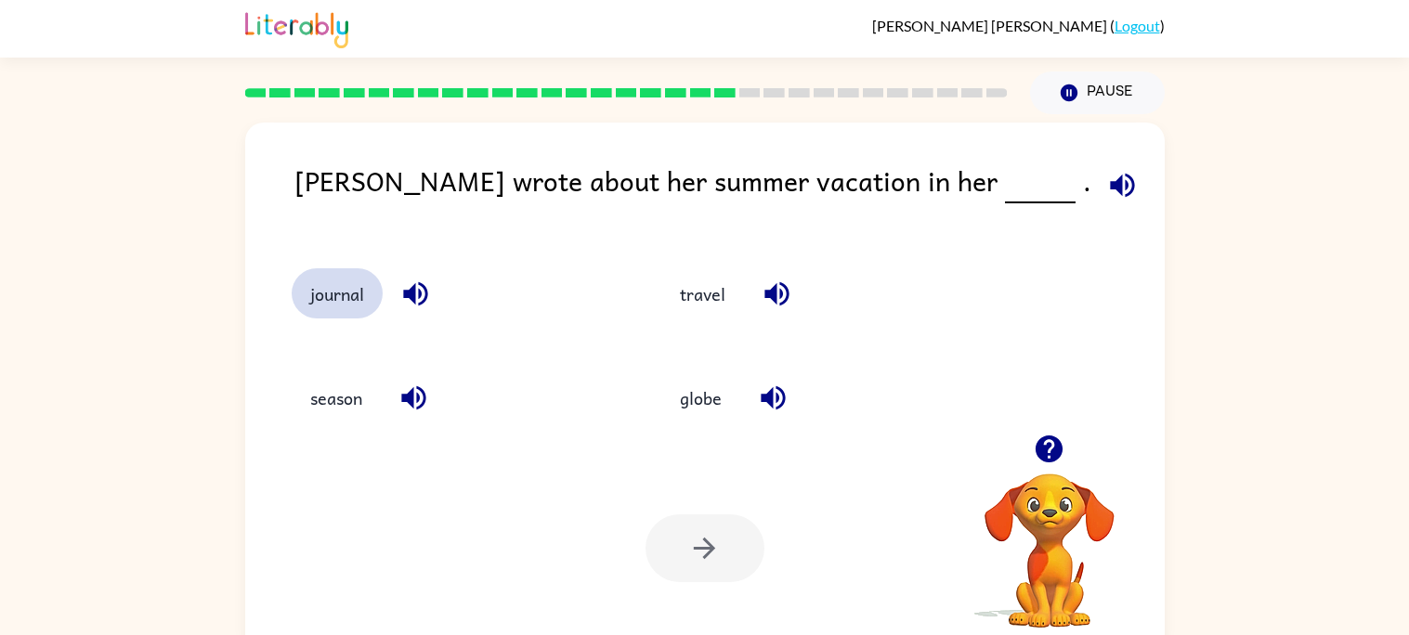
click at [362, 308] on button "journal" at bounding box center [337, 293] width 91 height 50
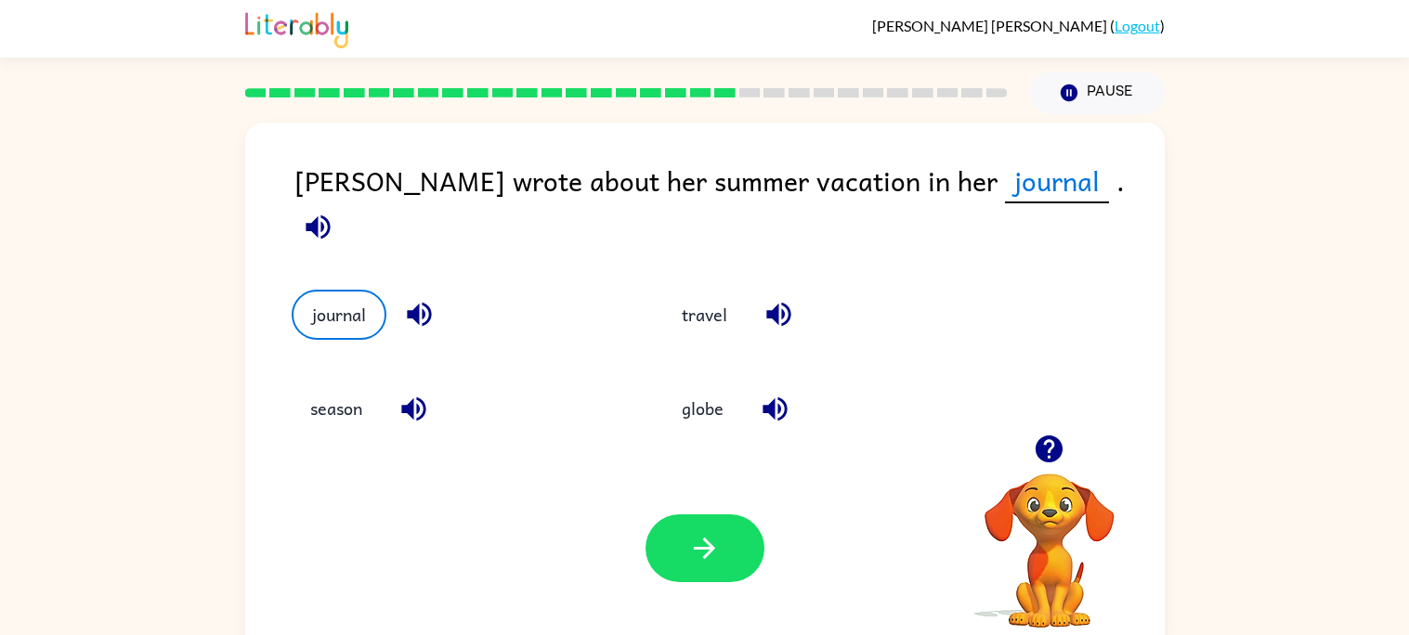
click at [707, 502] on div "Your browser must support playing .mp4 files to use Literably. Please try using…" at bounding box center [704, 548] width 919 height 209
click at [705, 514] on div "Your browser must support playing .mp4 files to use Literably. Please try using…" at bounding box center [704, 548] width 919 height 209
click at [720, 572] on button "button" at bounding box center [704, 549] width 119 height 68
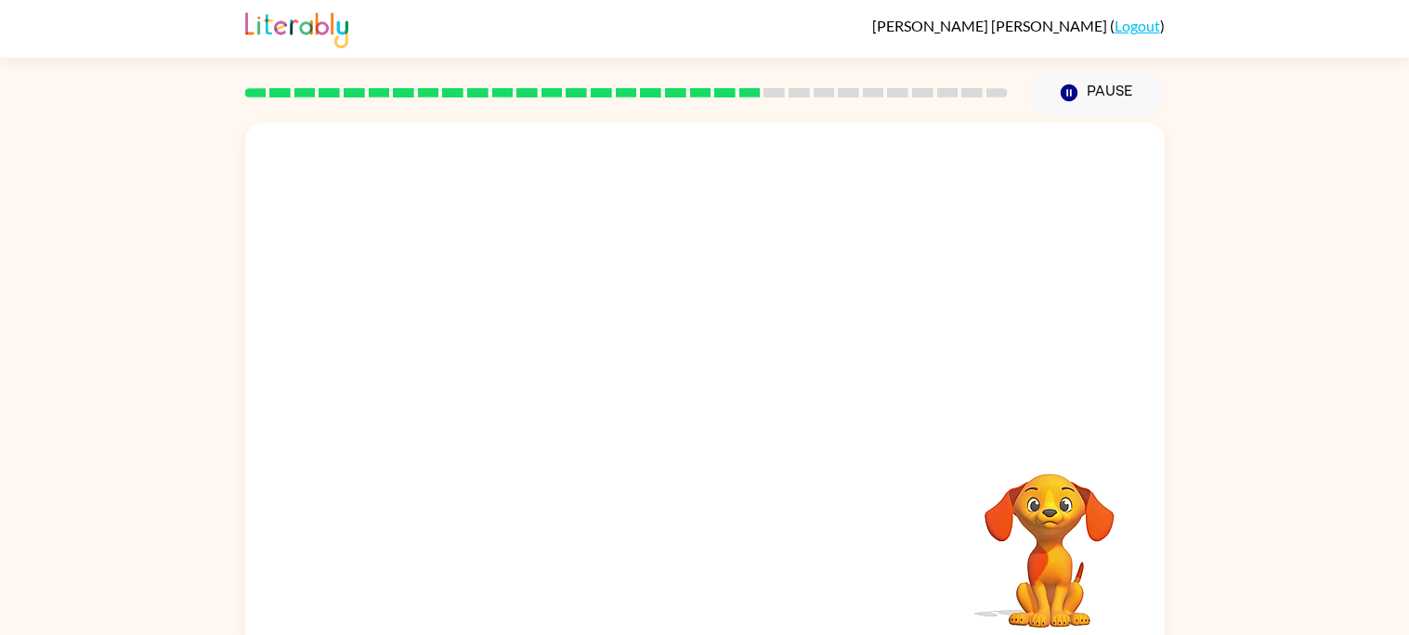
click at [543, 374] on video "Your browser must support playing .mp4 files to use Literably. Please try using…" at bounding box center [704, 279] width 919 height 312
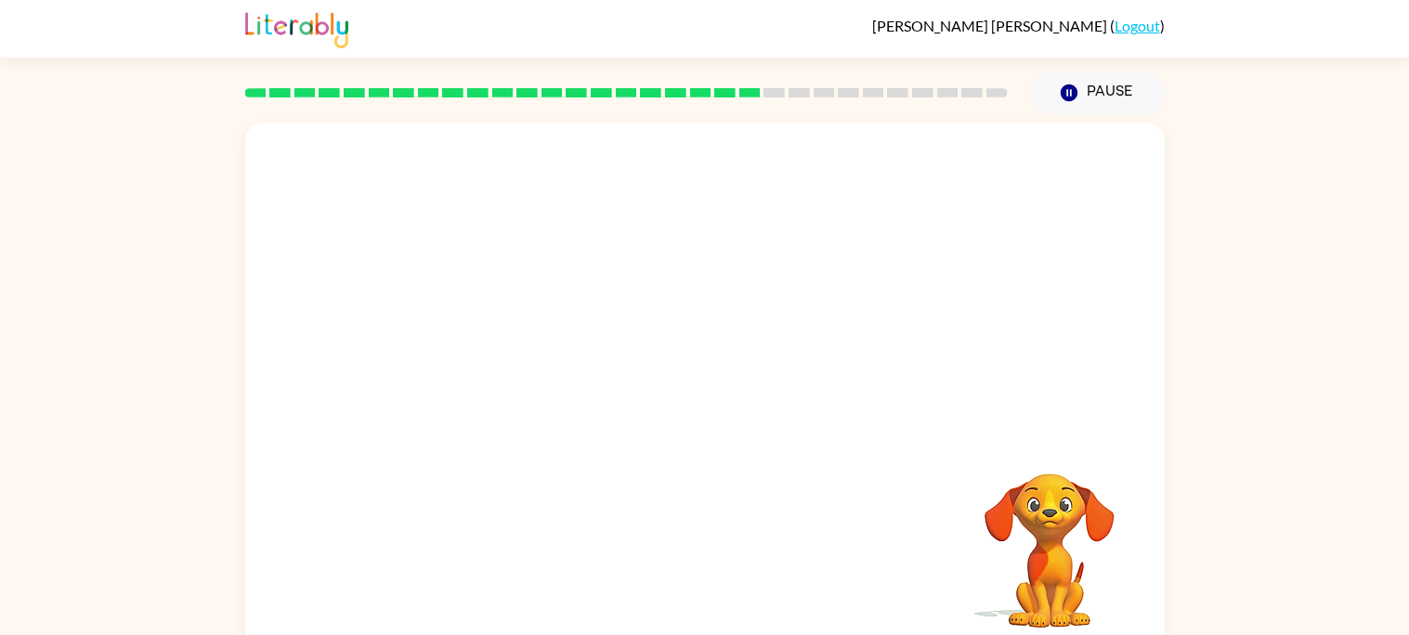
click at [543, 374] on video "Your browser must support playing .mp4 files to use Literably. Please try using…" at bounding box center [704, 279] width 919 height 312
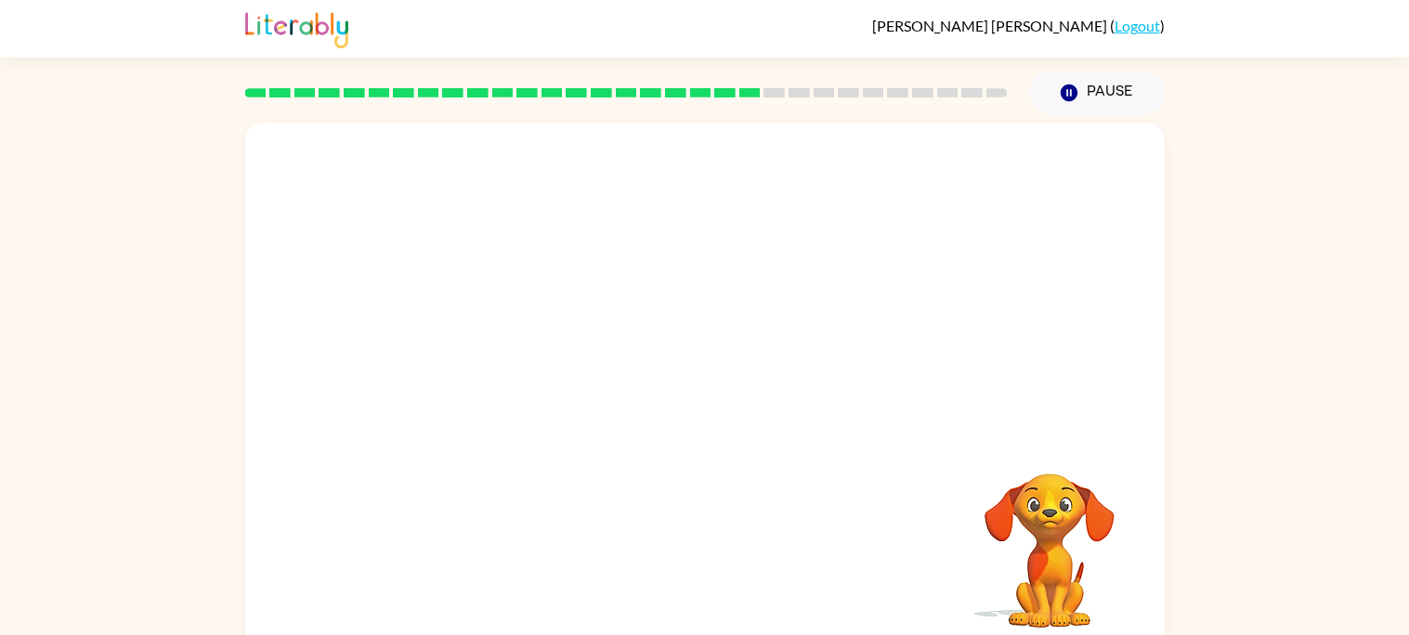
click at [543, 374] on video "Your browser must support playing .mp4 files to use Literably. Please try using…" at bounding box center [704, 279] width 919 height 312
click at [741, 419] on div at bounding box center [704, 397] width 119 height 68
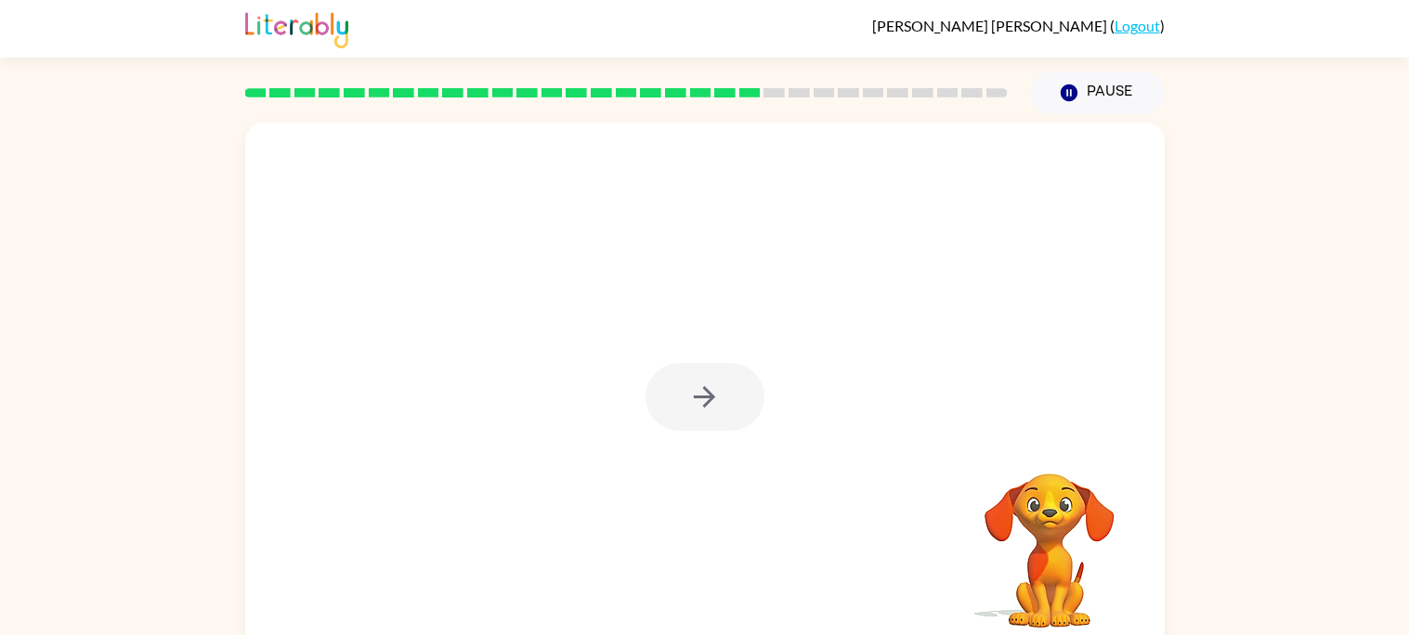
click at [741, 419] on div at bounding box center [704, 397] width 119 height 68
click at [741, 419] on button "button" at bounding box center [704, 397] width 119 height 68
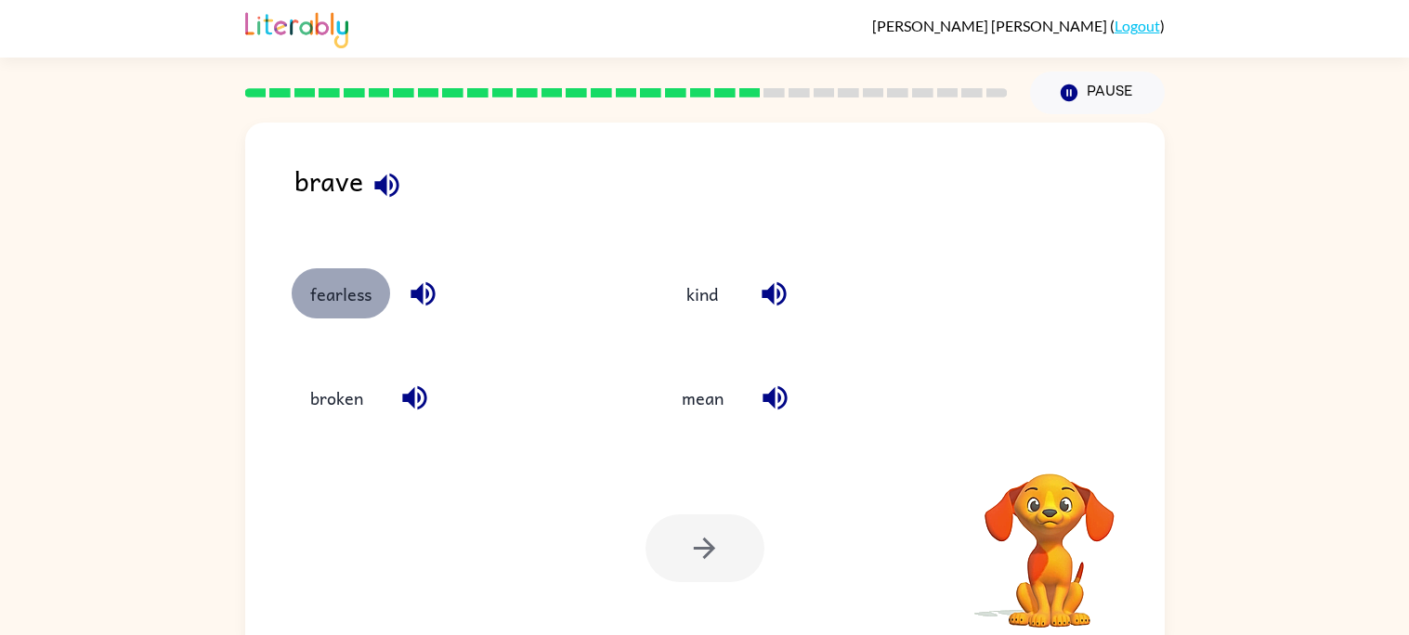
click at [351, 308] on button "fearless" at bounding box center [341, 293] width 98 height 50
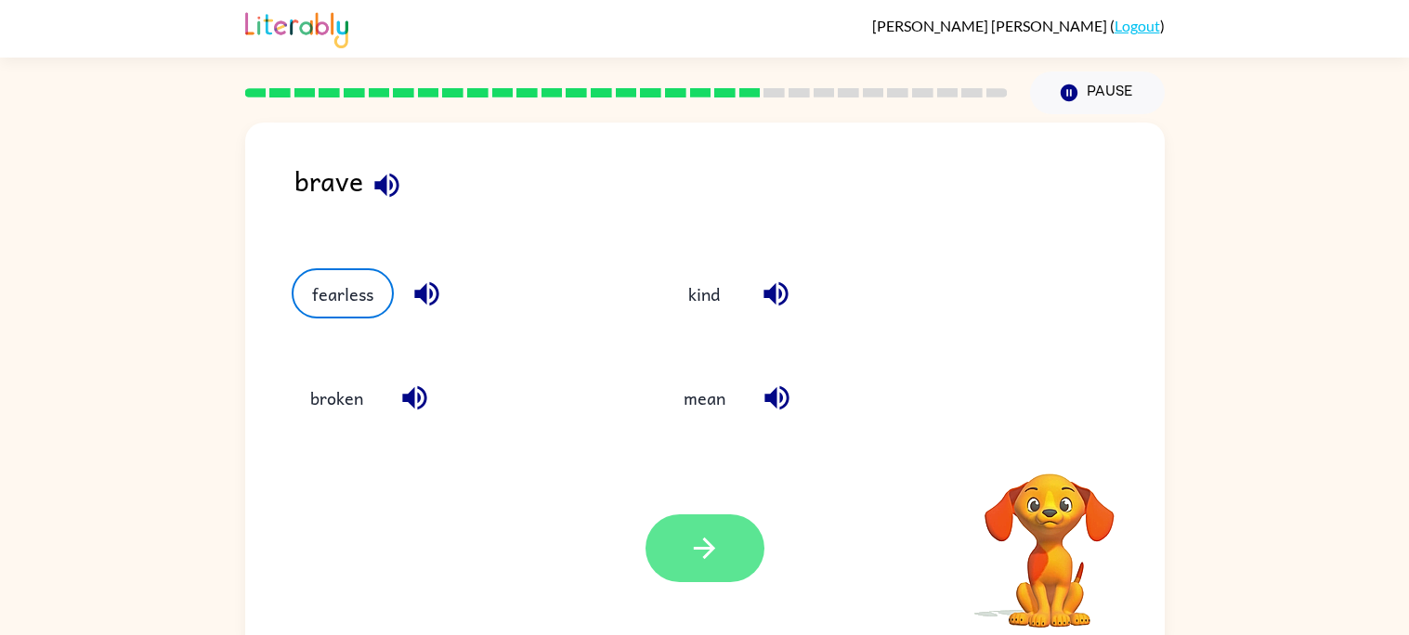
click at [695, 572] on button "button" at bounding box center [704, 549] width 119 height 68
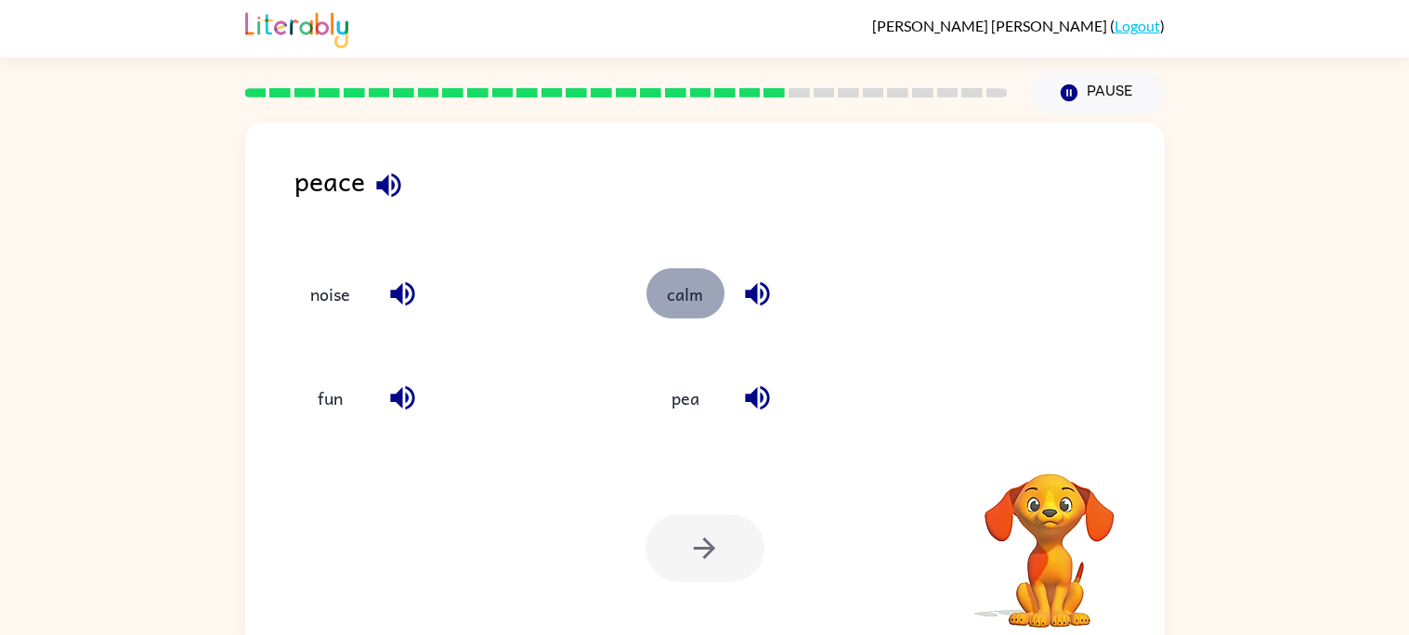
click at [697, 286] on button "calm" at bounding box center [685, 293] width 78 height 50
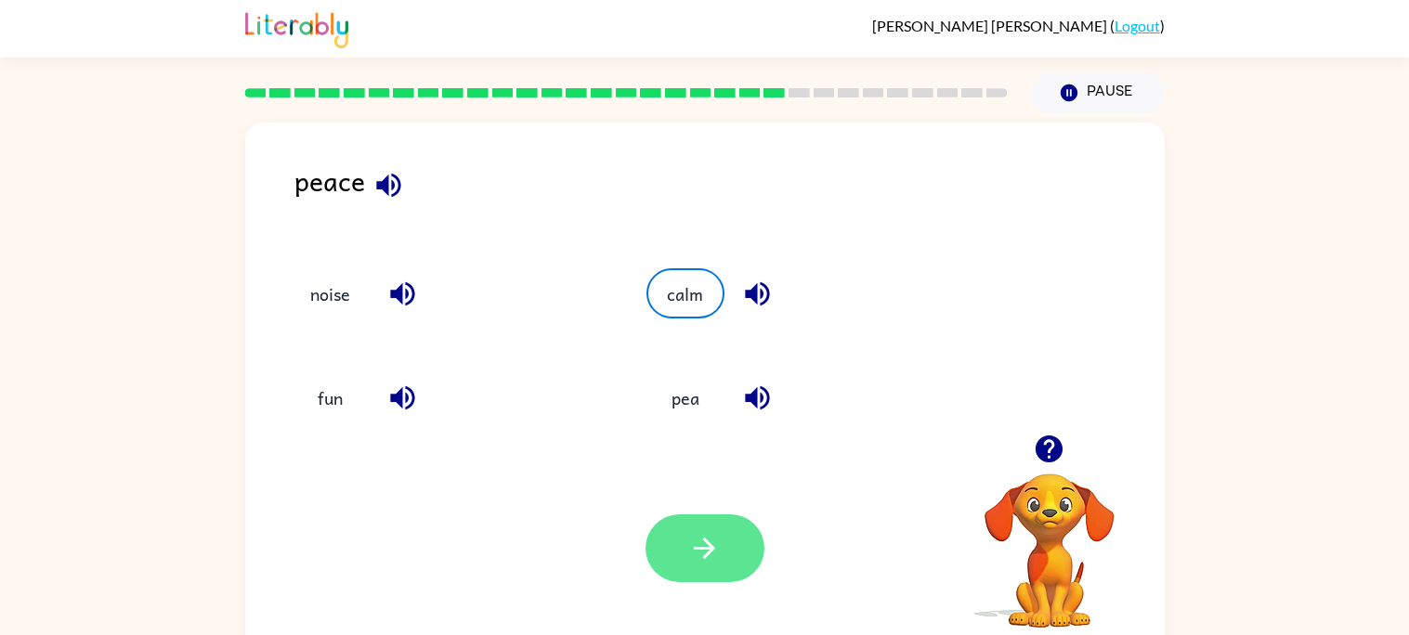
click at [696, 541] on icon "button" at bounding box center [704, 548] width 33 height 33
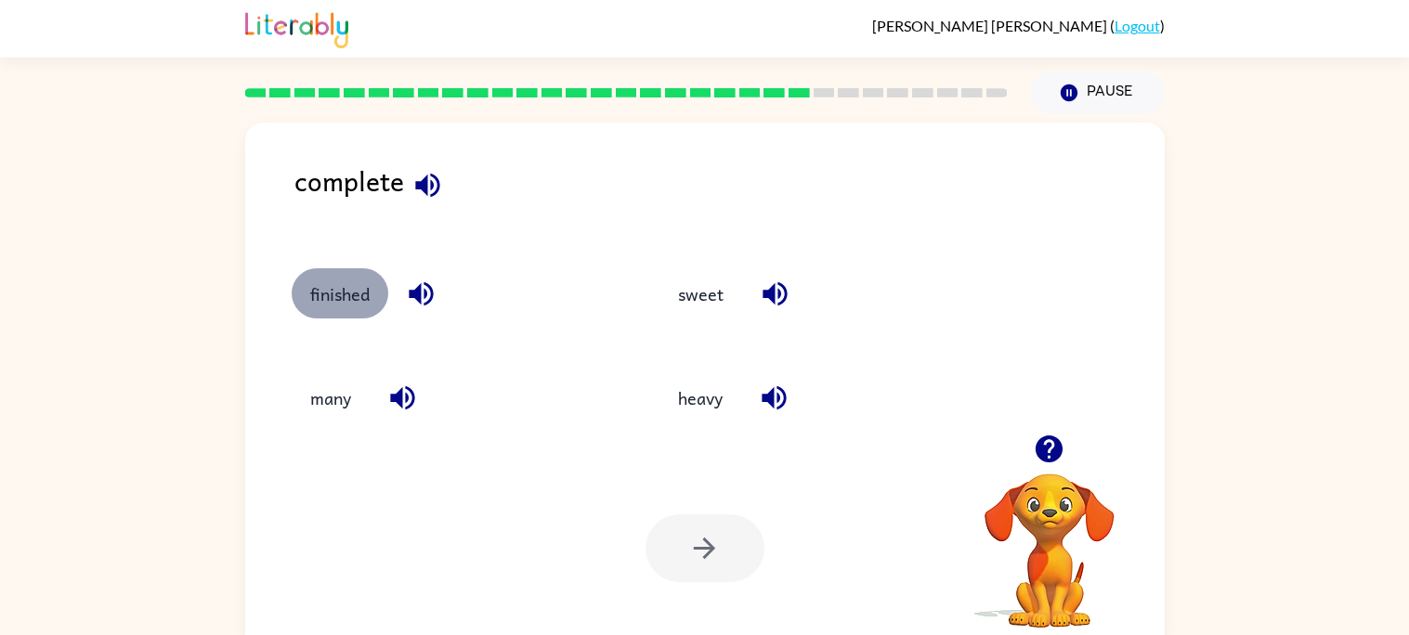
click at [332, 319] on button "finished" at bounding box center [340, 293] width 97 height 50
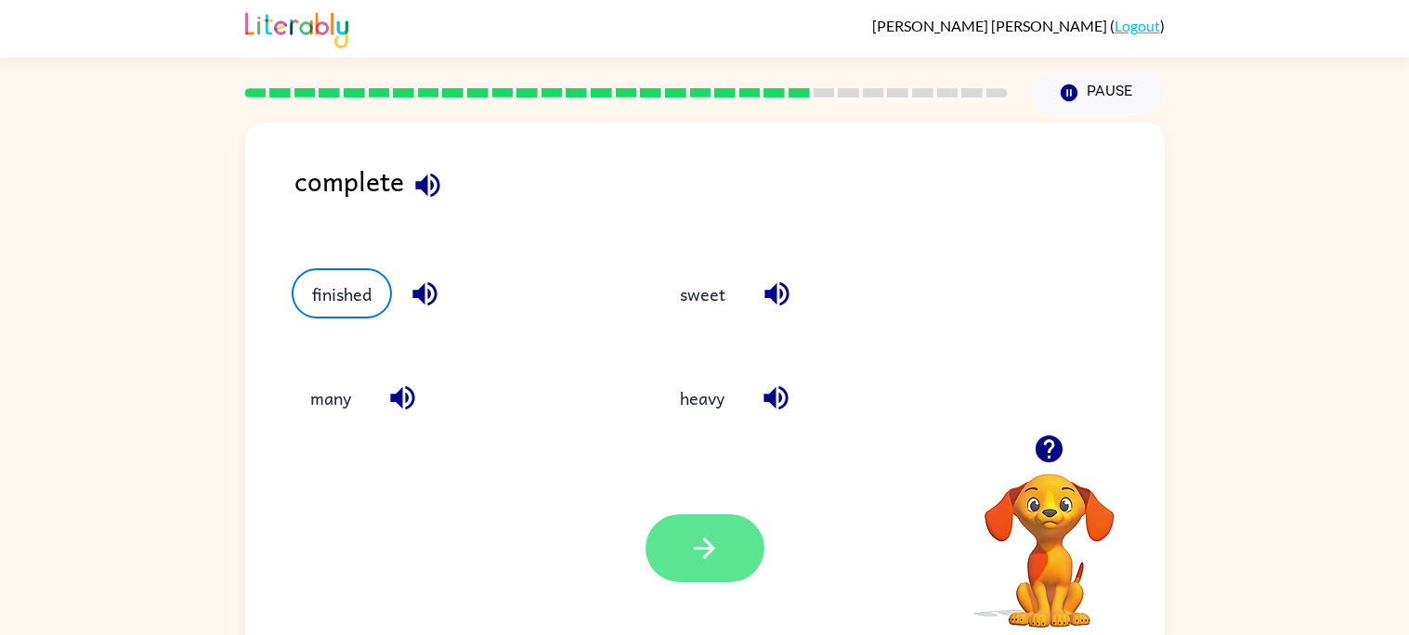
click at [717, 573] on button "button" at bounding box center [704, 549] width 119 height 68
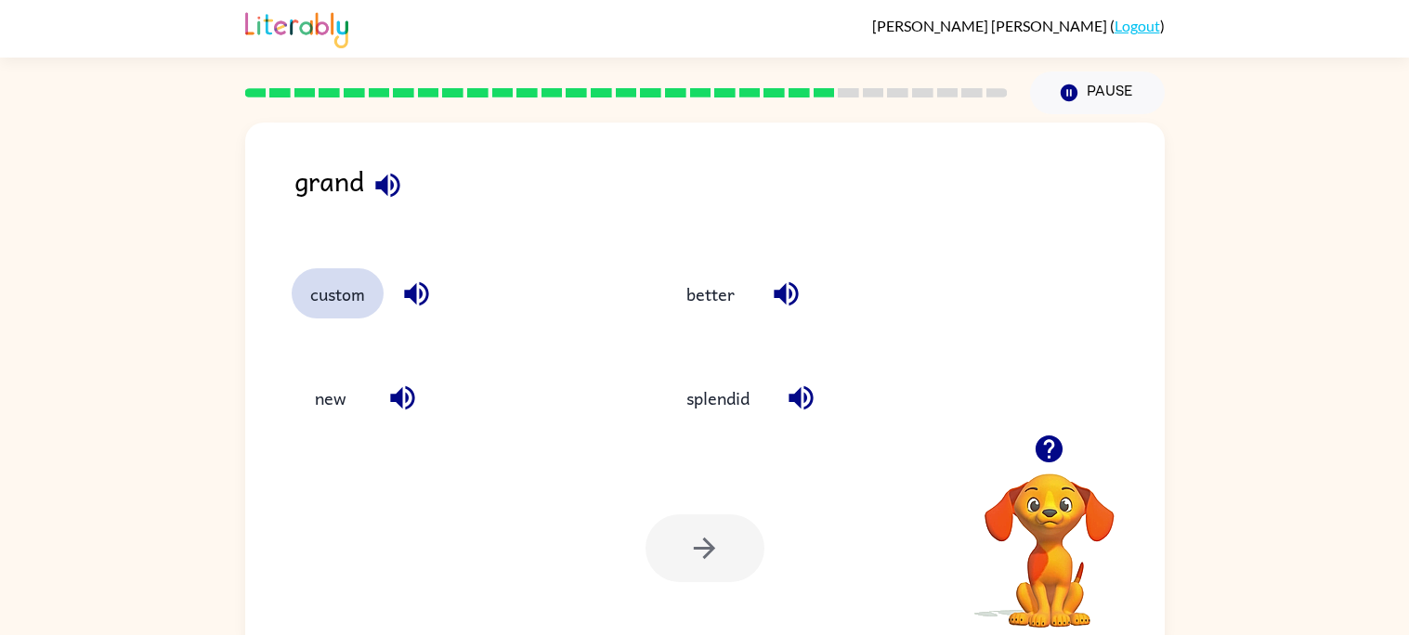
click at [329, 306] on button "custom" at bounding box center [338, 293] width 92 height 50
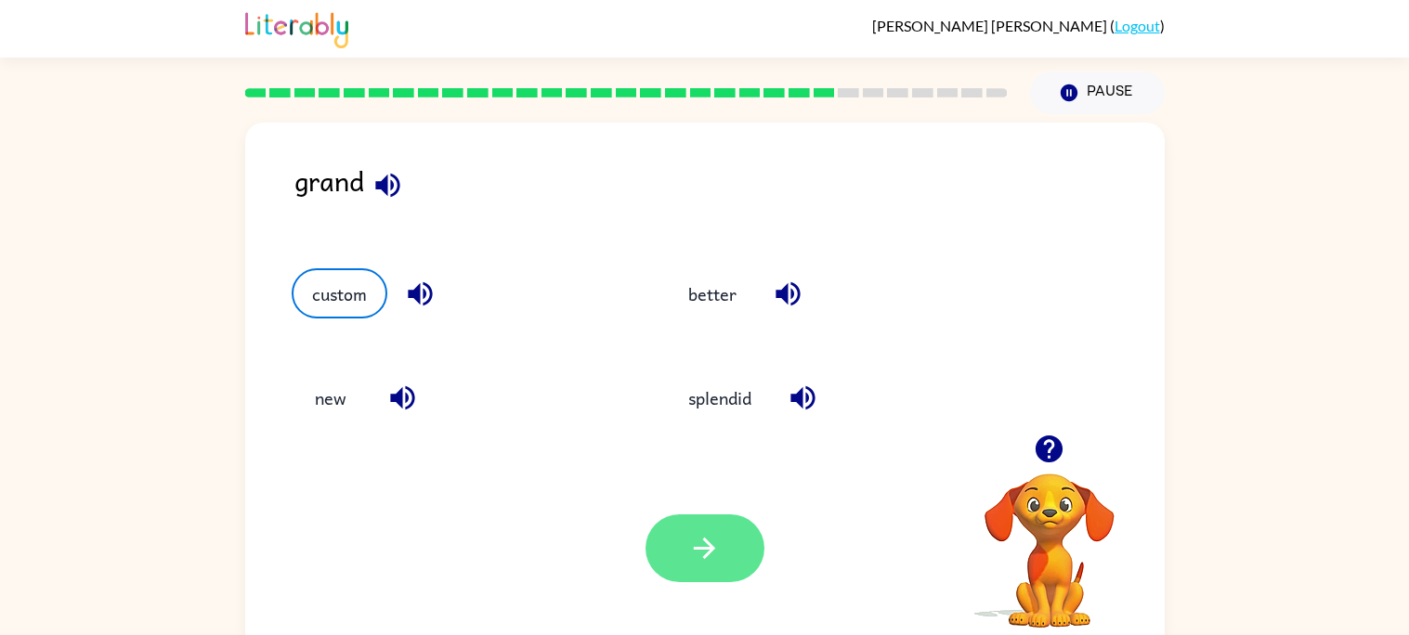
click at [750, 548] on button "button" at bounding box center [704, 549] width 119 height 68
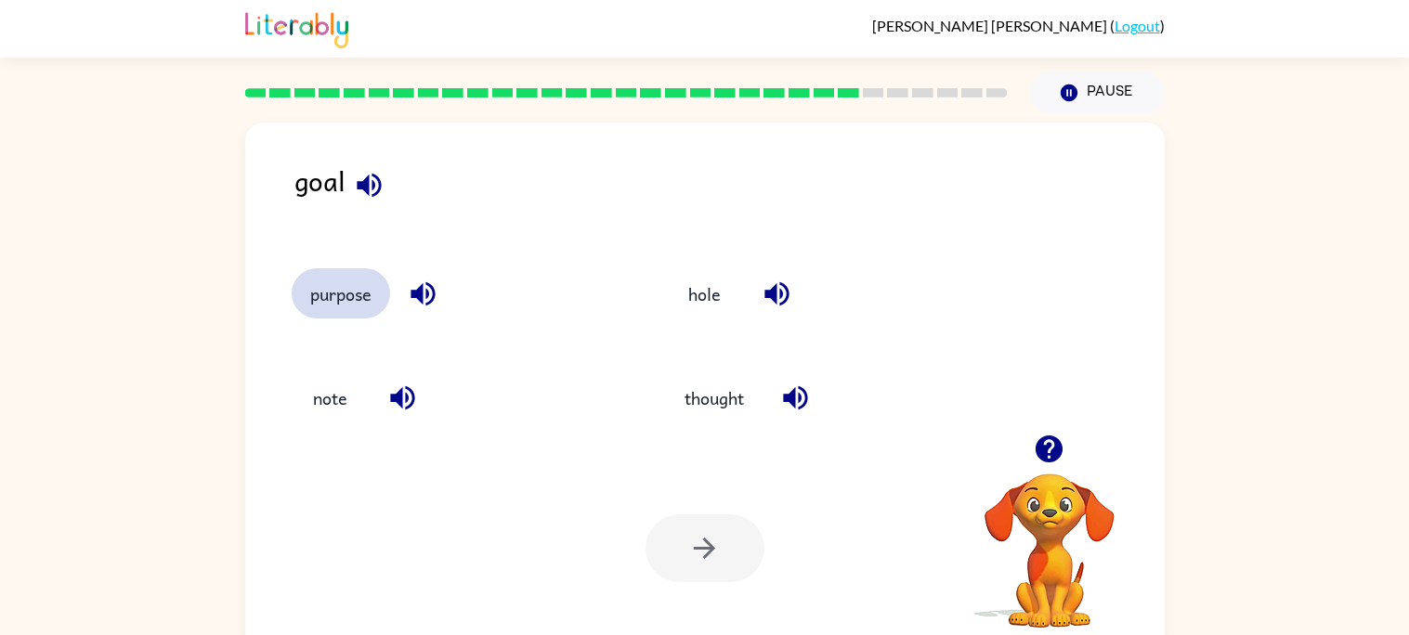
click at [368, 311] on button "purpose" at bounding box center [341, 293] width 98 height 50
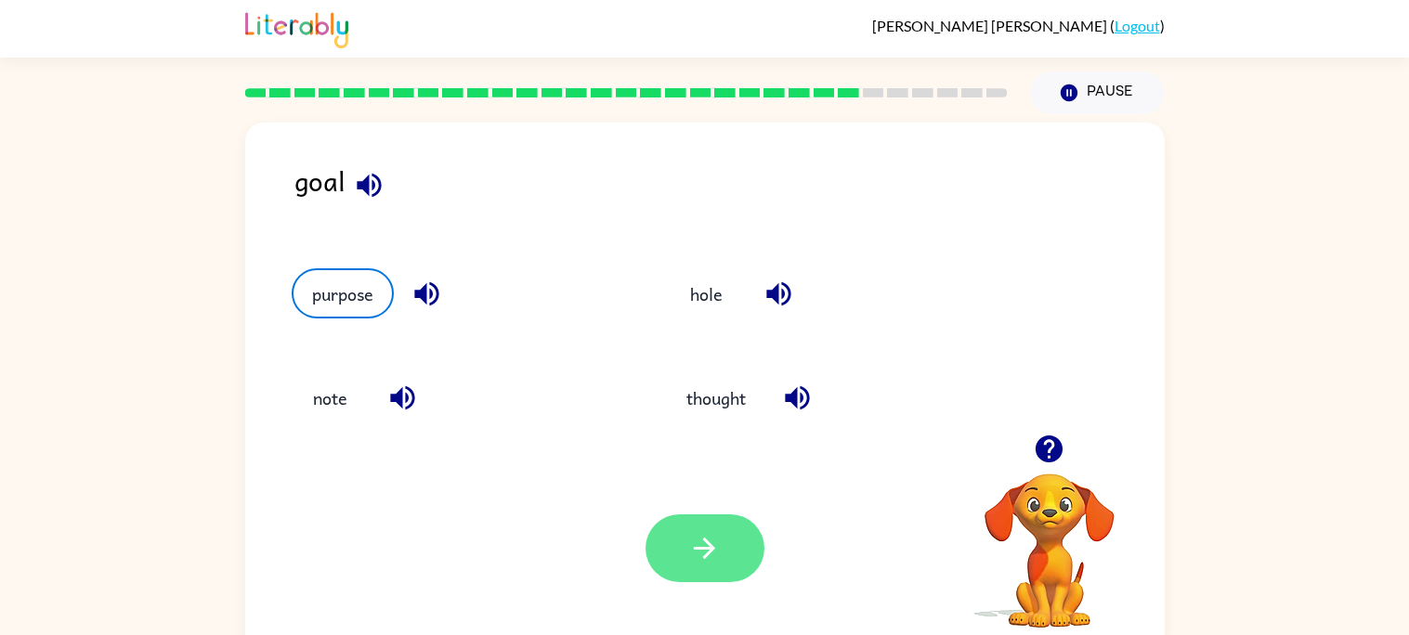
click at [691, 565] on button "button" at bounding box center [704, 549] width 119 height 68
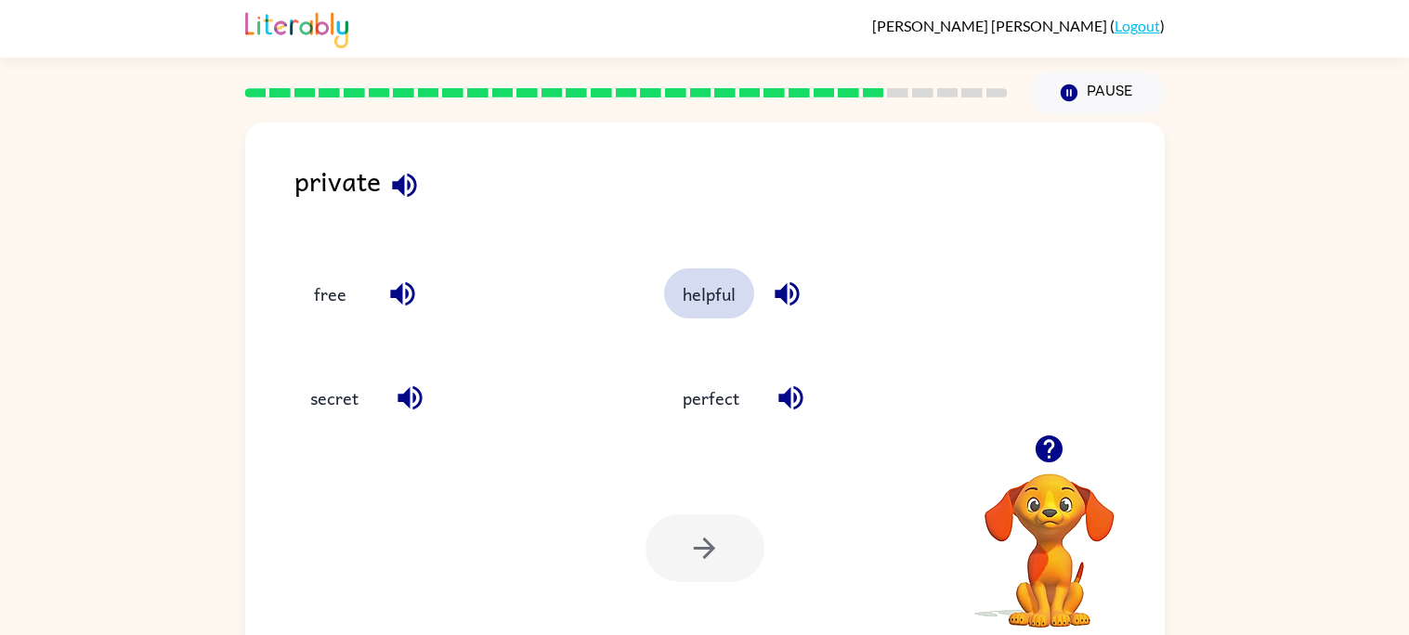
click at [695, 296] on button "helpful" at bounding box center [709, 293] width 90 height 50
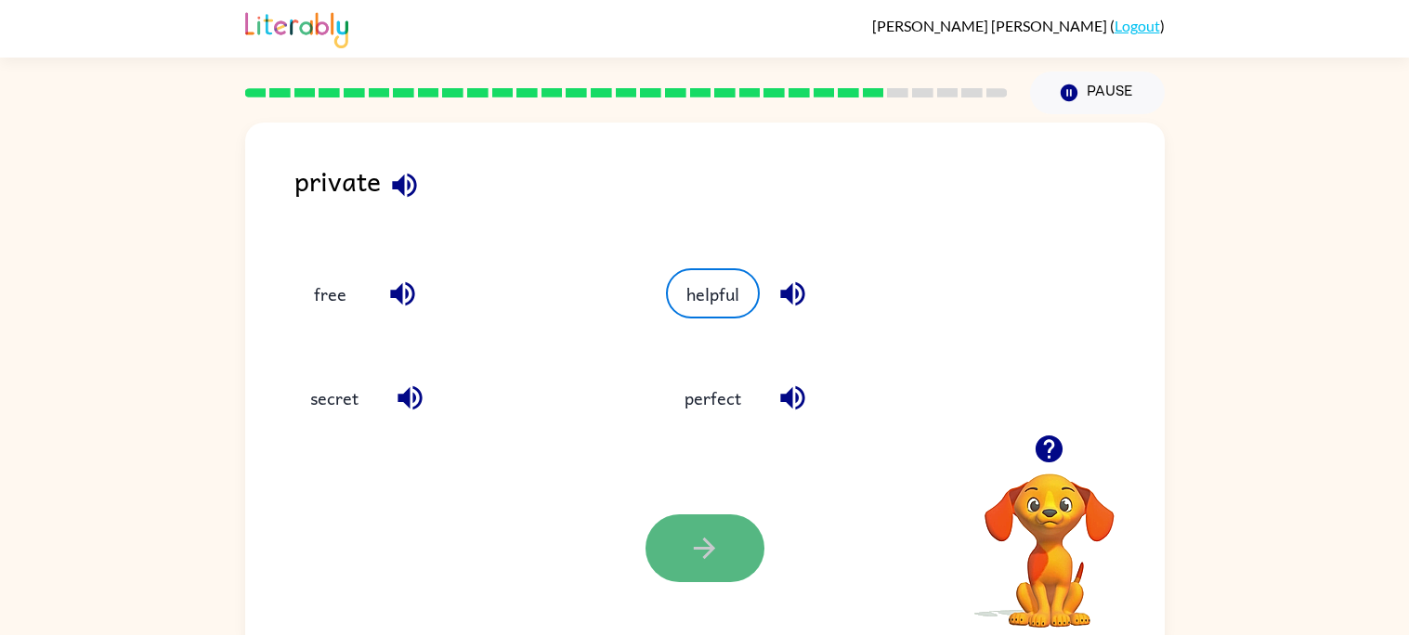
click at [689, 539] on icon "button" at bounding box center [704, 548] width 33 height 33
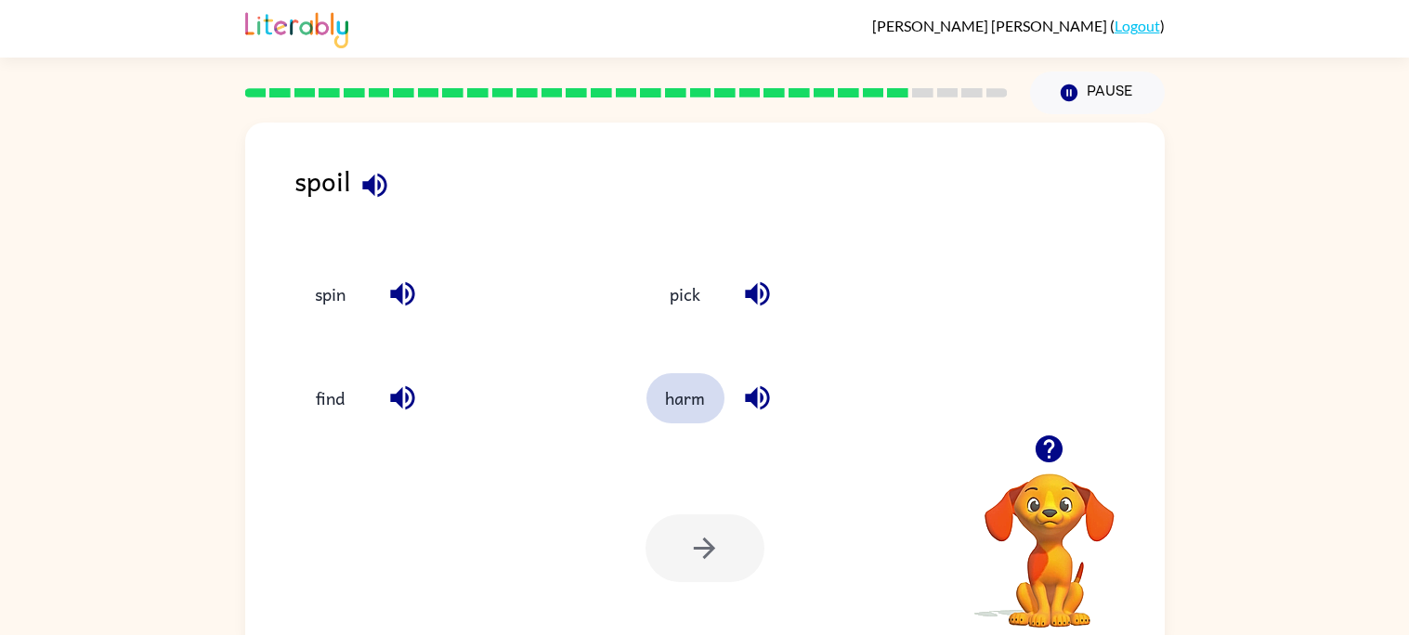
click at [678, 410] on button "harm" at bounding box center [685, 398] width 78 height 50
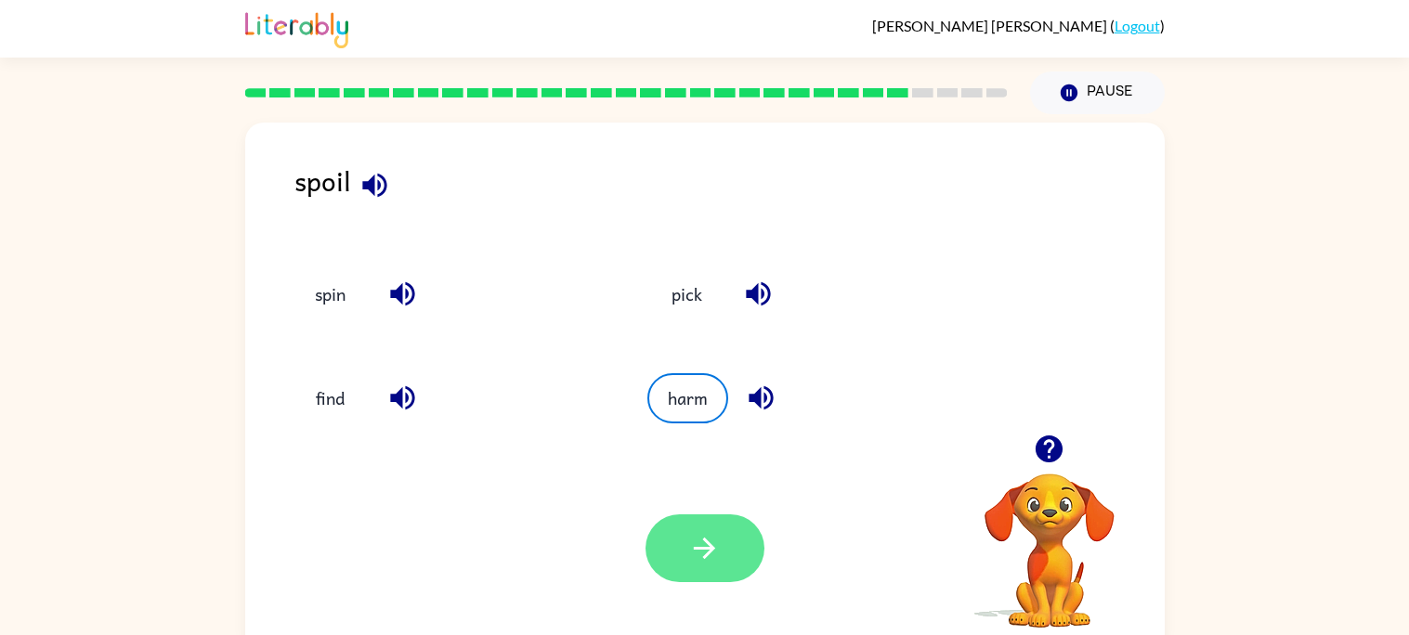
click at [723, 547] on button "button" at bounding box center [704, 549] width 119 height 68
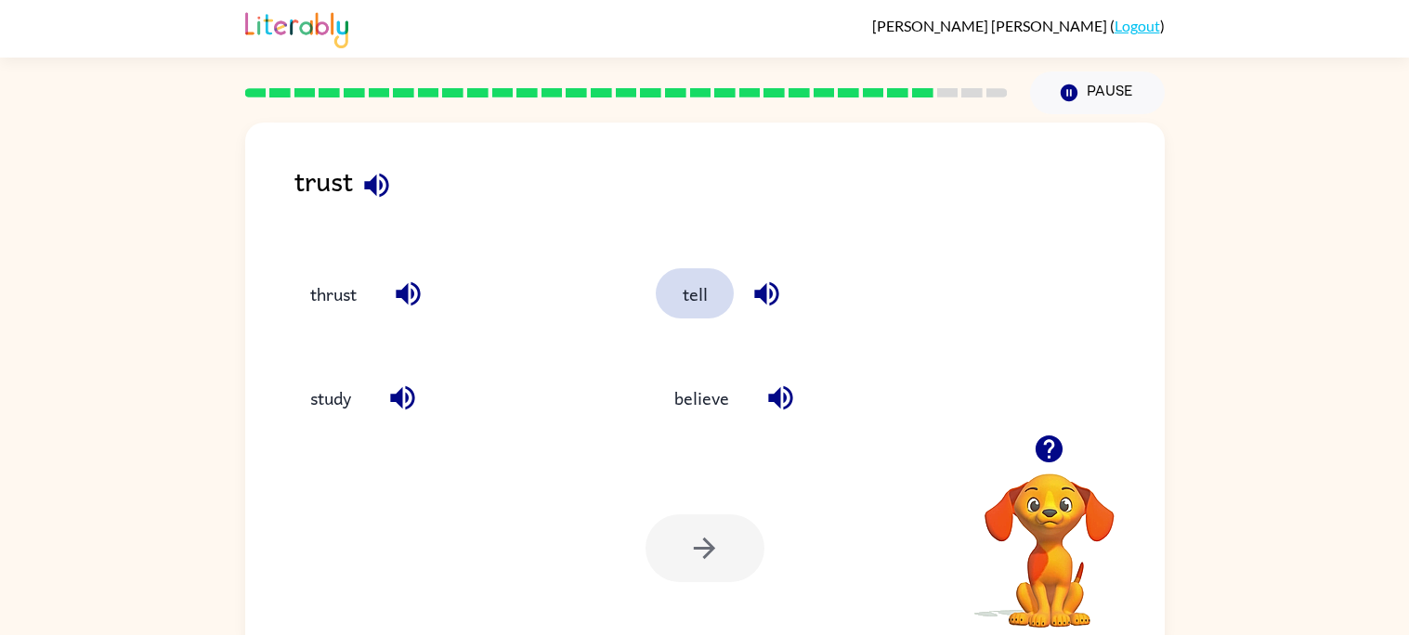
click at [710, 296] on button "tell" at bounding box center [695, 293] width 78 height 50
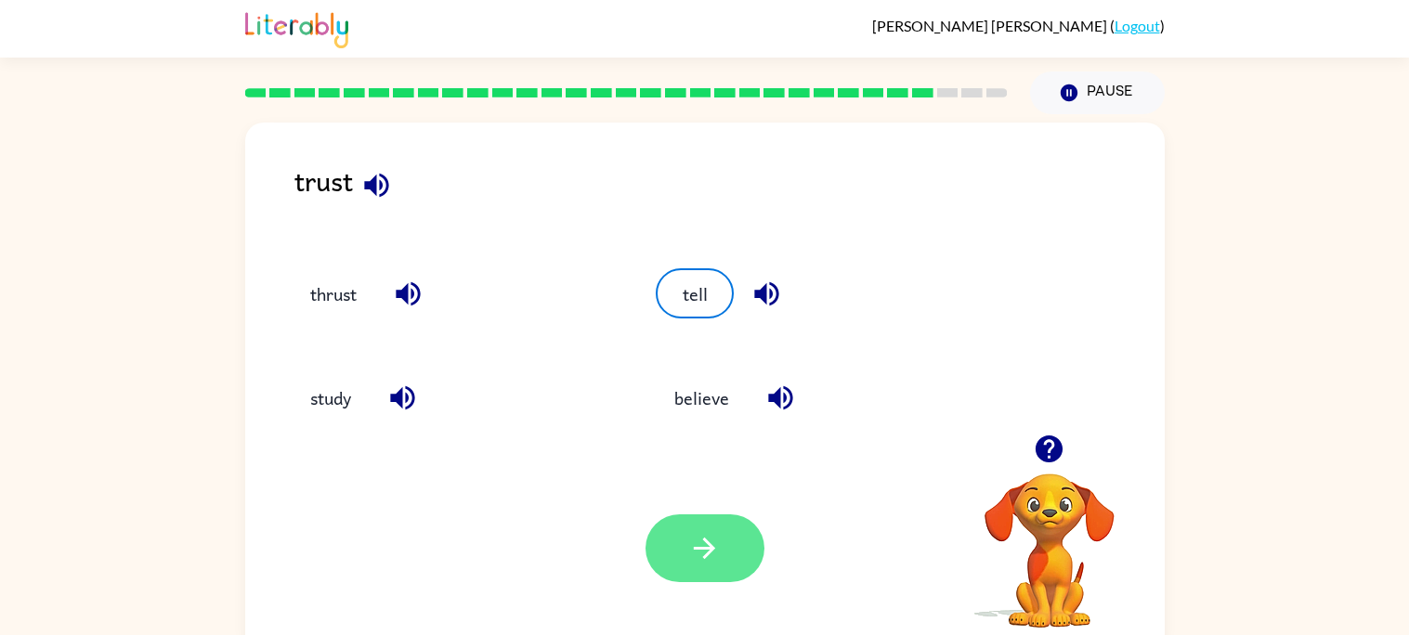
click at [737, 532] on button "button" at bounding box center [704, 549] width 119 height 68
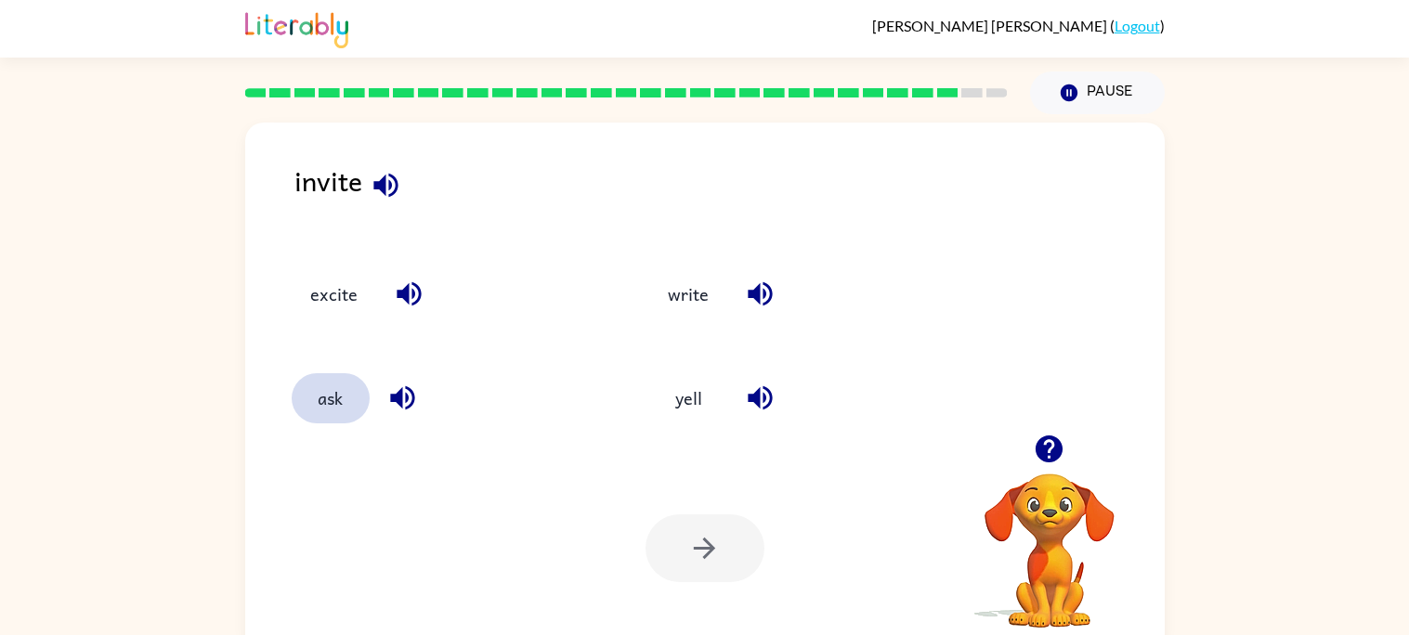
click at [348, 408] on button "ask" at bounding box center [331, 398] width 78 height 50
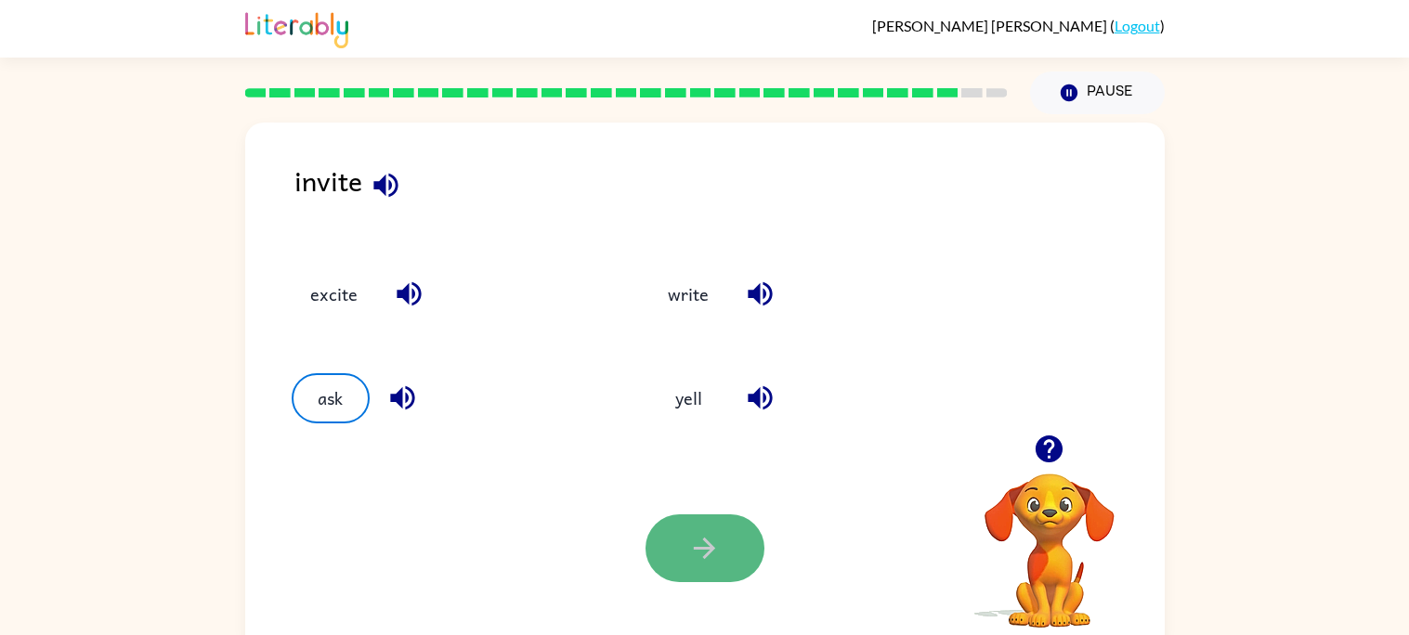
click at [693, 545] on icon "button" at bounding box center [704, 548] width 33 height 33
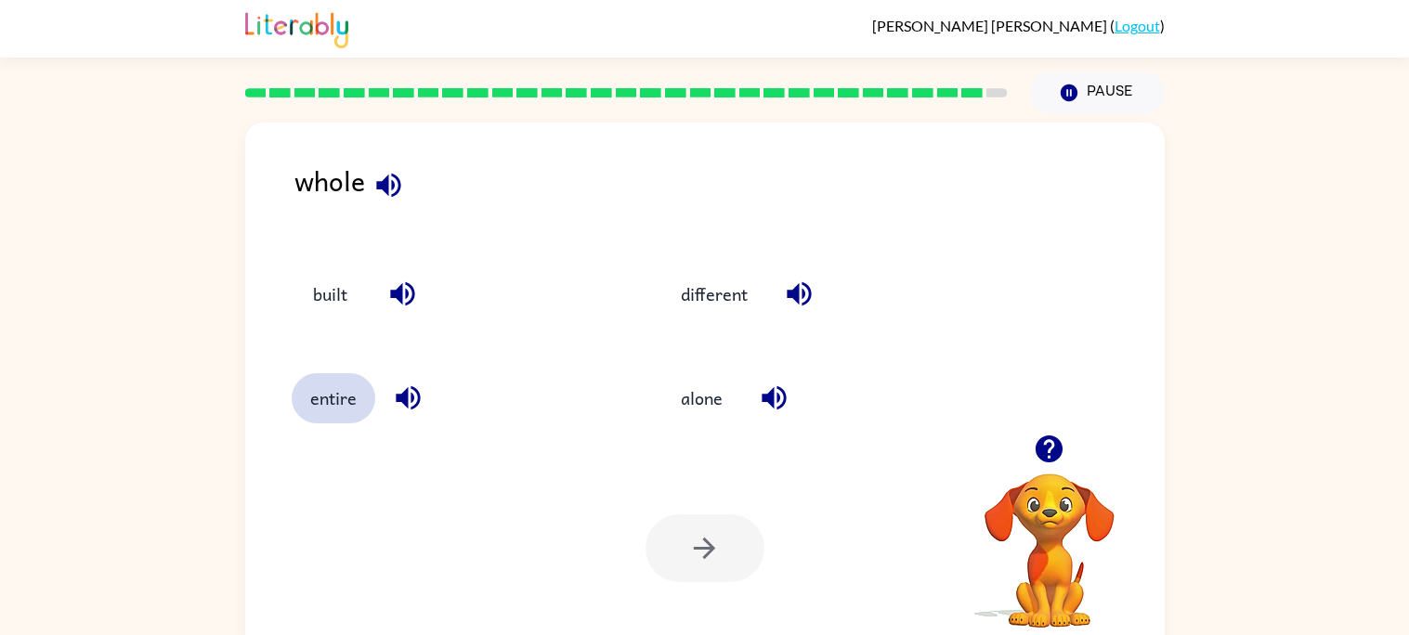
click at [348, 407] on button "entire" at bounding box center [334, 398] width 84 height 50
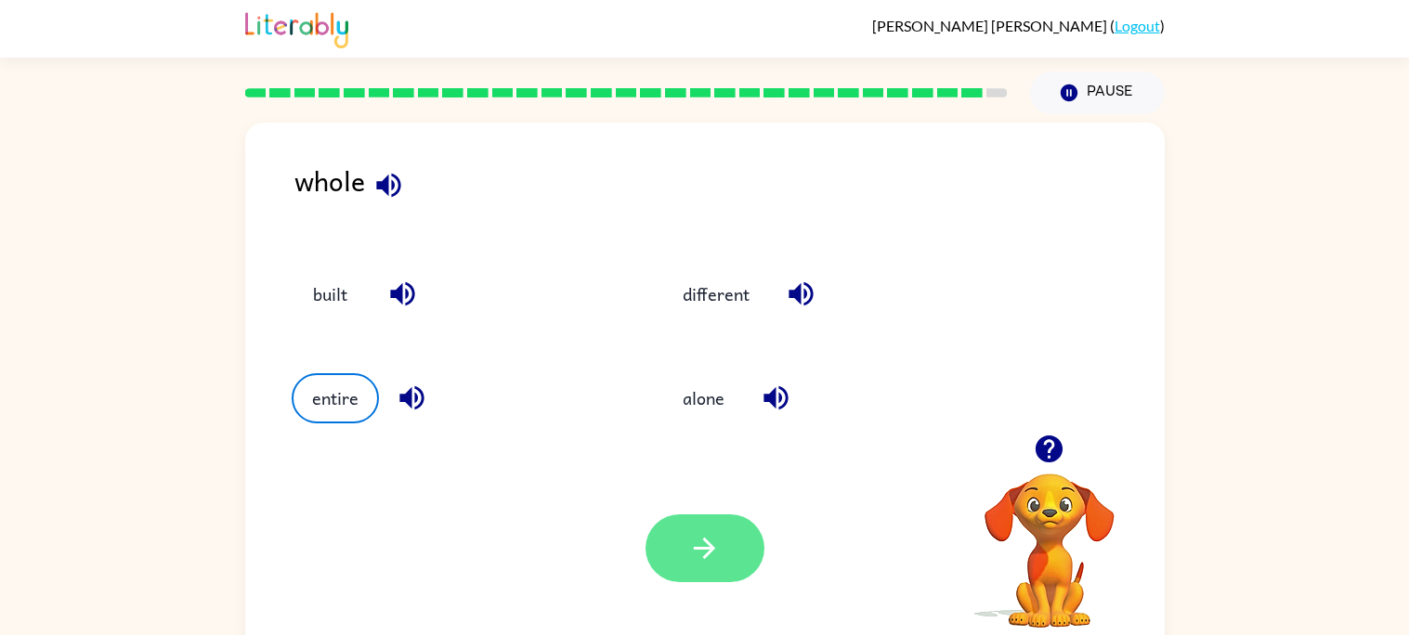
click at [696, 557] on icon "button" at bounding box center [704, 548] width 33 height 33
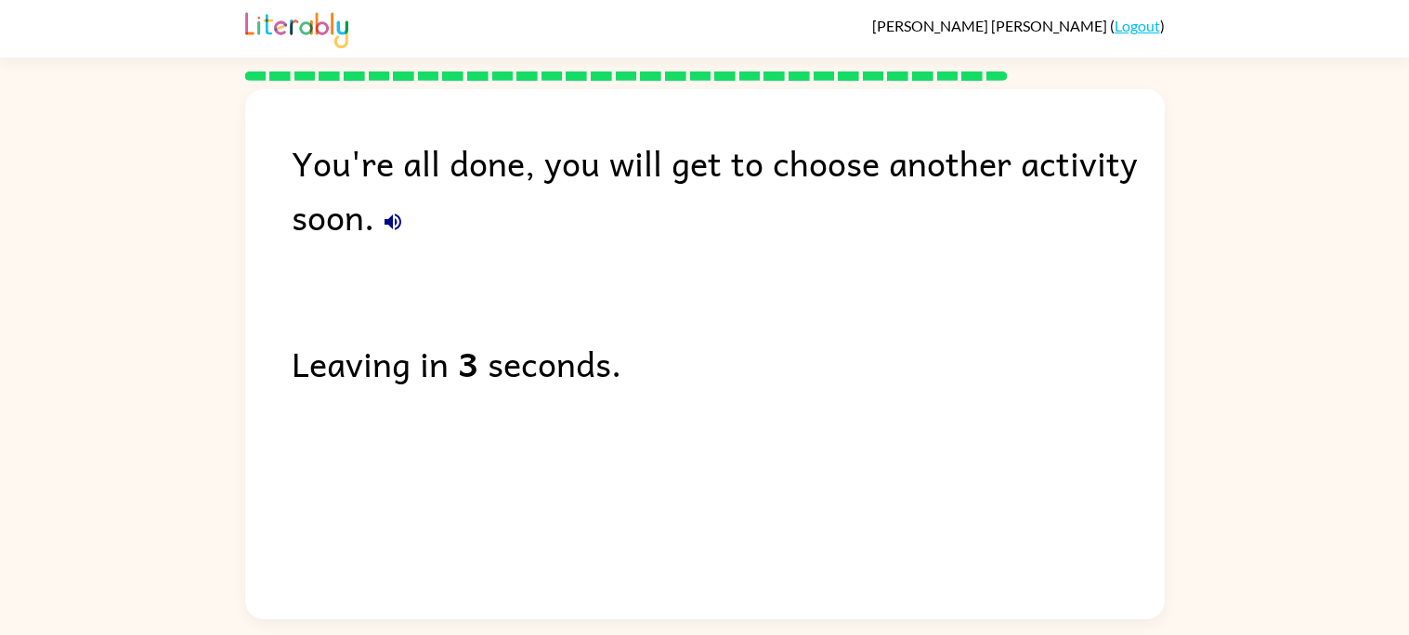
click at [1248, 159] on div "You're all done, you will get to choose another activity soon. Leaving in 3 sec…" at bounding box center [704, 350] width 1409 height 539
